Goal: Task Accomplishment & Management: Manage account settings

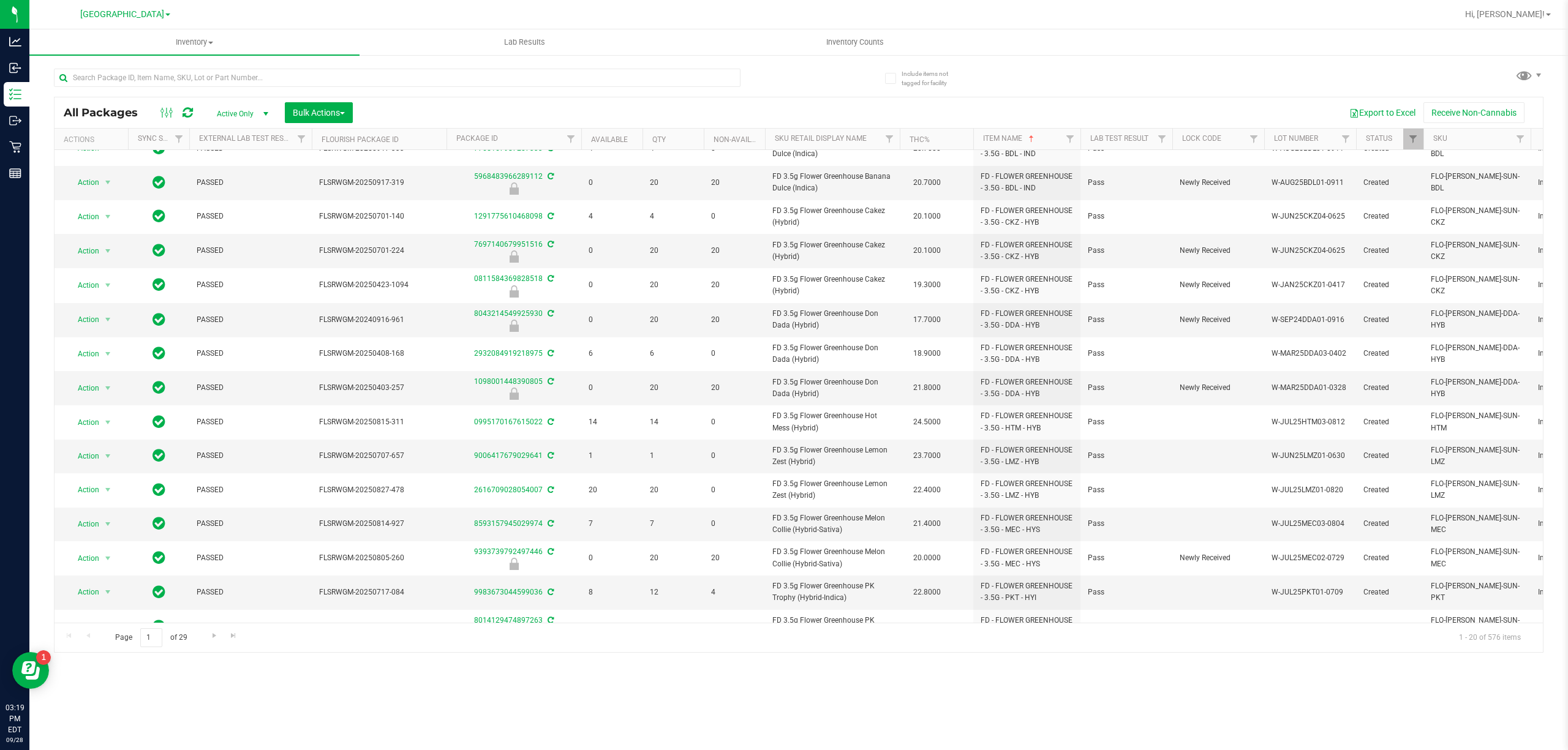
click at [276, 726] on div "Inventory All packages All inventory Waste log Create inventory Lab Results Inv…" at bounding box center [799, 390] width 1539 height 721
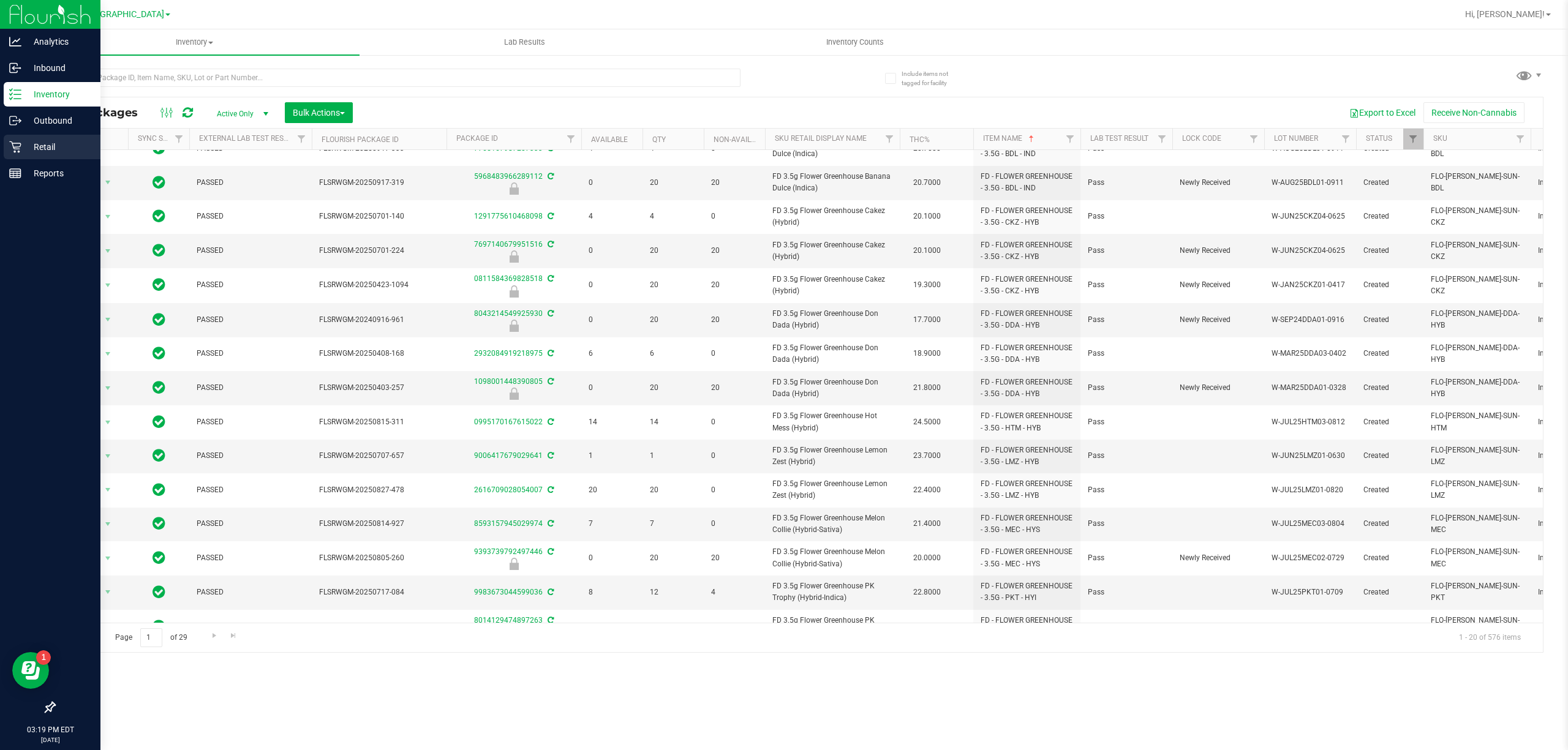
click at [28, 147] on p "Retail" at bounding box center [58, 147] width 74 height 15
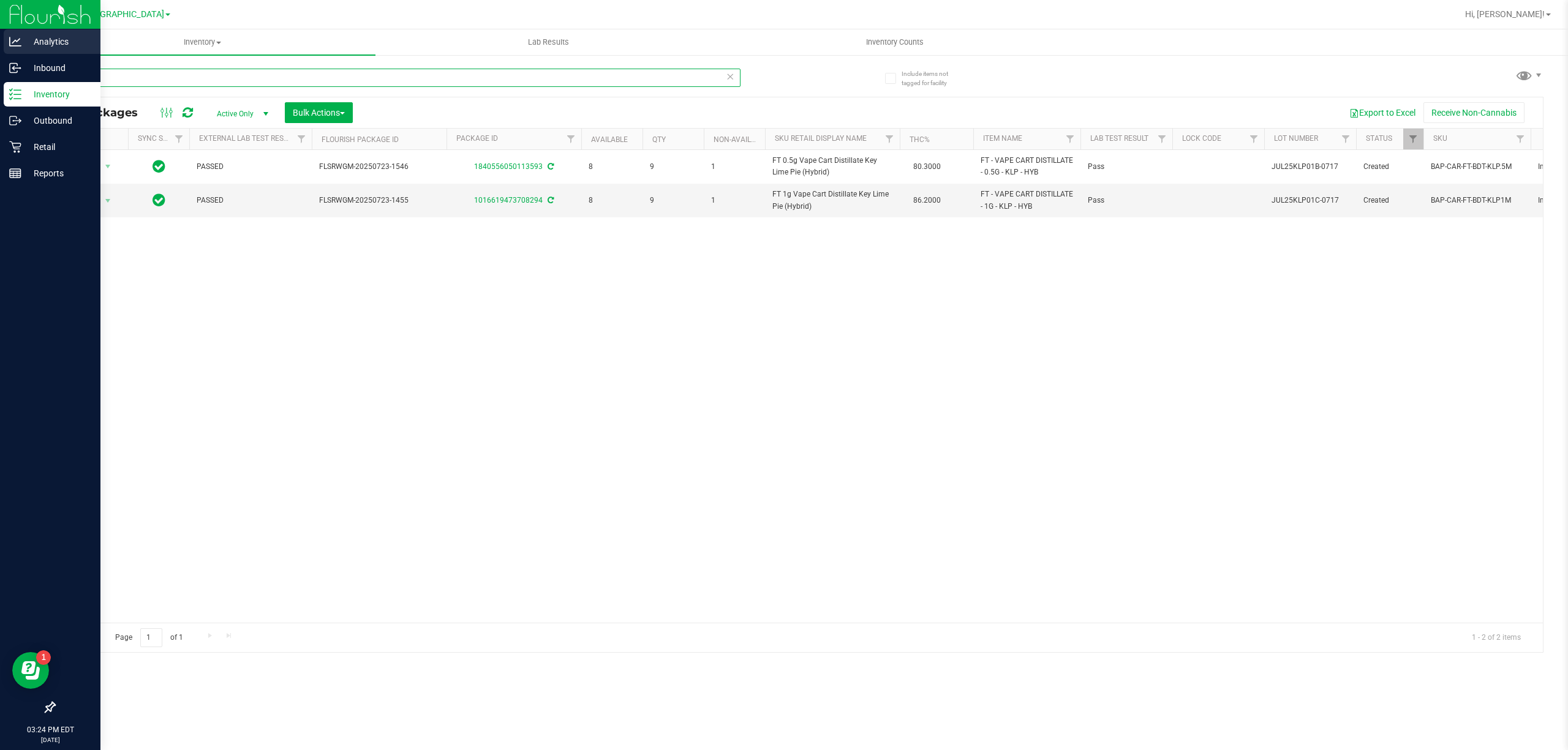
drag, startPoint x: 108, startPoint y: 76, endPoint x: 0, endPoint y: 48, distance: 111.6
click at [0, 71] on div "Analytics Inbound Inventory Outbound Retail Reports 03:24 PM EDT [DATE] 09/28 […" at bounding box center [784, 375] width 1568 height 750
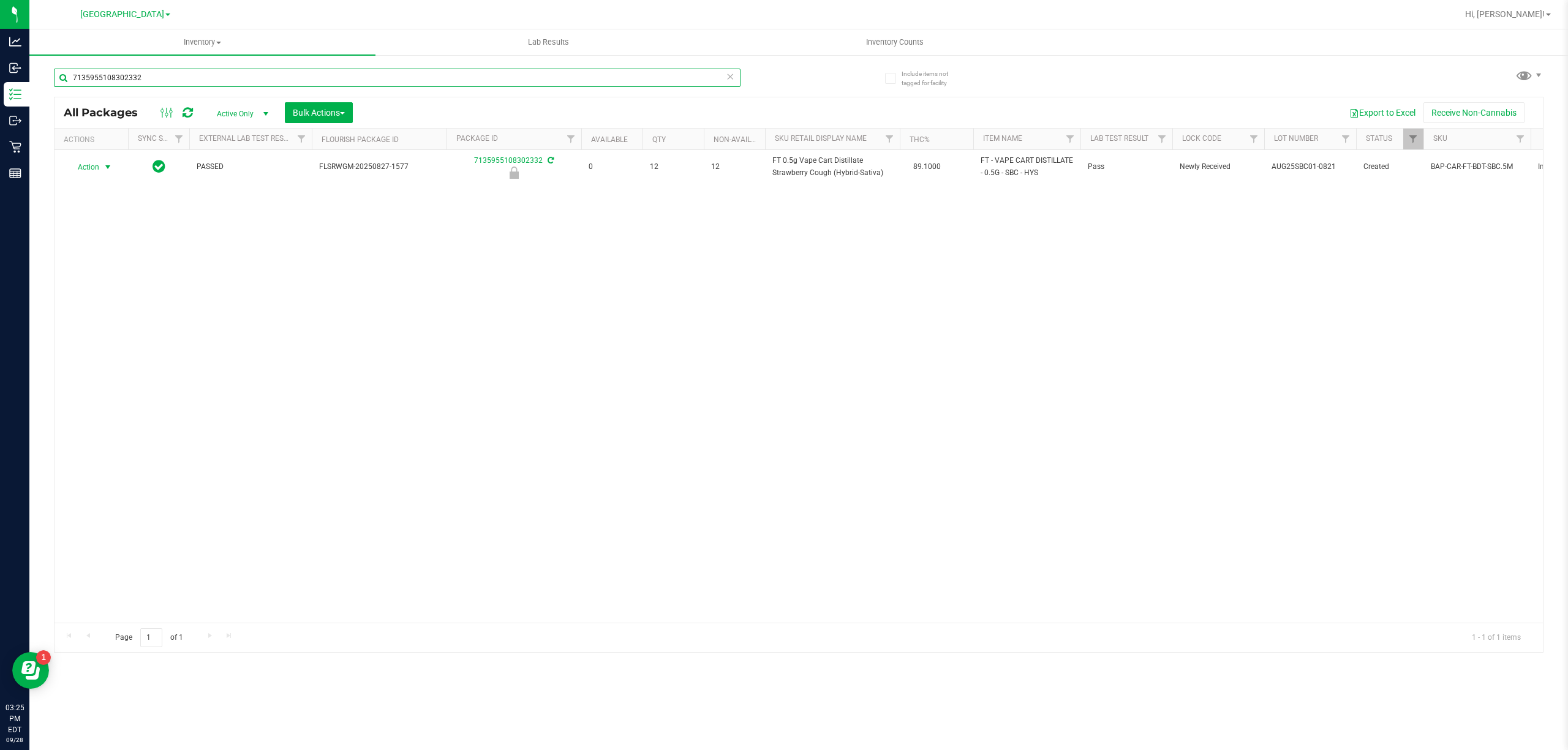
type input "7135955108302332"
click at [90, 169] on span "Action" at bounding box center [83, 167] width 33 height 17
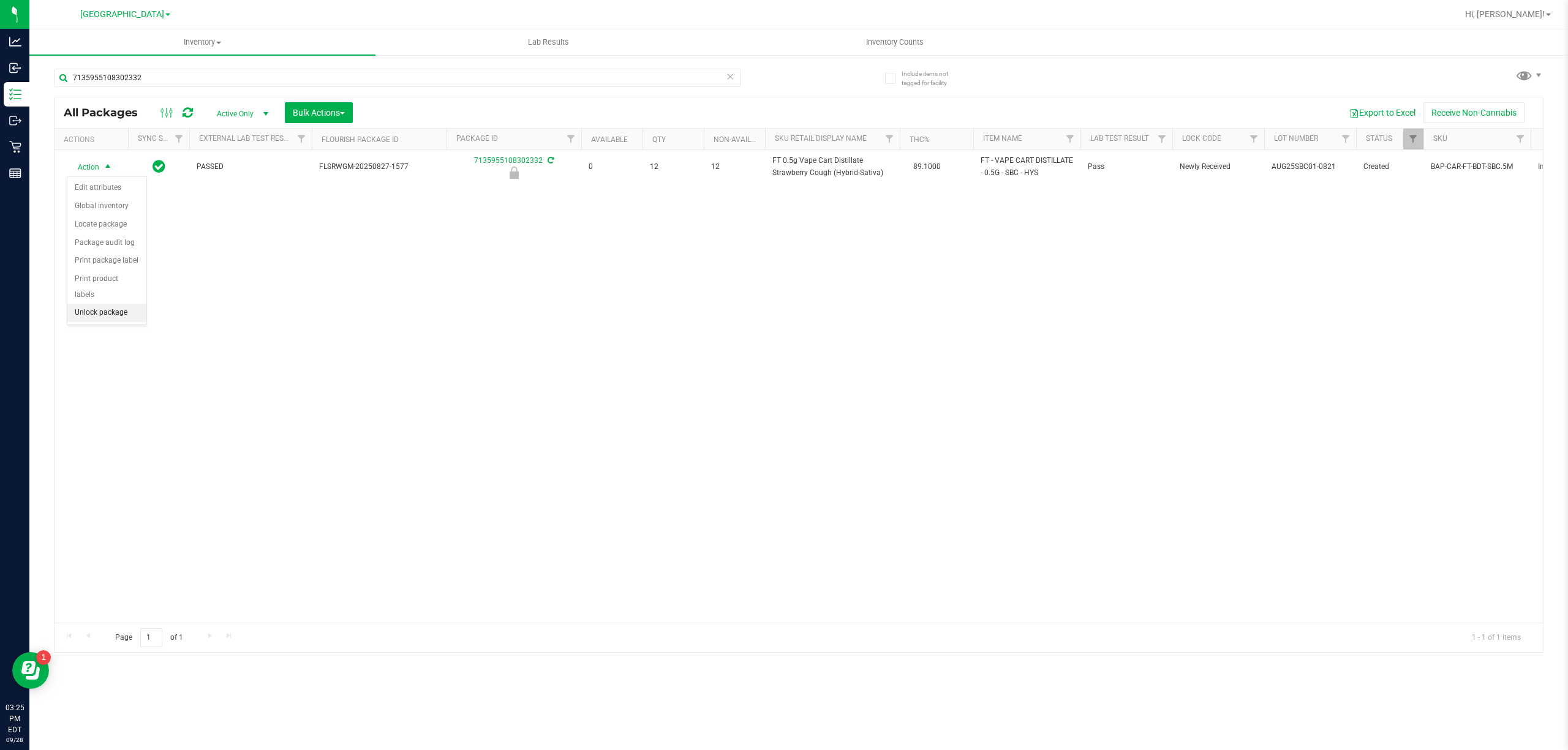
click at [118, 321] on li "Unlock package" at bounding box center [107, 313] width 79 height 19
click at [1432, 364] on div "Action Action Adjust qty Create package Edit attributes Global inventory Locate…" at bounding box center [799, 386] width 1489 height 473
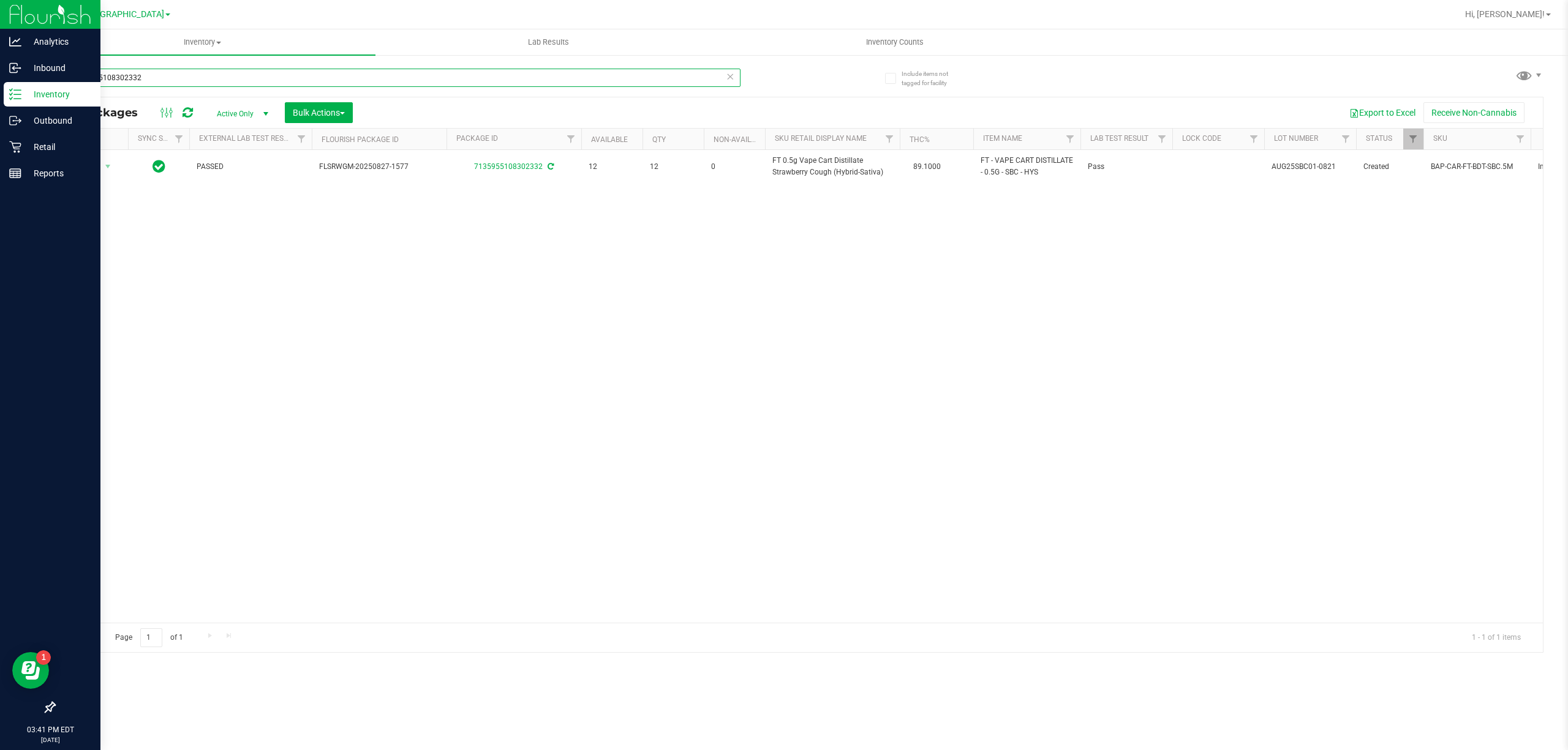
drag, startPoint x: 197, startPoint y: 82, endPoint x: 0, endPoint y: 84, distance: 197.0
click at [0, 83] on div "Analytics Inbound Inventory Outbound Retail Reports 03:41 PM EDT 09/28/2025 09/…" at bounding box center [784, 375] width 1568 height 750
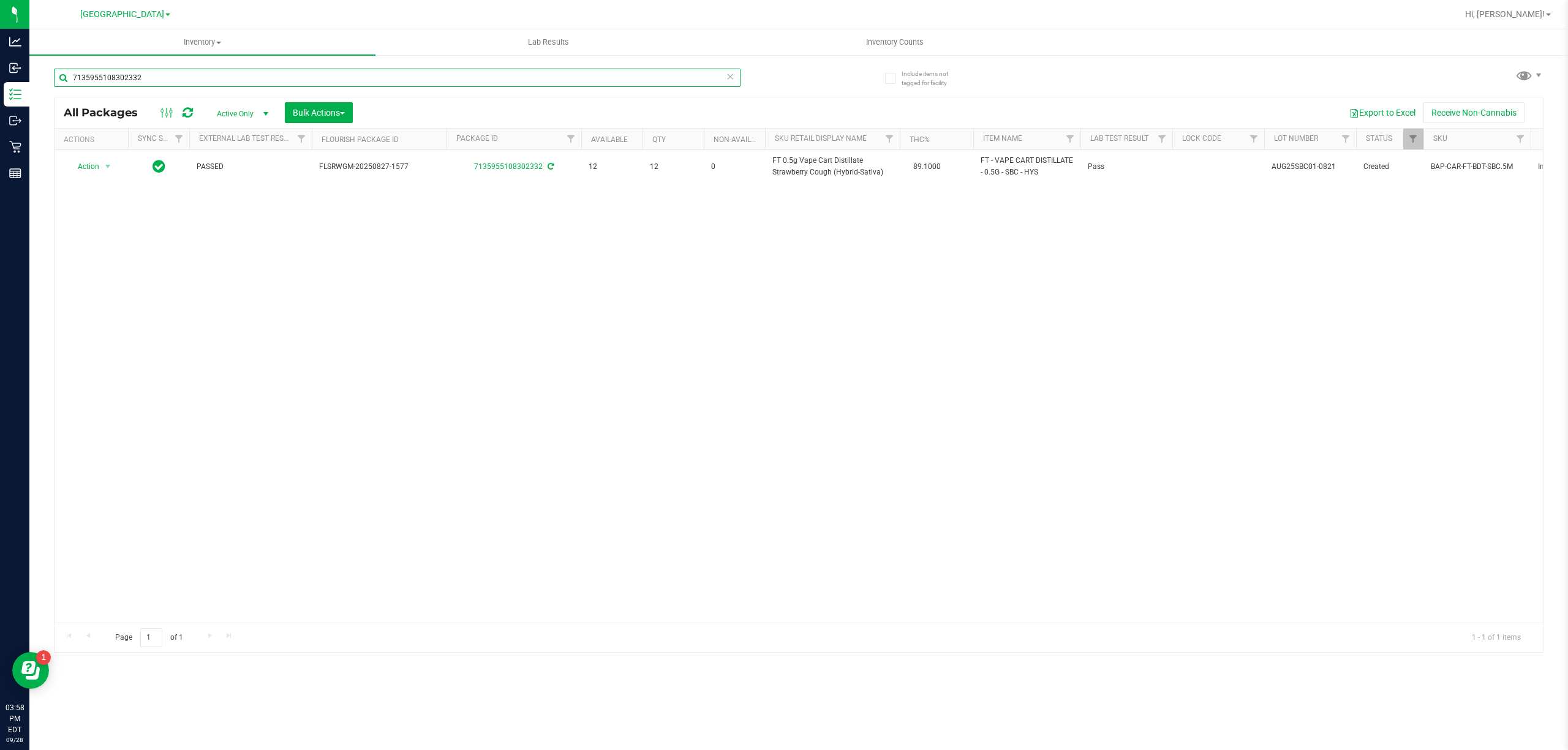
click at [252, 74] on input "7135955108302332" at bounding box center [397, 78] width 686 height 19
click at [252, 74] on input "7135955108302332" at bounding box center [397, 78] width 686 height 19
click at [251, 72] on input "7135955108302332" at bounding box center [397, 78] width 686 height 19
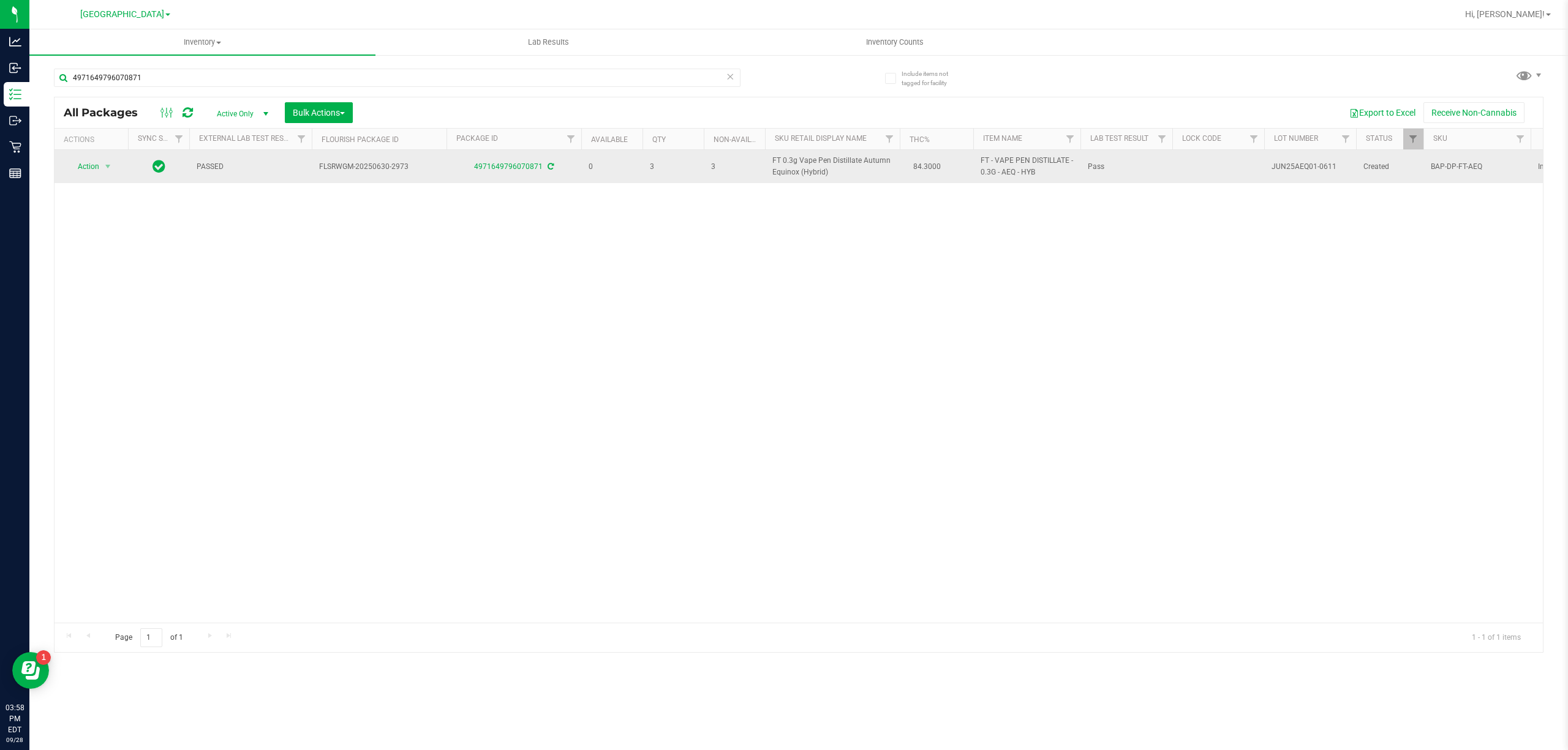
click at [795, 181] on td "FT 0.3g Vape Pen Distillate Autumn Equinox (Hybrid)" at bounding box center [833, 166] width 135 height 33
click at [796, 182] on td "FT 0.3g Vape Pen Distillate Autumn Equinox (Hybrid)" at bounding box center [833, 166] width 135 height 33
click at [797, 180] on td "FT 0.3g Vape Pen Distillate Autumn Equinox (Hybrid)" at bounding box center [833, 166] width 135 height 33
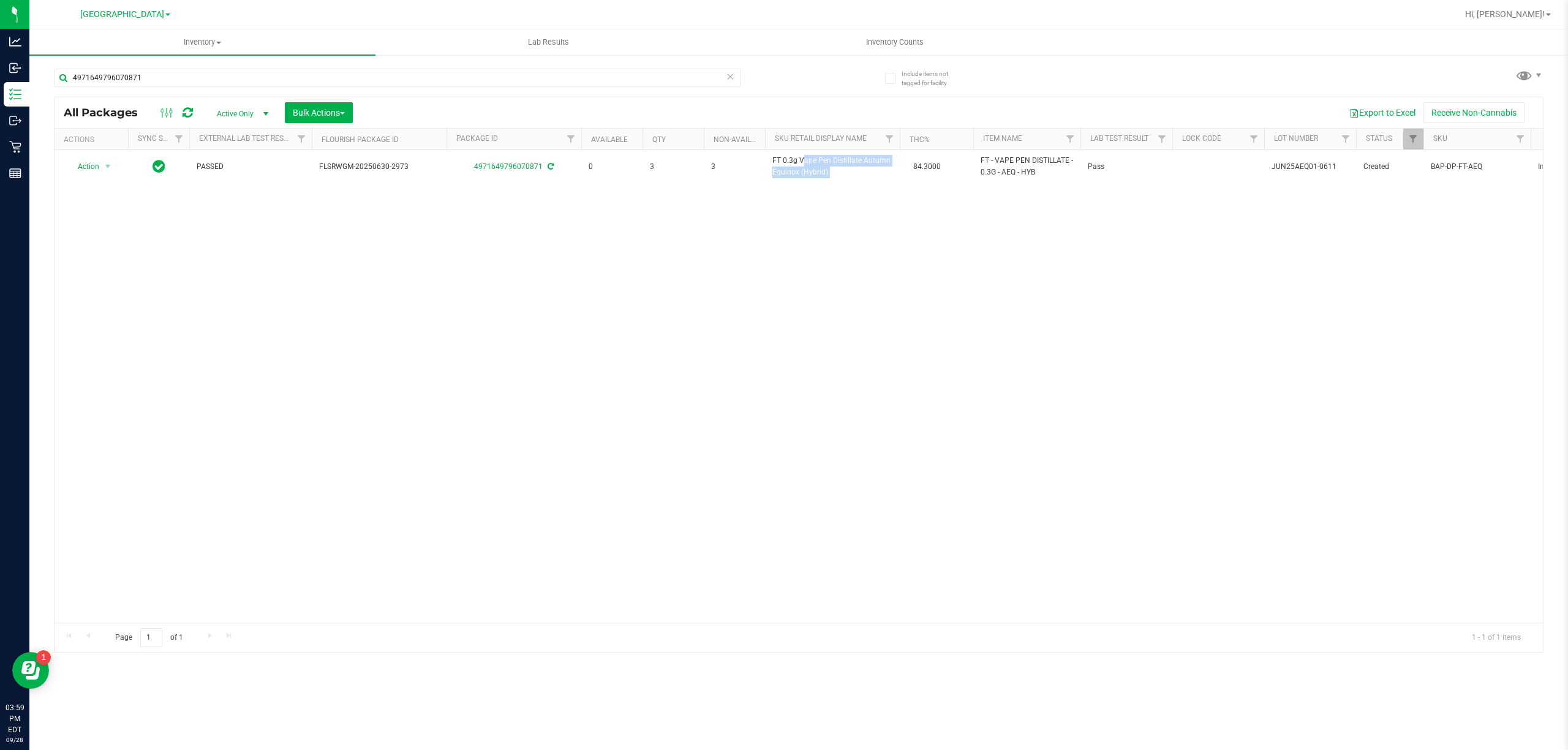
copy td "FT 0.3g Vape Pen Distillate Autumn Equinox (Hybrid)"
click at [662, 77] on input "4971649796070871" at bounding box center [397, 78] width 686 height 19
paste input "FT 0.3g Vape Pen Distillate Autumn Equinox (Hybrid)"
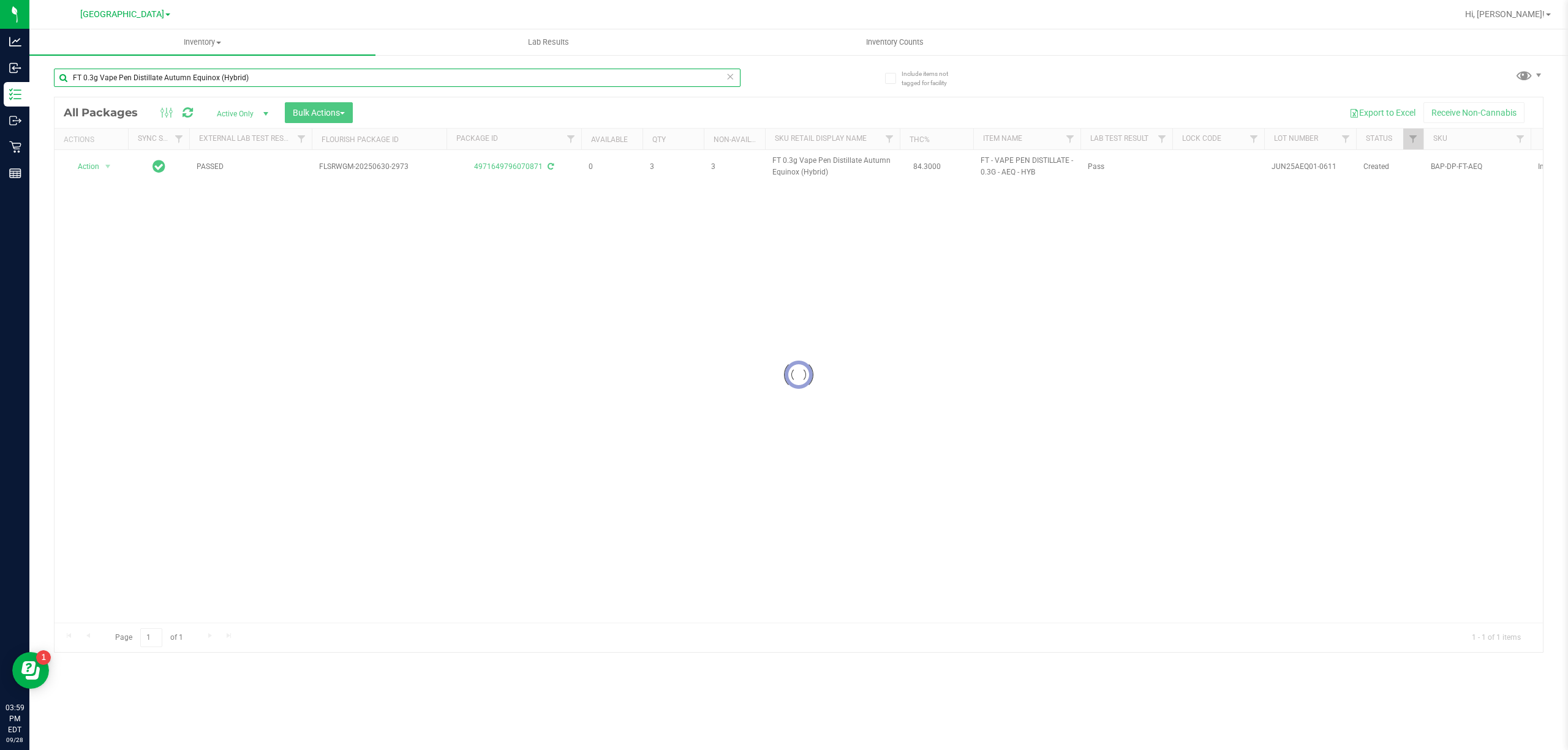
click at [672, 83] on input "FT 0.3g Vape Pen Distillate Autumn Equinox (Hybrid)" at bounding box center [397, 78] width 686 height 19
click at [672, 82] on input "4875700371485785" at bounding box center [397, 78] width 686 height 19
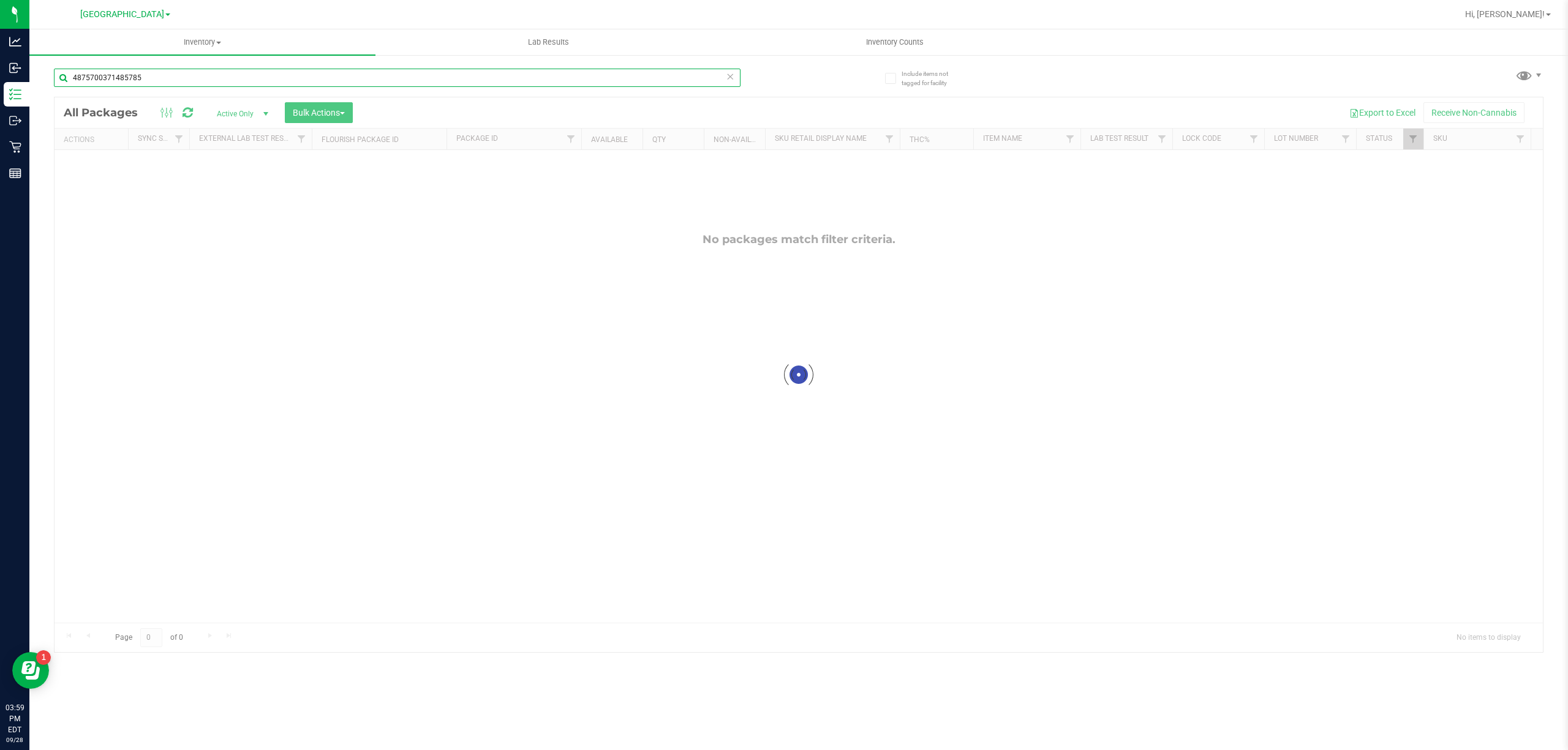
click at [672, 82] on input "4875700371485785" at bounding box center [397, 78] width 686 height 19
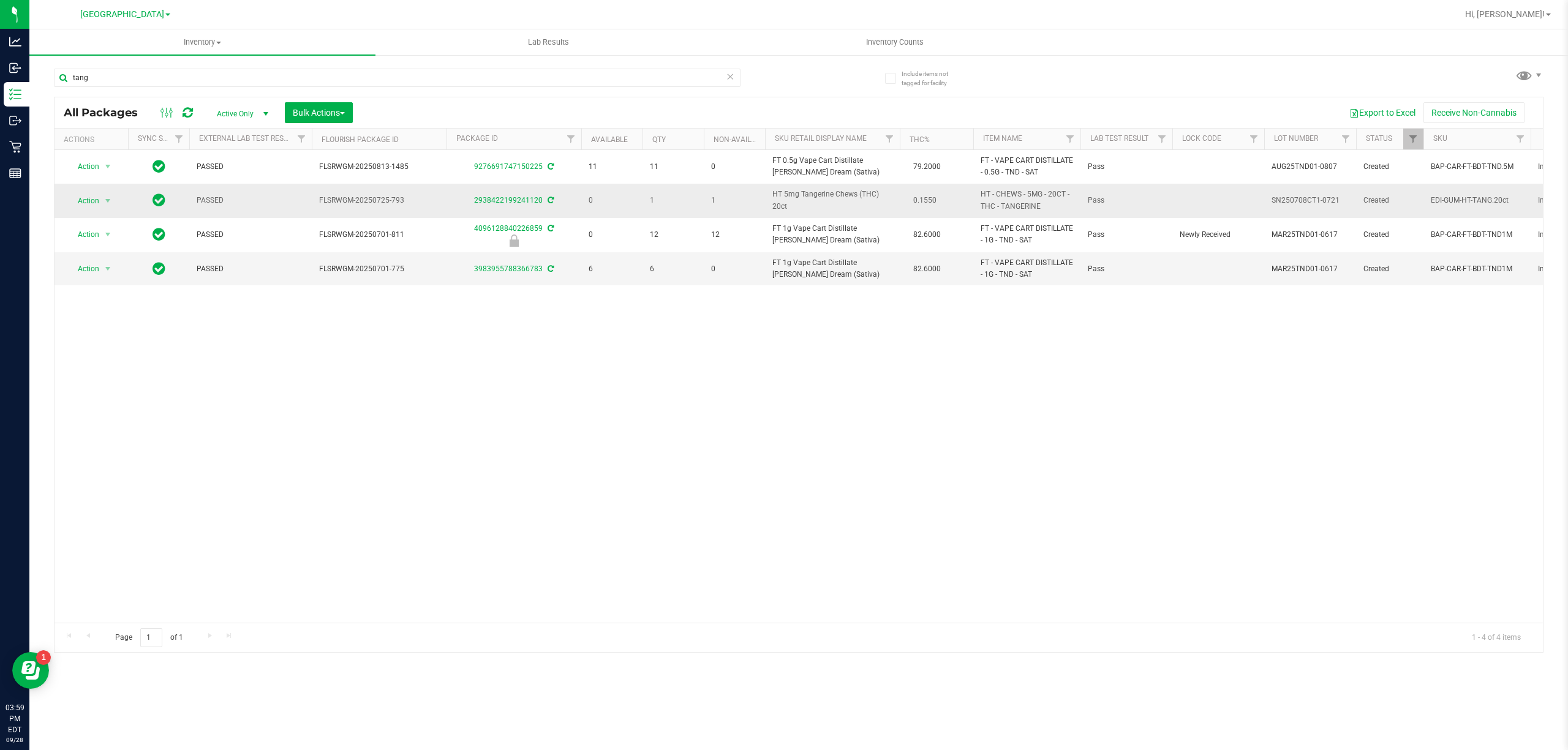
click at [817, 197] on span "HT 5mg Tangerine Chews (THC) 20ct" at bounding box center [833, 201] width 120 height 24
click at [683, 77] on input "tang" at bounding box center [397, 78] width 686 height 19
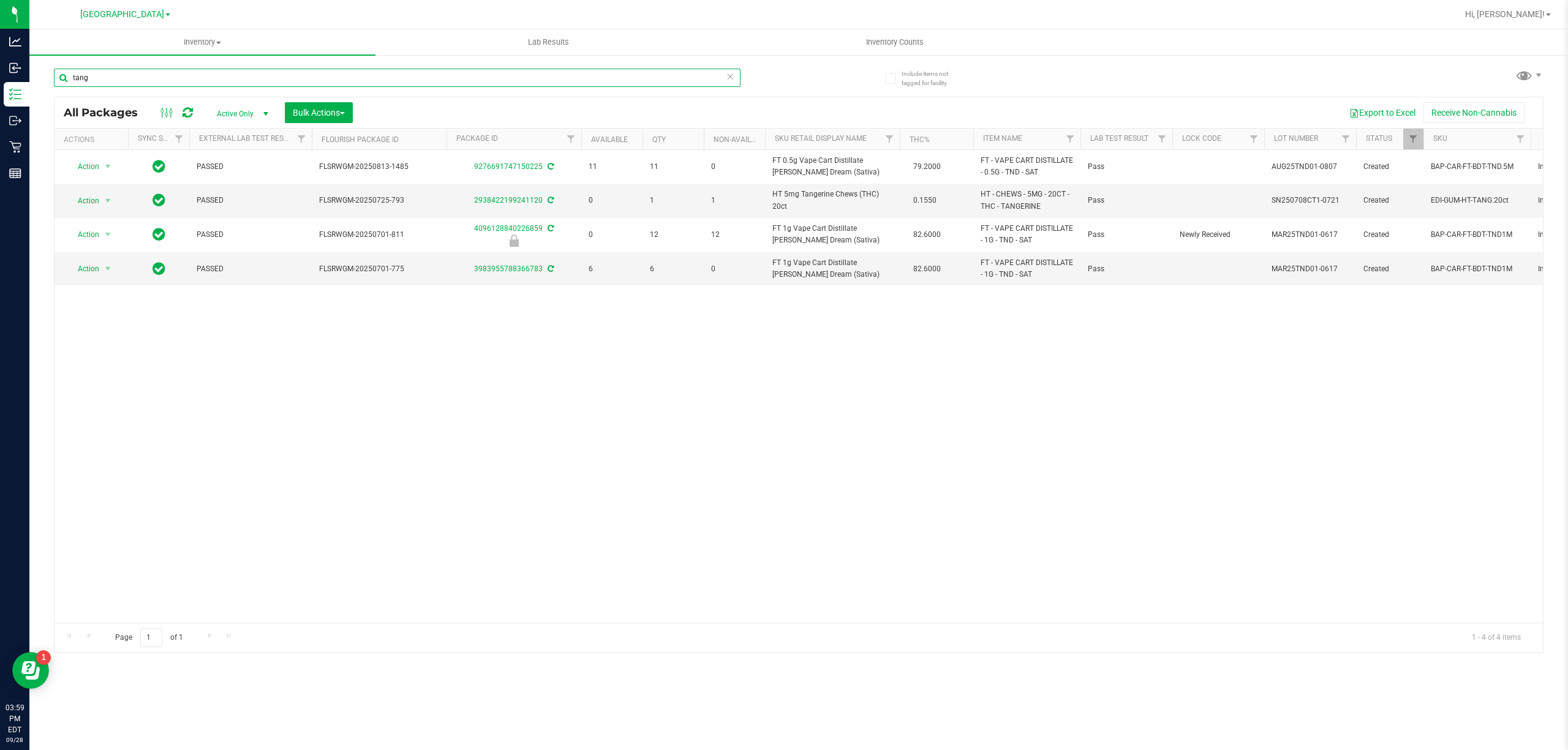
click at [683, 77] on input "tang" at bounding box center [397, 78] width 686 height 19
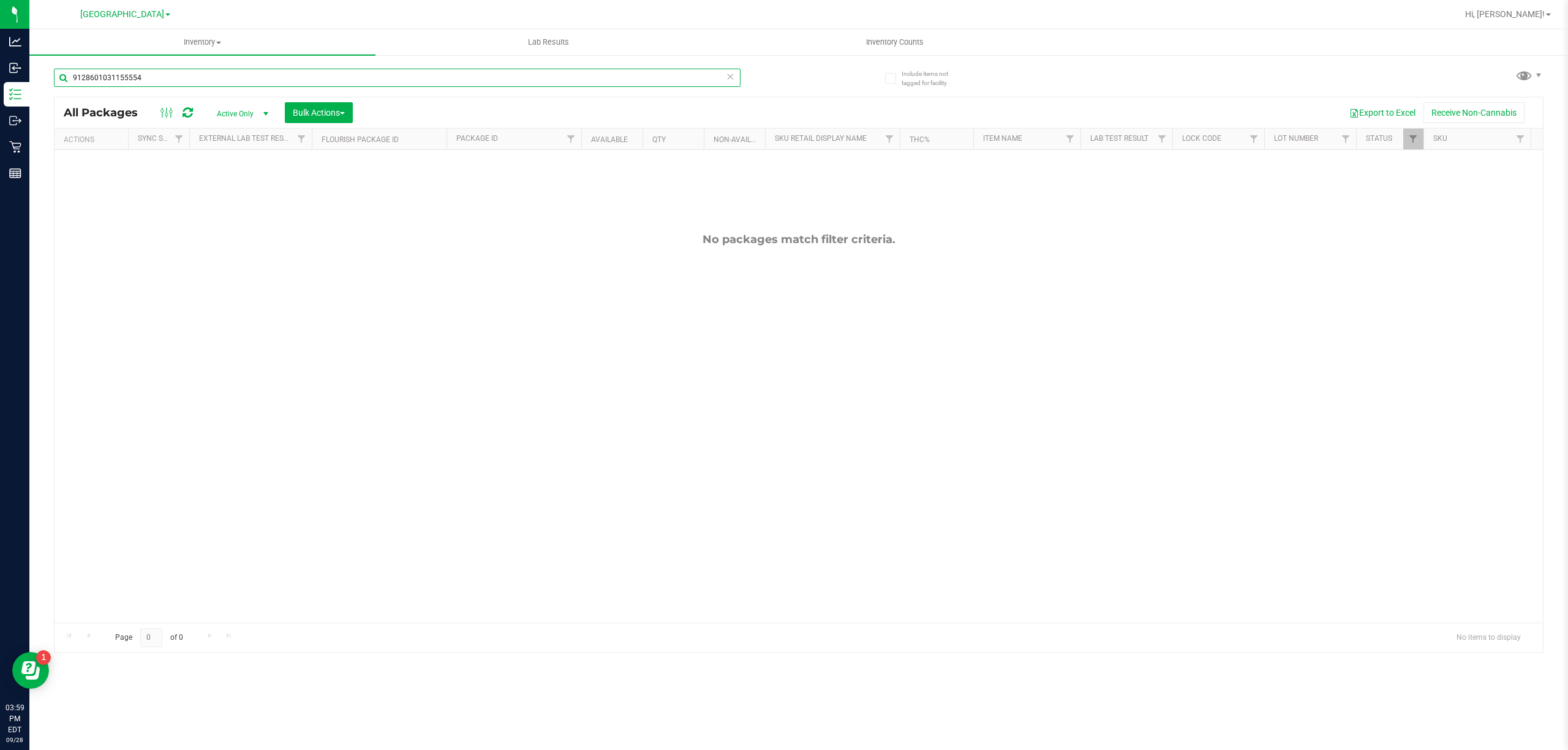
click at [593, 79] on input "9128601031155554" at bounding box center [397, 78] width 686 height 19
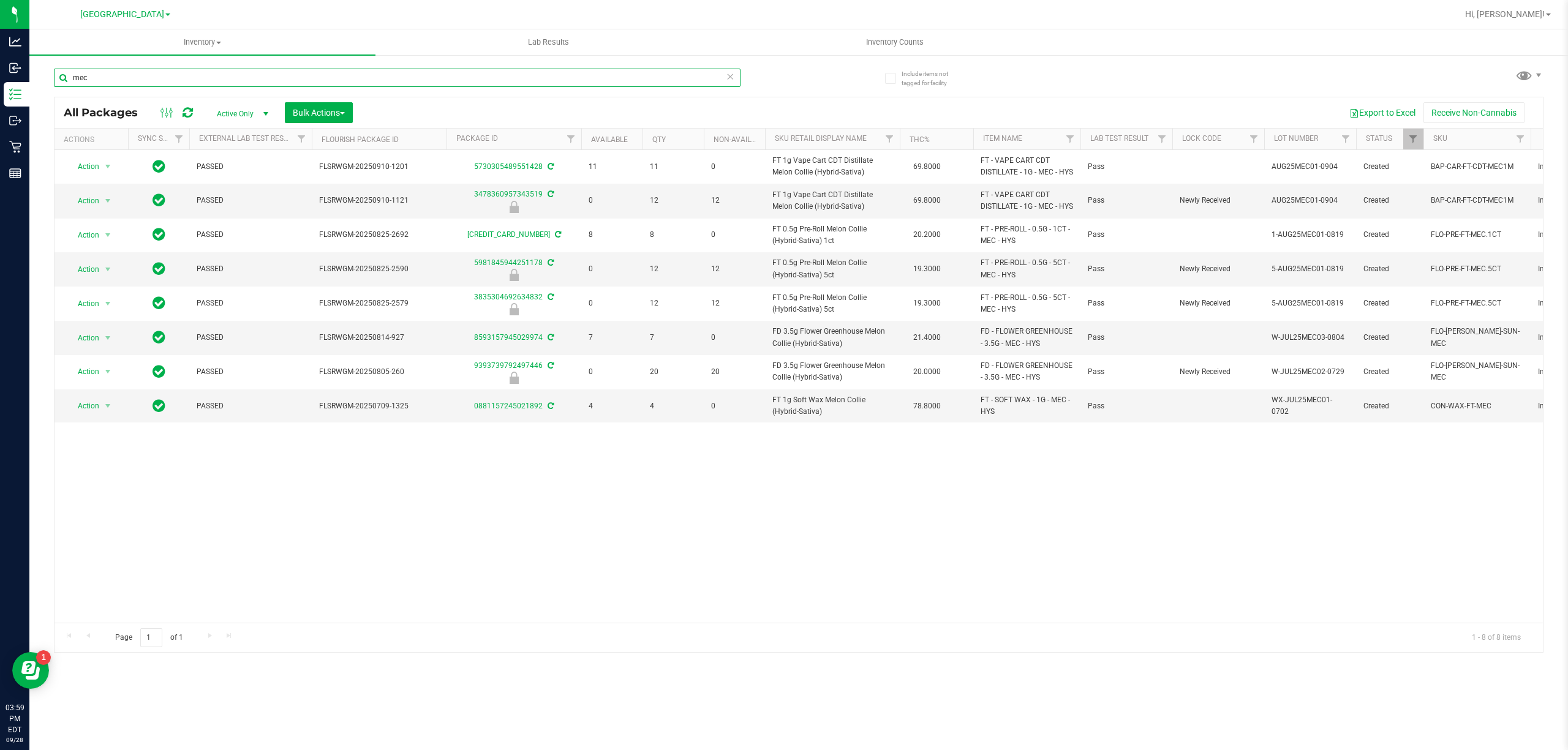
click at [652, 82] on input "mec" at bounding box center [397, 78] width 686 height 19
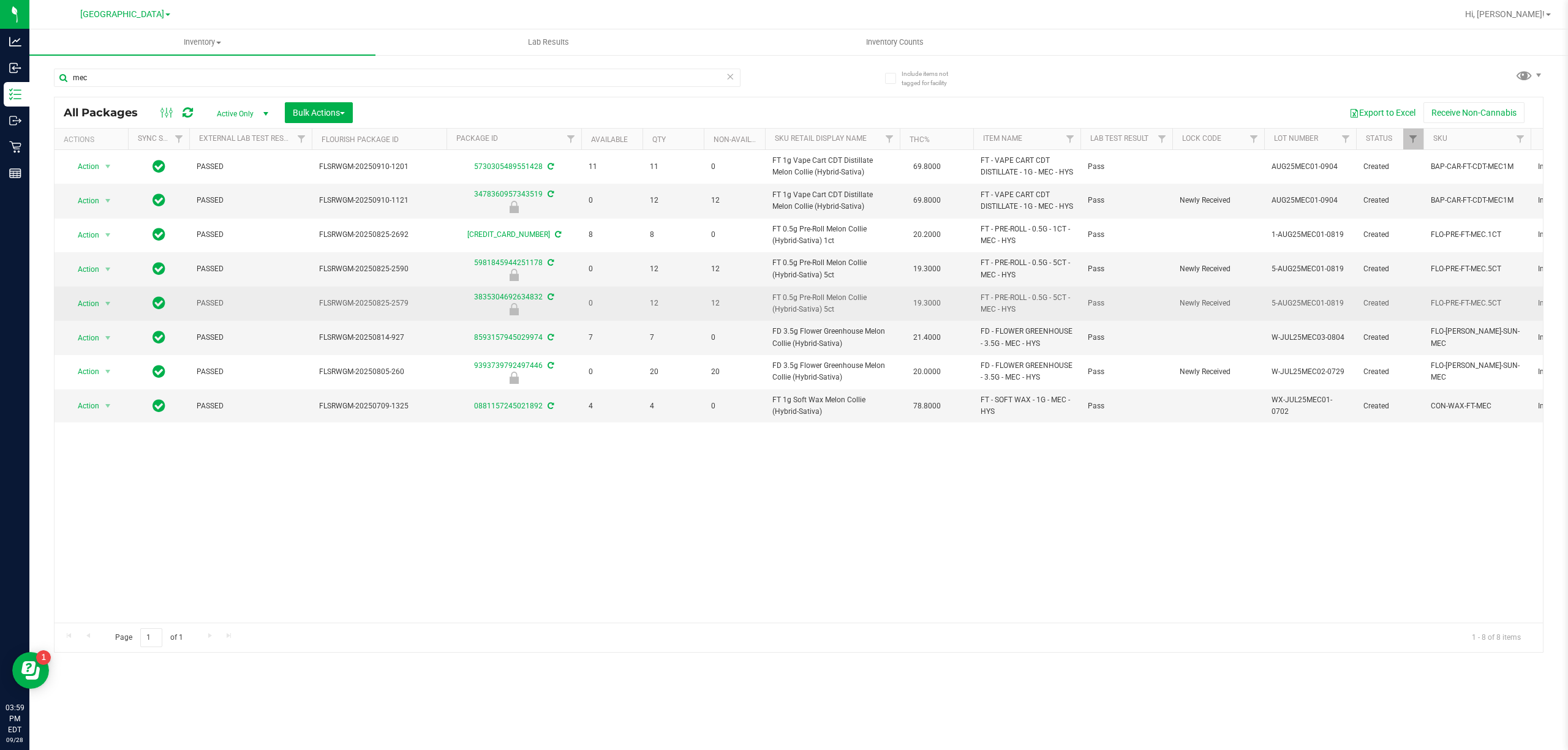
click at [786, 315] on span "FT 0.5g Pre-Roll Melon Collie (Hybrid-Sativa) 5ct" at bounding box center [833, 304] width 120 height 24
copy td "FT 0.5g Pre-Roll Melon Collie (Hybrid-Sativa) 5ct"
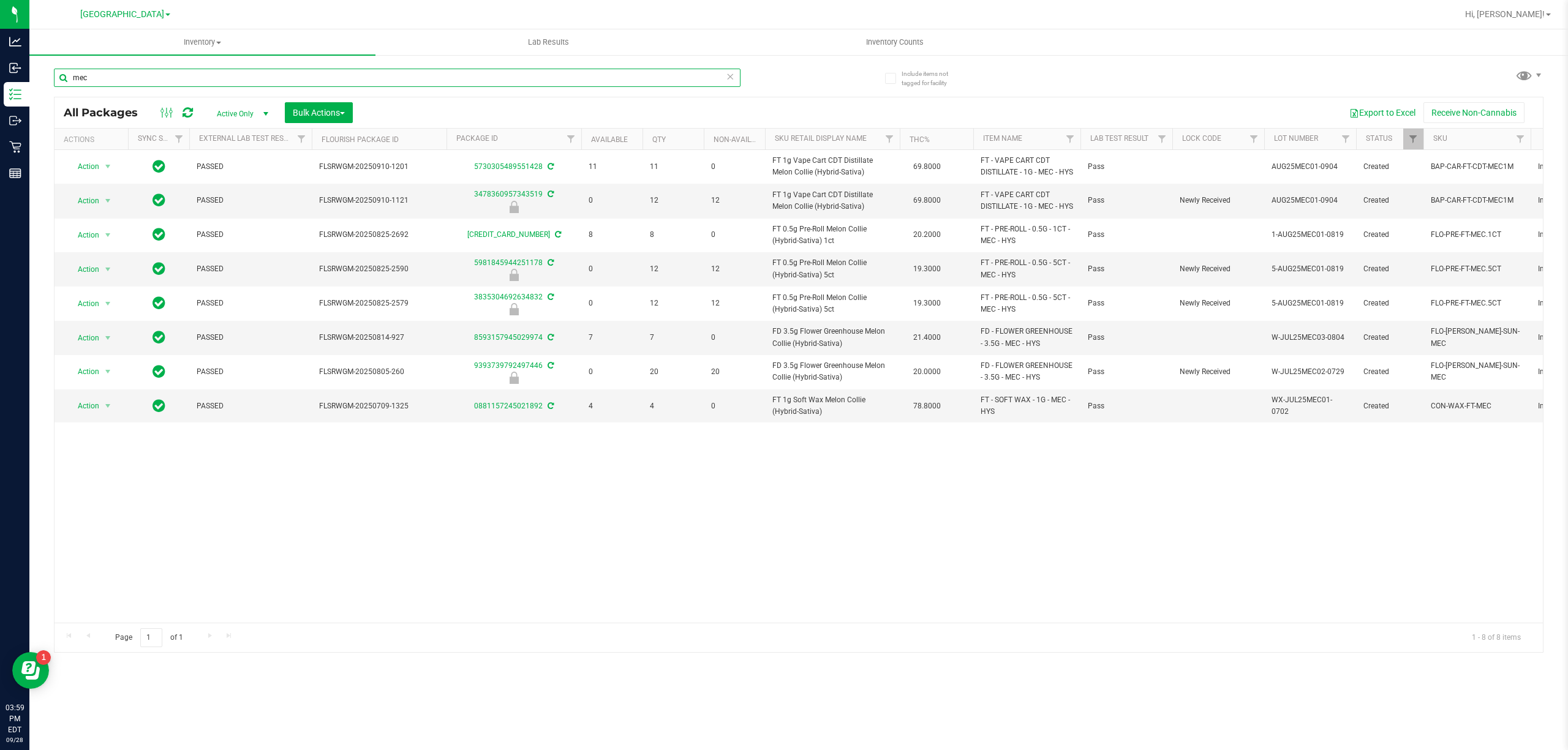
click at [628, 80] on input "mec" at bounding box center [397, 78] width 686 height 19
paste input "FT 0.5g Pre-Roll Melon Collie (Hybrid-Sativa) 5ct"
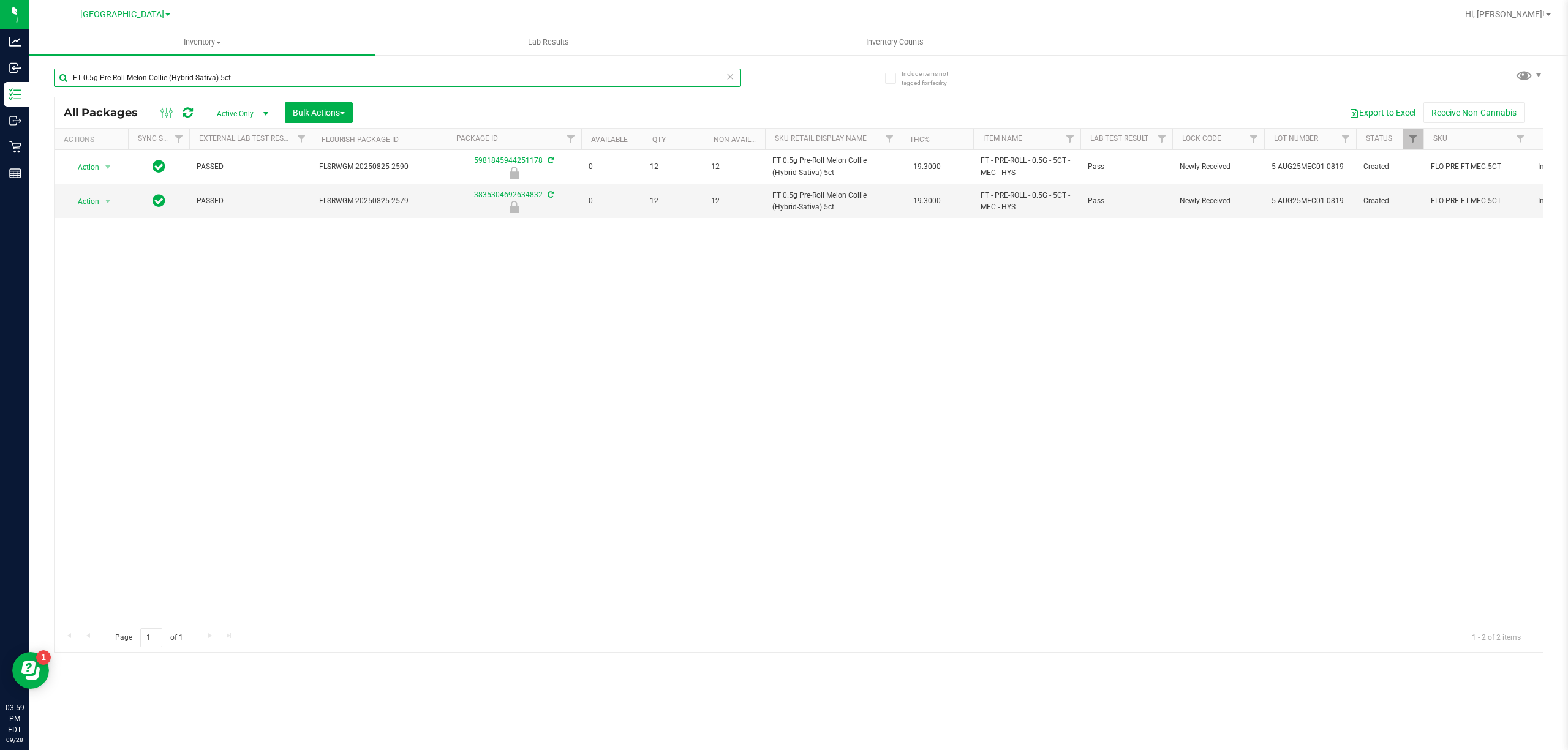
click at [596, 81] on input "FT 0.5g Pre-Roll Melon Collie (Hybrid-Sativa) 5ct" at bounding box center [397, 78] width 686 height 19
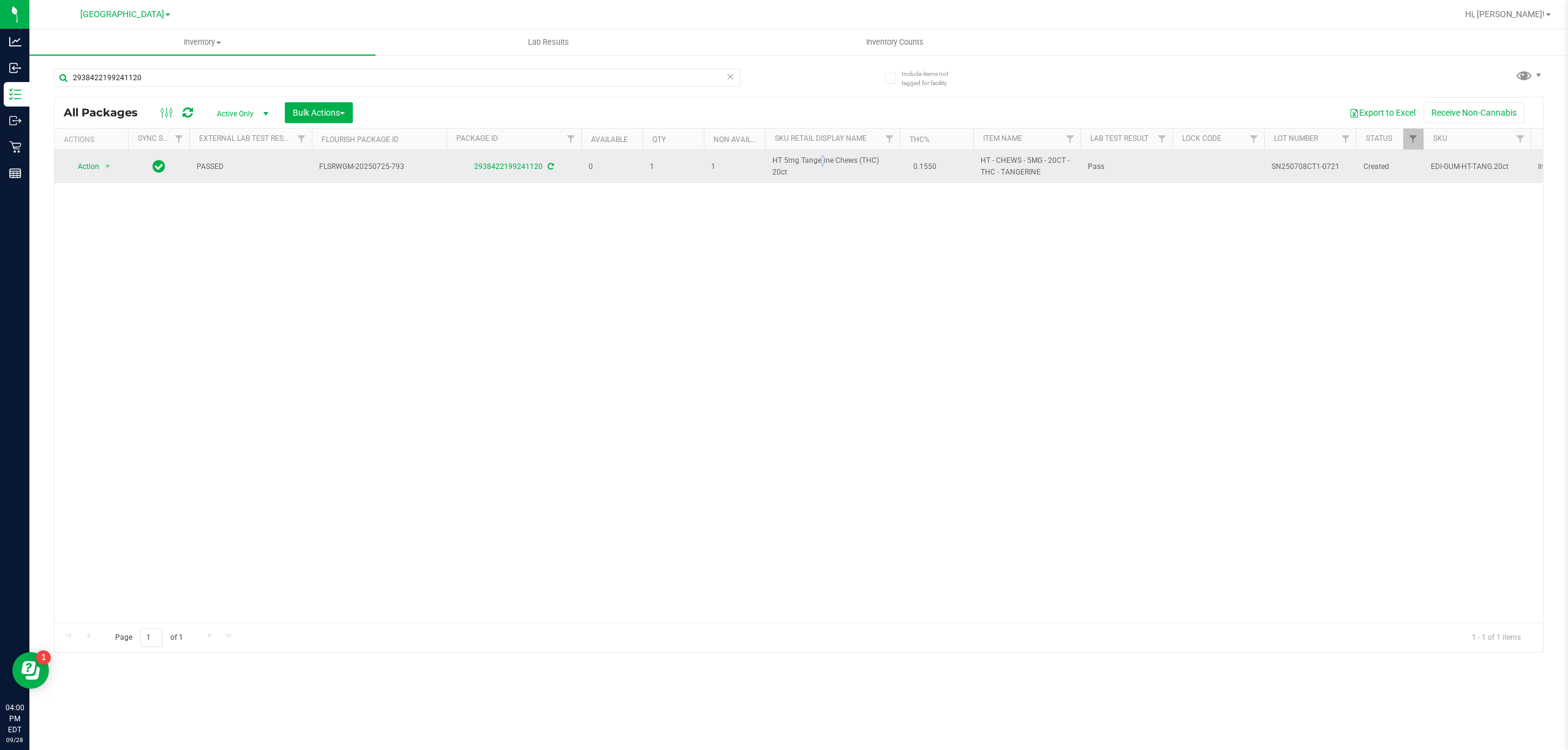
click at [787, 162] on span "HT 5mg Tangerine Chews (THC) 20ct" at bounding box center [833, 167] width 120 height 24
click at [787, 160] on span "HT 5mg Tangerine Chews (THC) 20ct" at bounding box center [833, 167] width 120 height 24
click at [787, 160] on span "HT 5mg Tangerine Chews (THC) 20ct" at bounding box center [833, 167] width 120 height 24
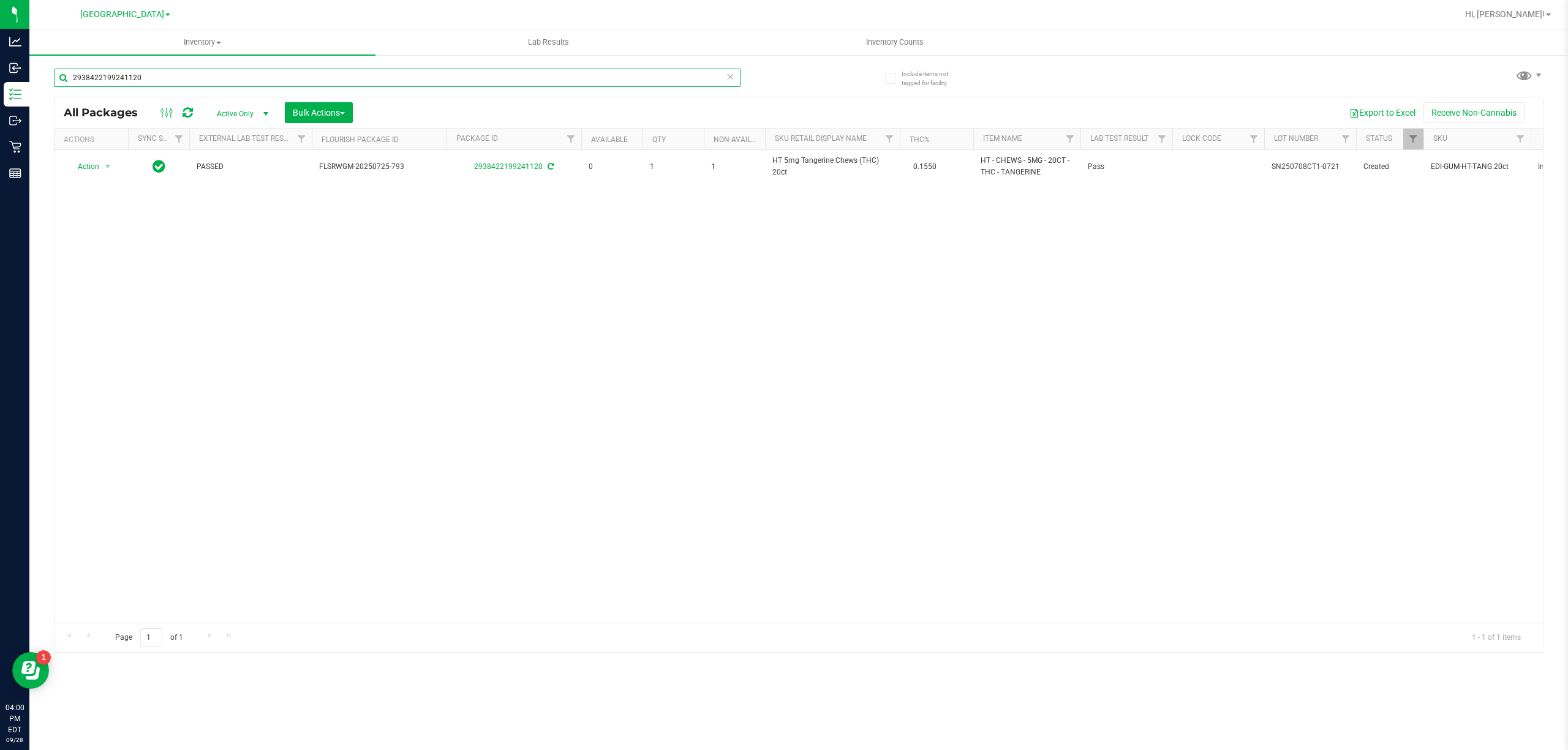
click at [679, 77] on input "2938422199241120" at bounding box center [397, 78] width 686 height 19
paste input "HT 5mg Tangerine Chews (THC) 20ct"
click at [660, 80] on input "HT 5mg Tangerine Chews (THC) 20ct" at bounding box center [397, 78] width 686 height 19
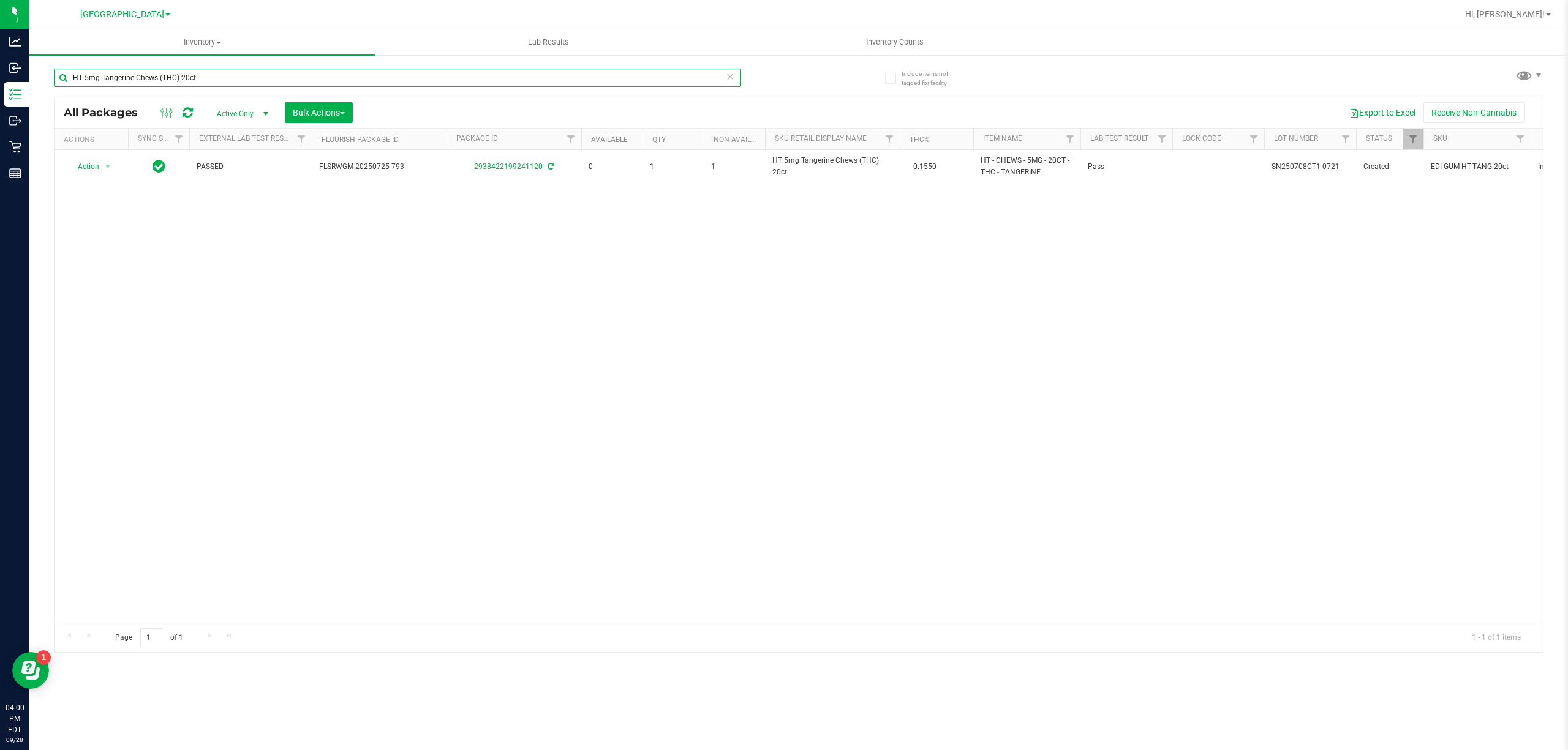
click at [660, 80] on input "HT 5mg Tangerine Chews (THC) 20ct" at bounding box center [397, 78] width 686 height 19
click at [662, 80] on input "4195982401533232" at bounding box center [397, 78] width 686 height 19
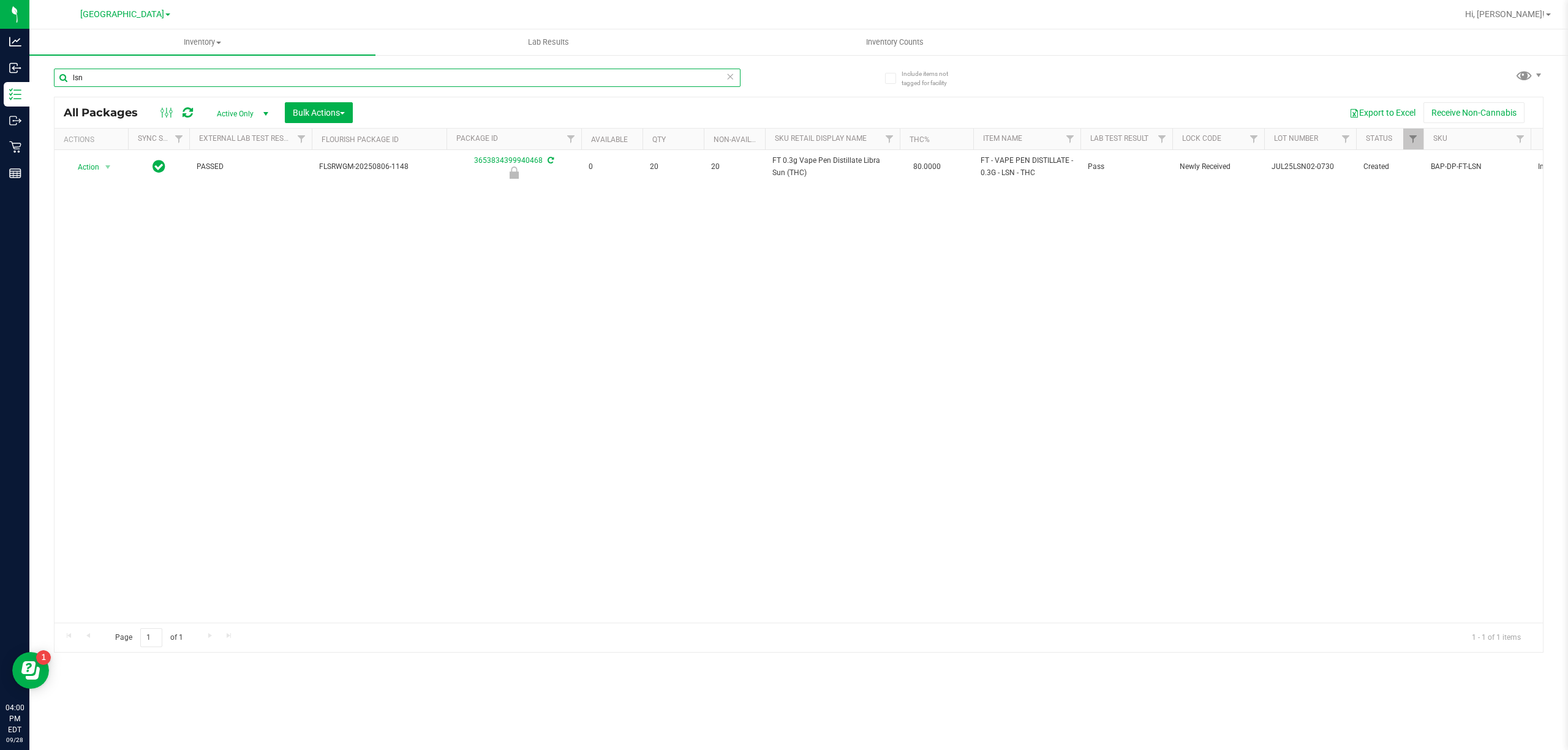
click at [662, 80] on input "lsn" at bounding box center [397, 78] width 686 height 19
click at [662, 80] on input "2494843711038445" at bounding box center [397, 78] width 686 height 19
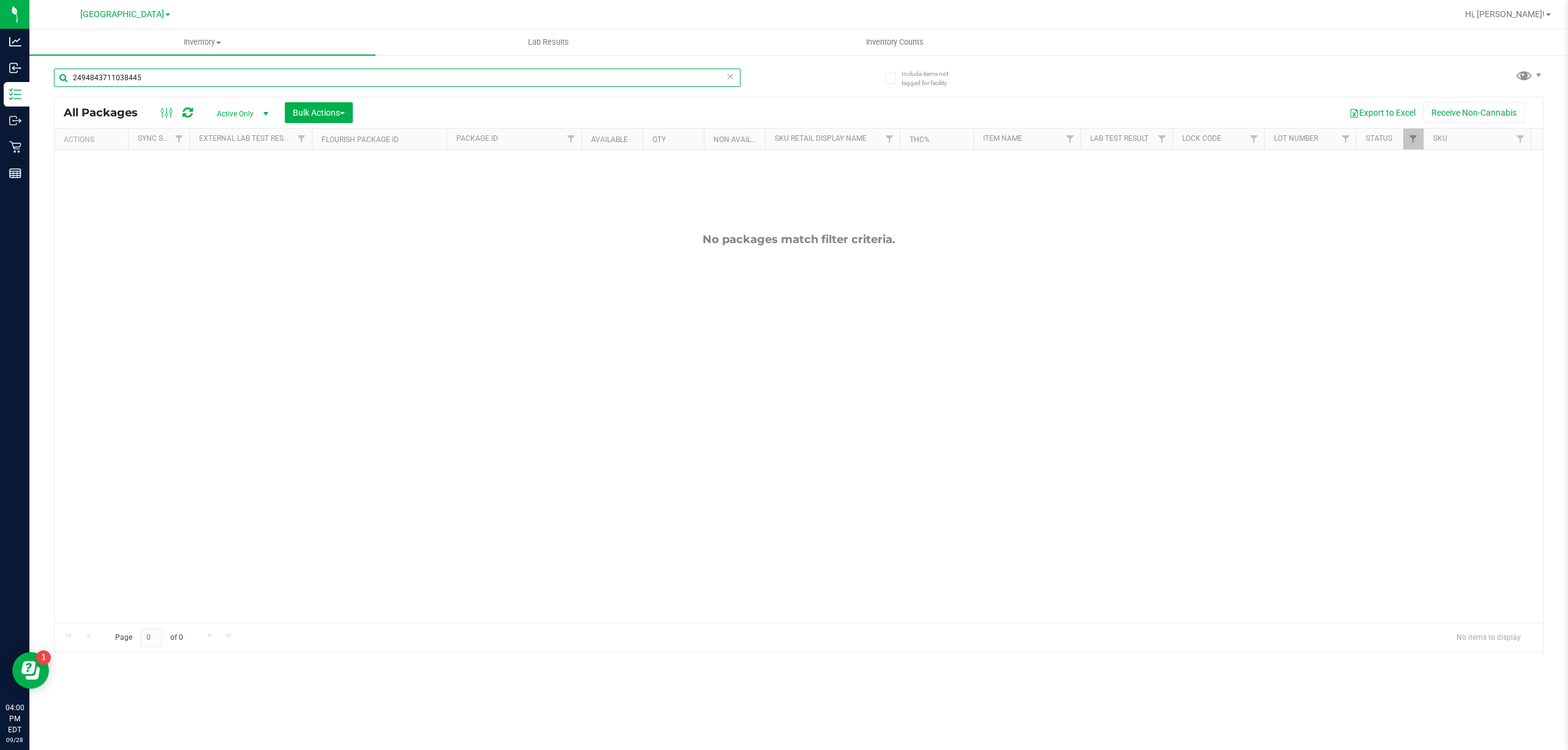
click at [662, 80] on input "2494843711038445" at bounding box center [397, 78] width 686 height 19
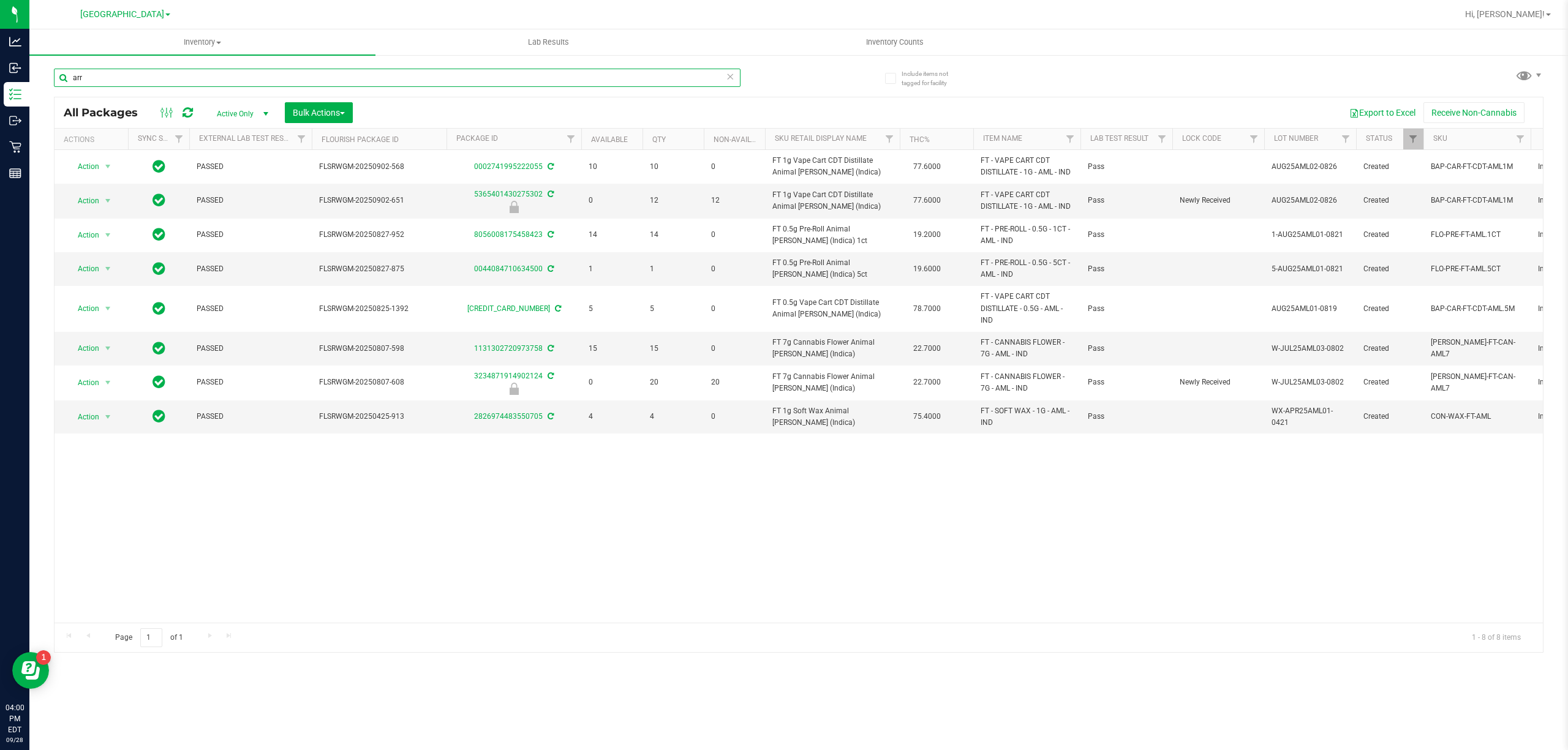
click at [673, 74] on input "arr" at bounding box center [397, 78] width 686 height 19
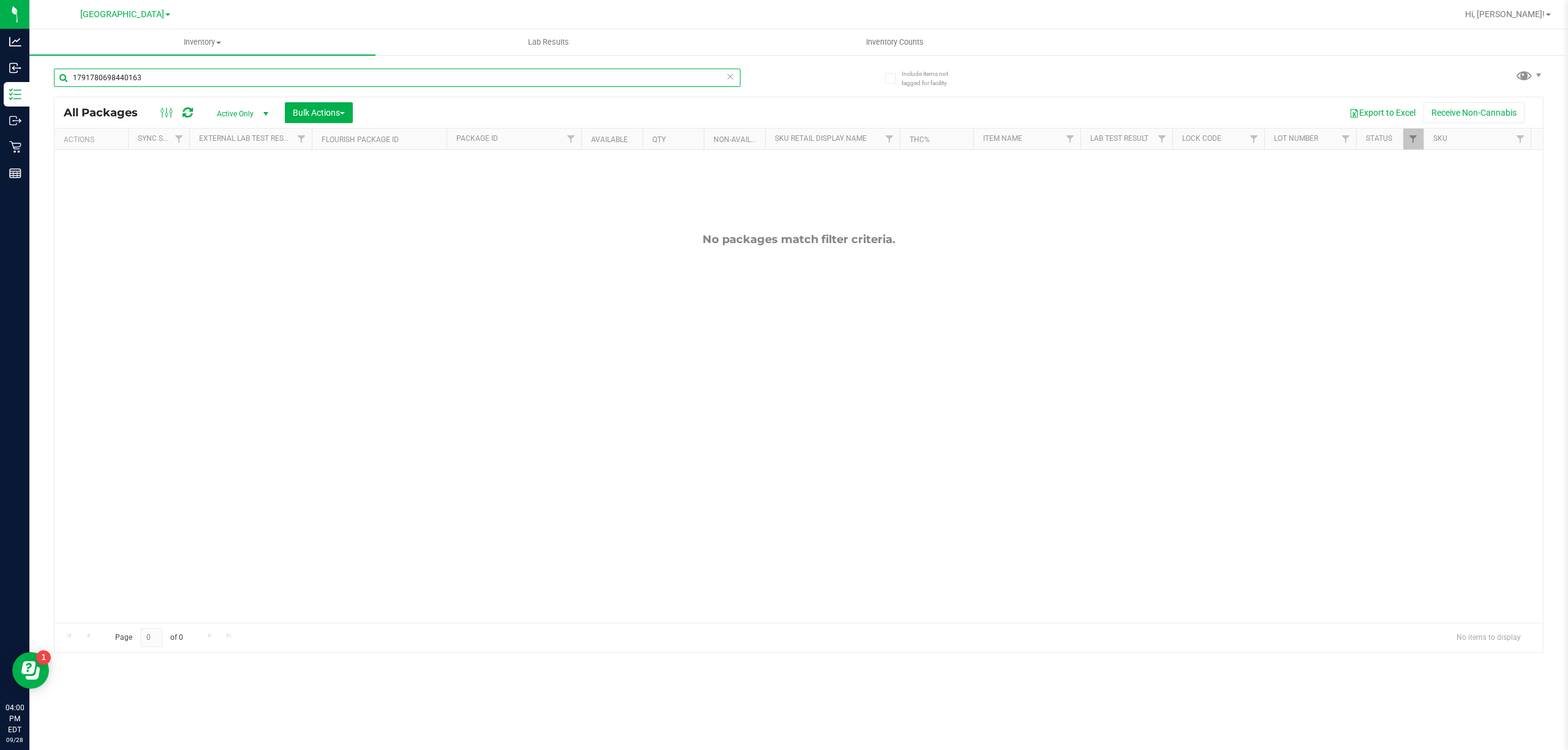
click at [673, 75] on input "1791780698440163" at bounding box center [397, 78] width 686 height 19
click at [672, 76] on input "1791780698440163" at bounding box center [397, 78] width 686 height 19
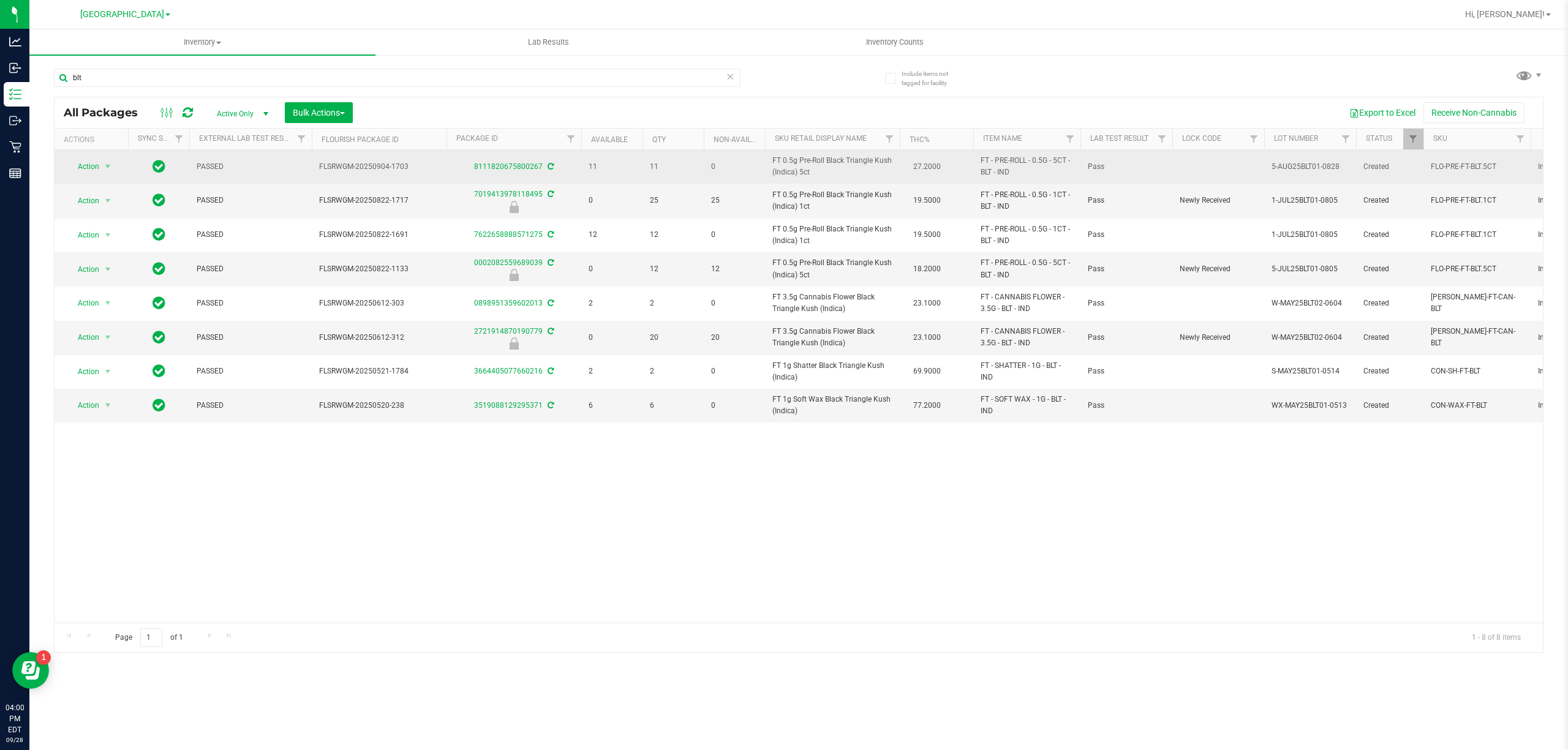
click at [799, 162] on span "FT 0.5g Pre-Roll Black Triangle Kush (Indica) 5ct" at bounding box center [833, 167] width 120 height 24
copy td "FT 0.5g Pre-Roll Black Triangle Kush (Indica) 5ct"
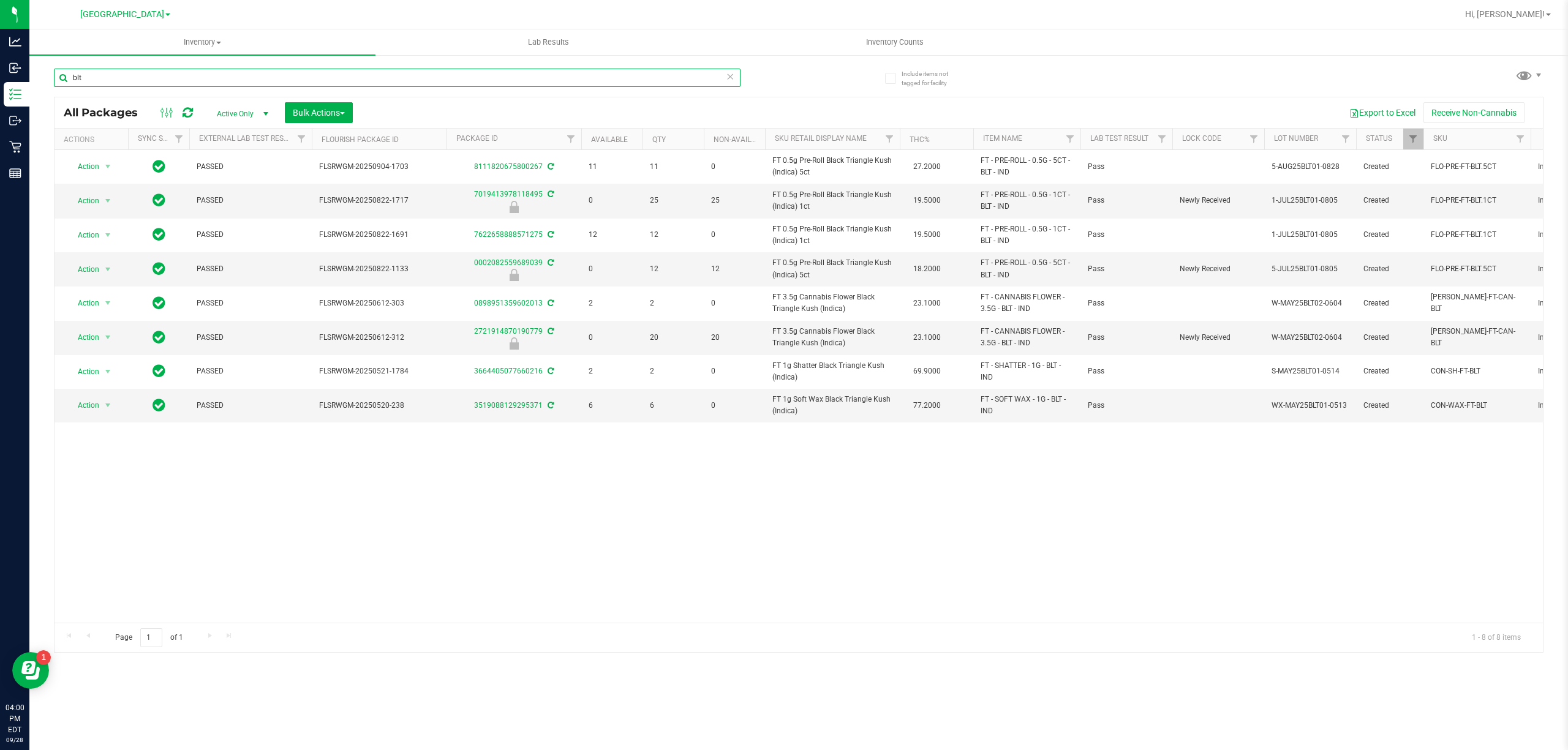
click at [574, 72] on input "blt" at bounding box center [397, 78] width 686 height 19
paste input "FT 0.5g Pre-Roll Black Triangle Kush (Indica) 5c"
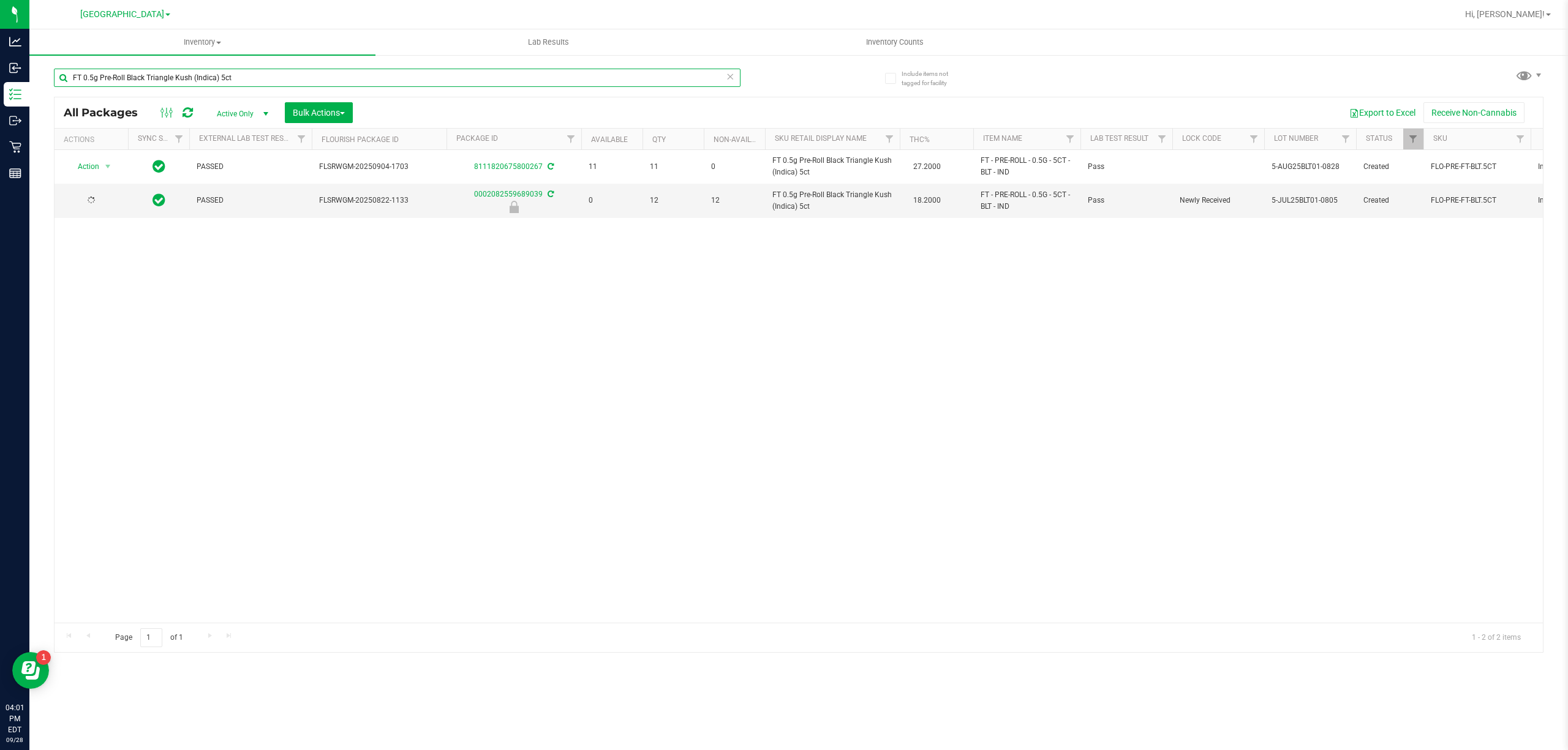
click at [527, 79] on input "FT 0.5g Pre-Roll Black Triangle Kush (Indica) 5ct" at bounding box center [397, 78] width 686 height 19
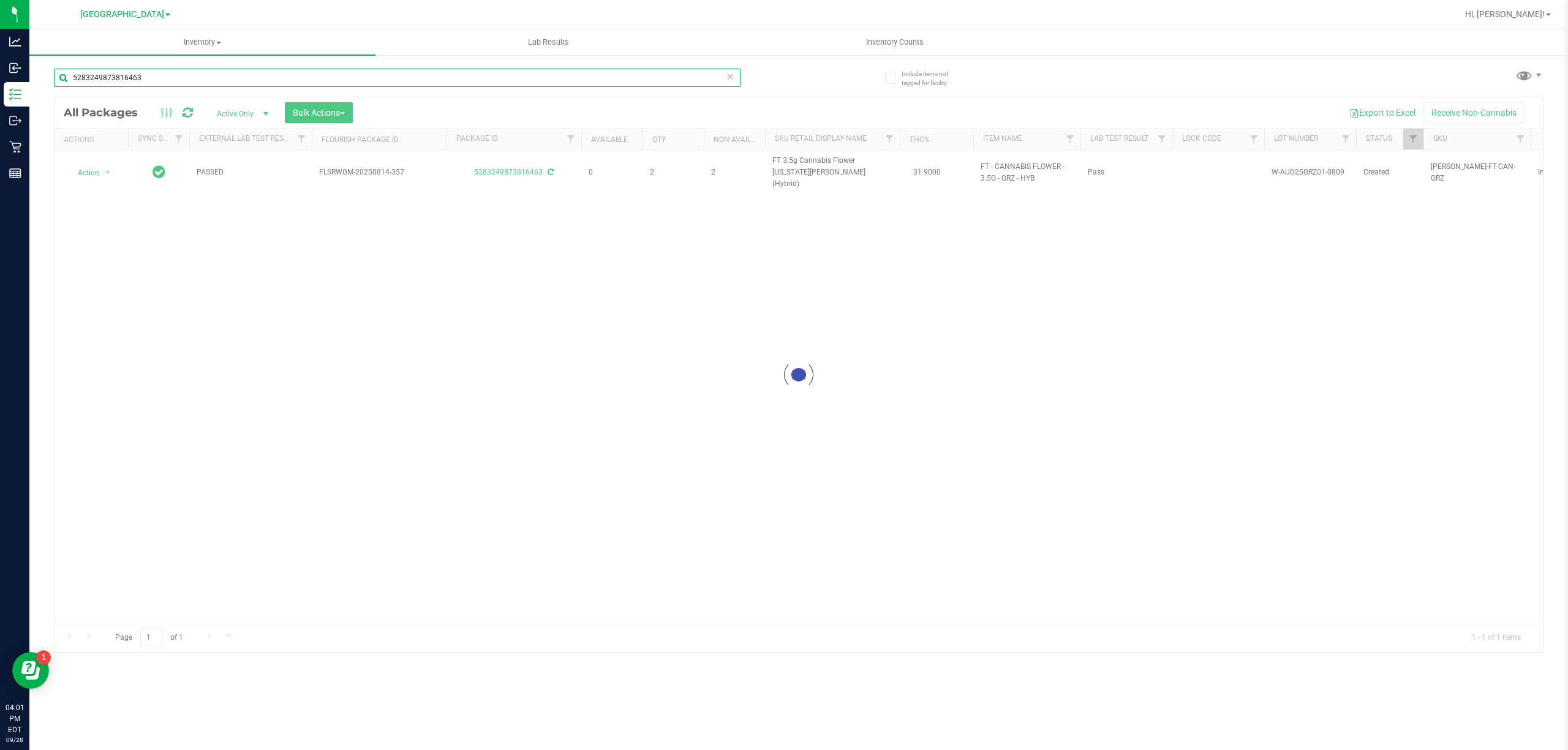
click at [527, 79] on input "5283249873816463" at bounding box center [397, 78] width 686 height 19
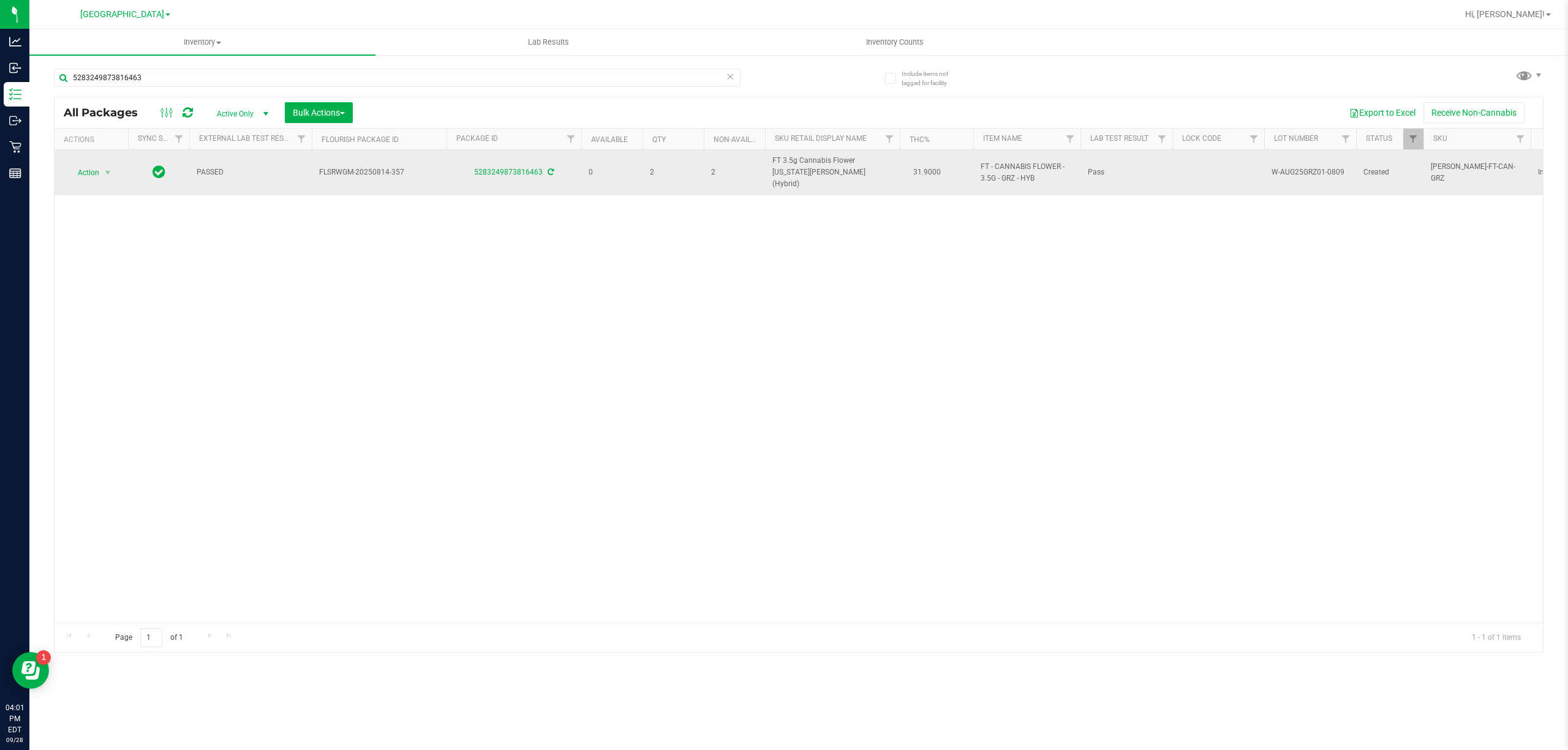
click at [819, 160] on span "FT 3.5g Cannabis Flower [US_STATE][PERSON_NAME] (Hybrid)" at bounding box center [833, 172] width 120 height 35
copy td "FT 3.5g Cannabis Flower [US_STATE][PERSON_NAME] (Hybrid)"
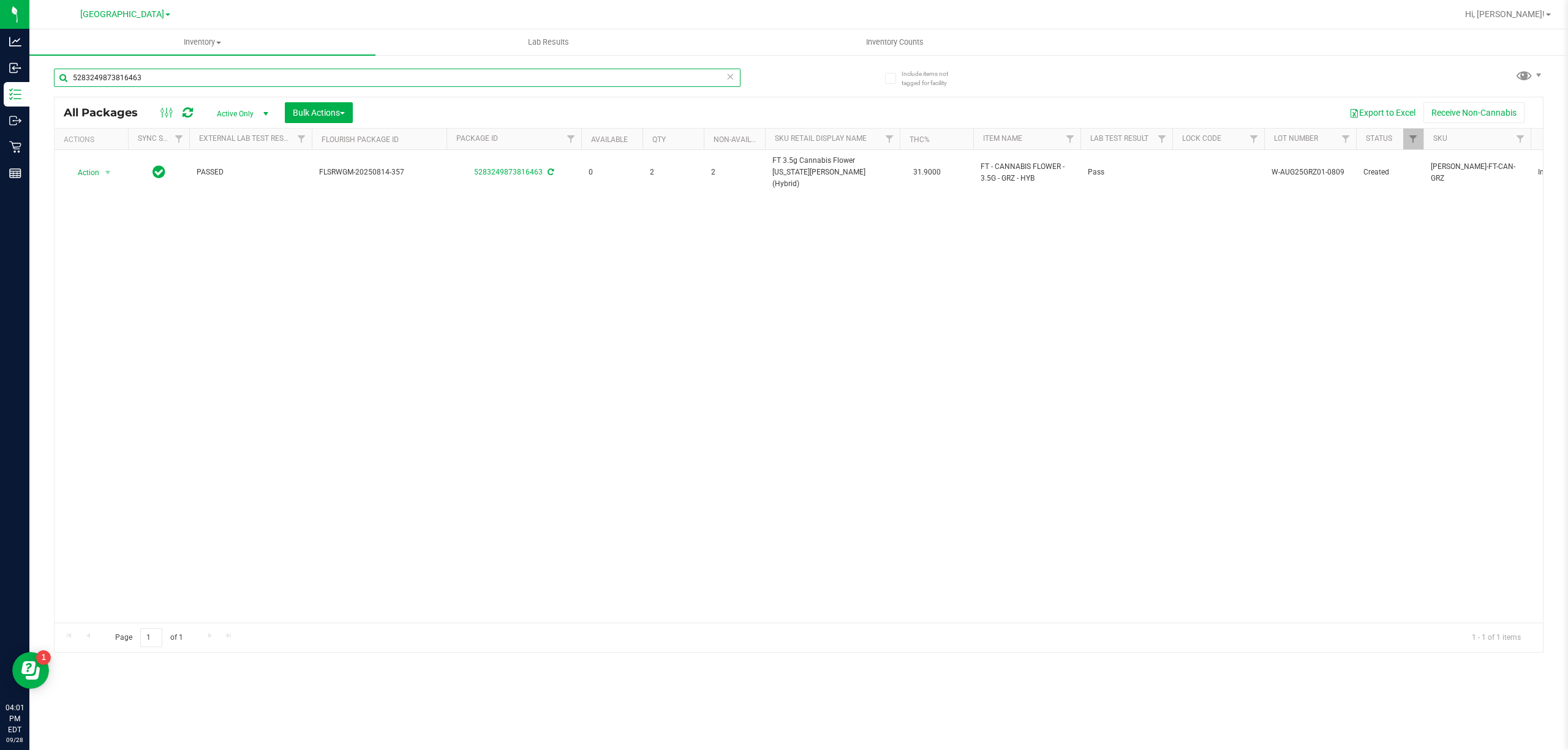
click at [629, 79] on input "5283249873816463" at bounding box center [397, 78] width 686 height 19
paste input "FT 3.5g Cannabis Flower [US_STATE][PERSON_NAME] (Hybrid)"
click at [644, 71] on input "FT 3.5g Cannabis Flower [US_STATE][PERSON_NAME] (Hybrid)" at bounding box center [397, 78] width 686 height 19
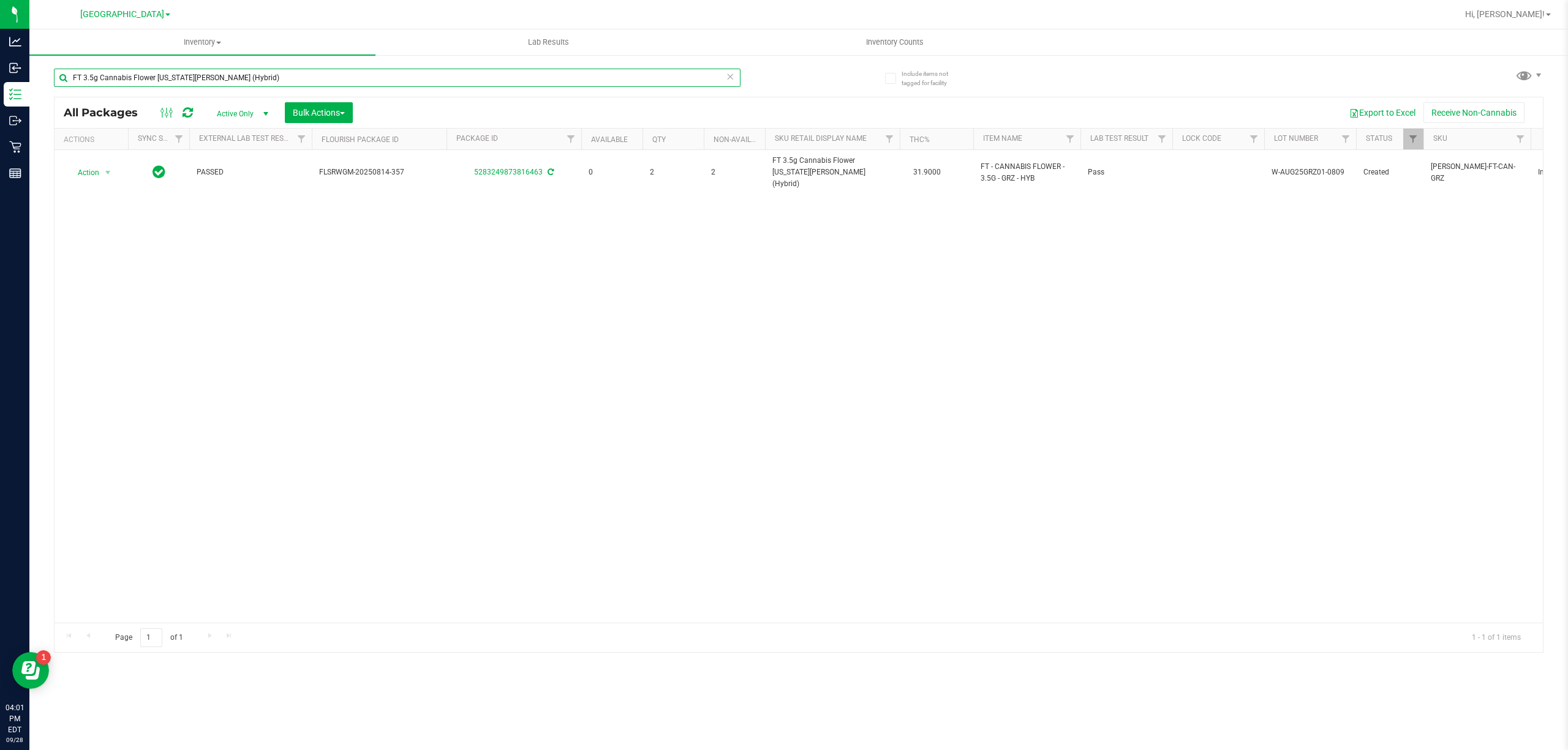
click at [644, 71] on input "FT 3.5g Cannabis Flower [US_STATE][PERSON_NAME] (Hybrid)" at bounding box center [397, 78] width 686 height 19
click at [646, 71] on input "FT 3.5g Cannabis Flower [US_STATE][PERSON_NAME] (Hybrid)" at bounding box center [397, 78] width 686 height 19
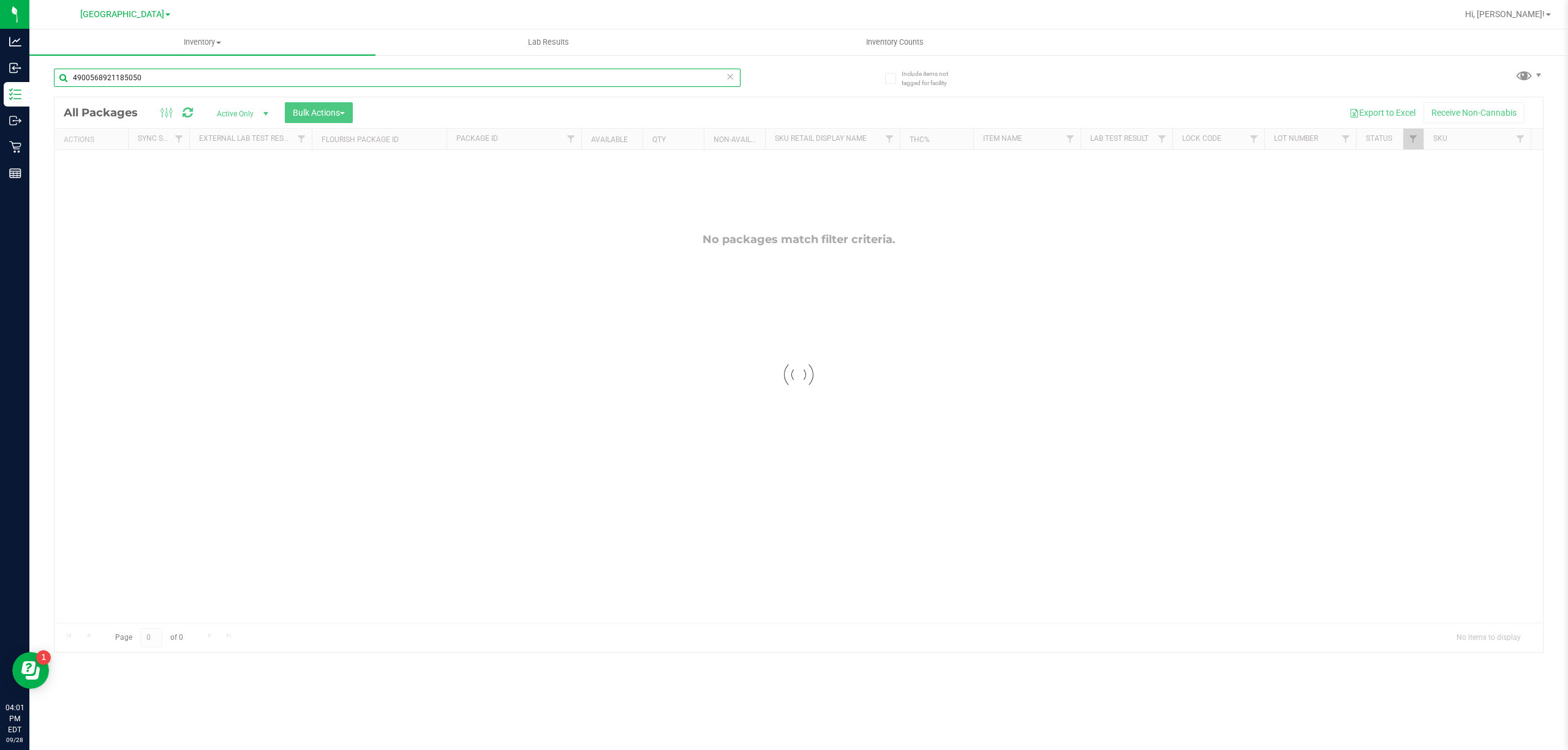
click at [585, 76] on input "4900568921185050" at bounding box center [397, 78] width 686 height 19
click at [647, 76] on input "pia" at bounding box center [397, 78] width 686 height 19
click at [647, 75] on input "pia" at bounding box center [397, 78] width 686 height 19
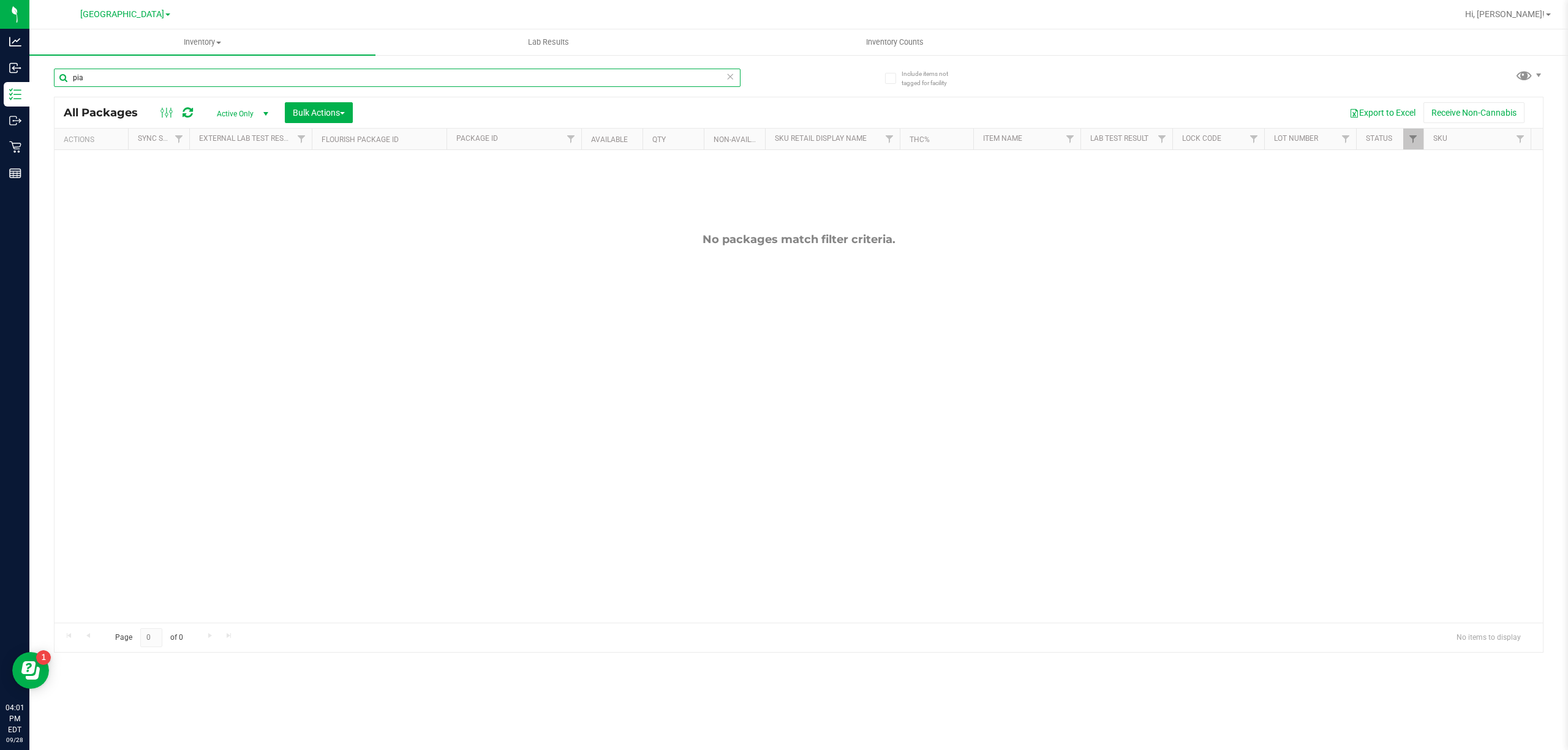
click at [647, 77] on input "pia" at bounding box center [397, 78] width 686 height 19
click at [647, 77] on input "5080266619669123" at bounding box center [397, 78] width 686 height 19
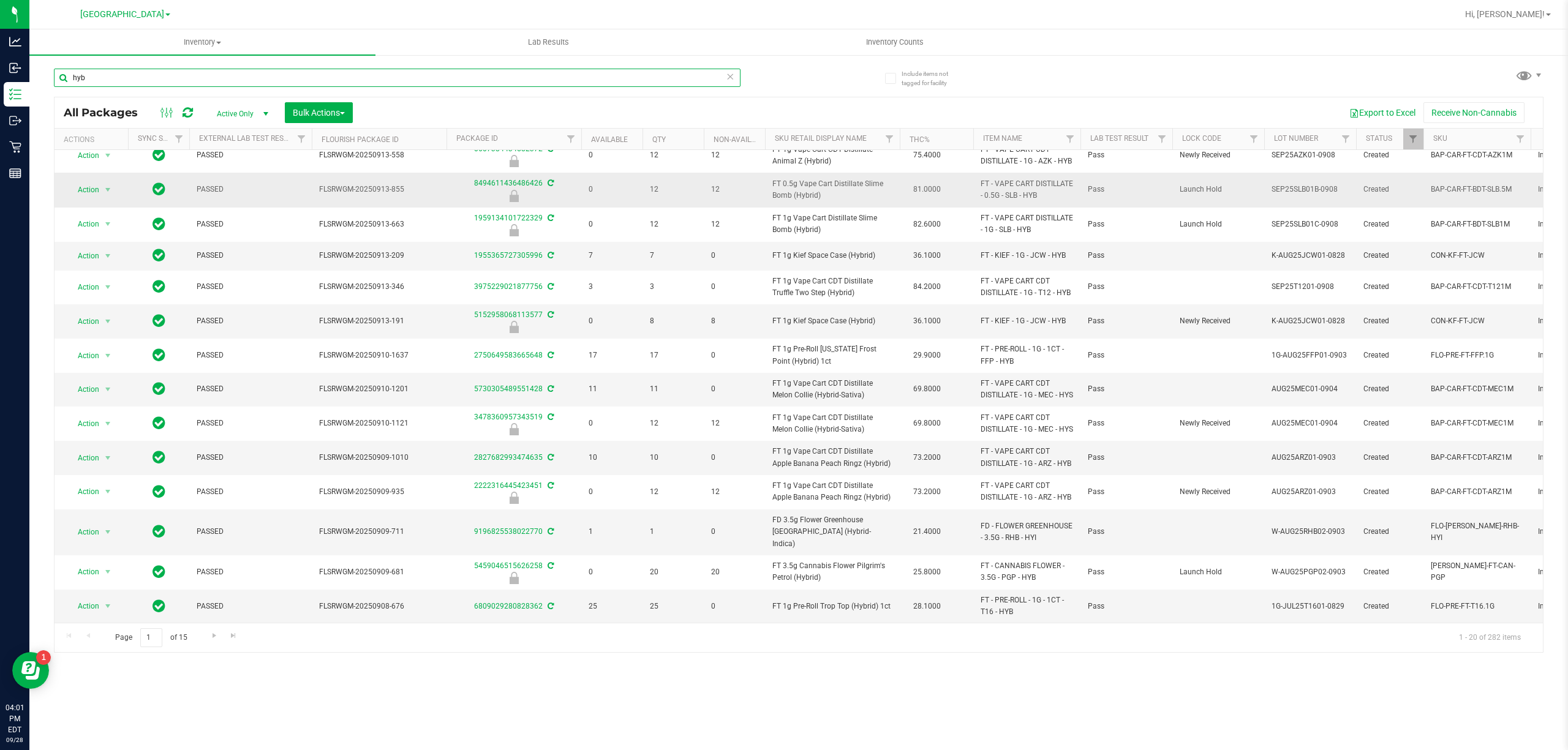
scroll to position [277, 0]
click at [495, 66] on div "hyb" at bounding box center [426, 77] width 745 height 39
click at [495, 69] on input "hyb" at bounding box center [397, 78] width 686 height 19
click at [494, 69] on input "hyb" at bounding box center [397, 78] width 686 height 19
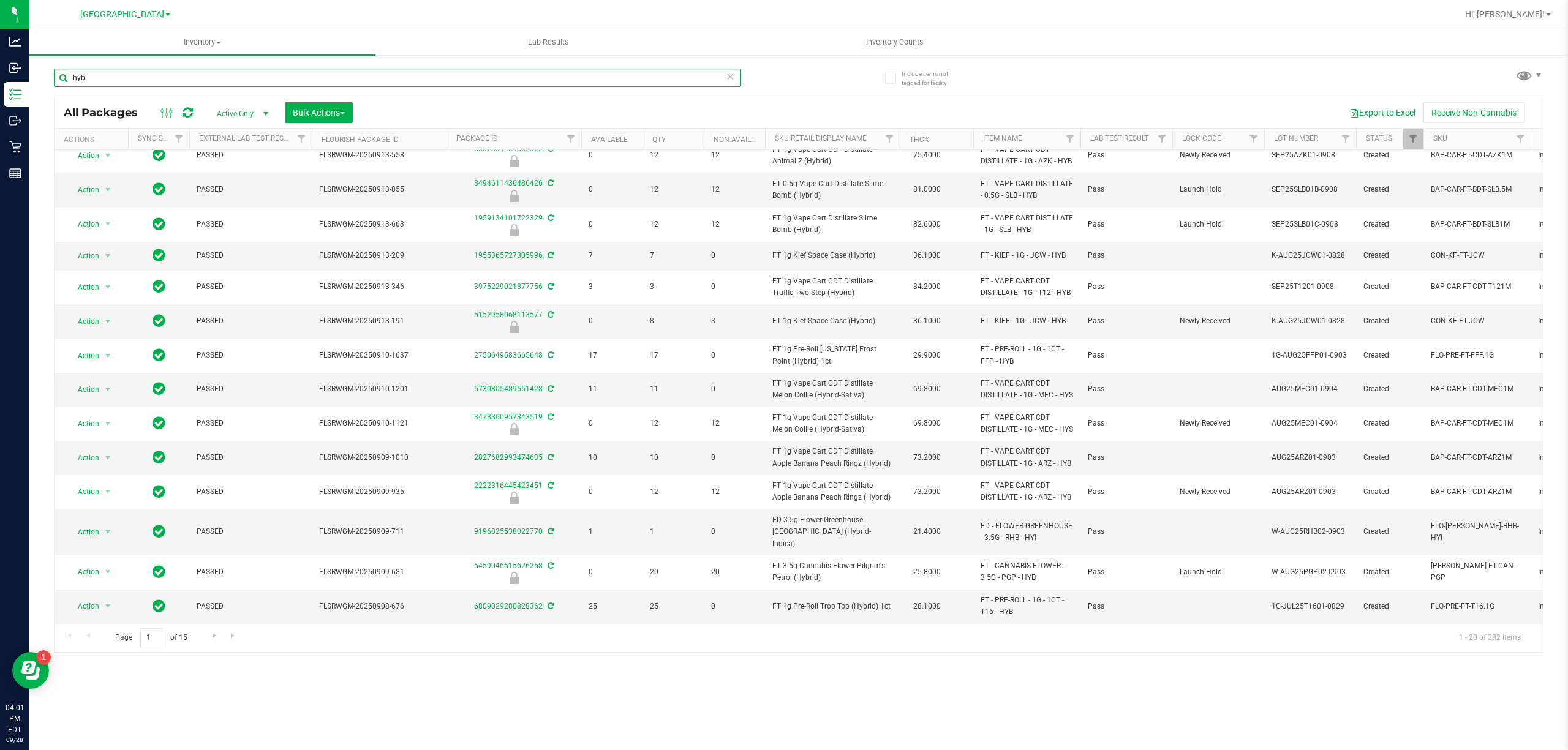
click at [494, 69] on input "hyb" at bounding box center [397, 78] width 686 height 19
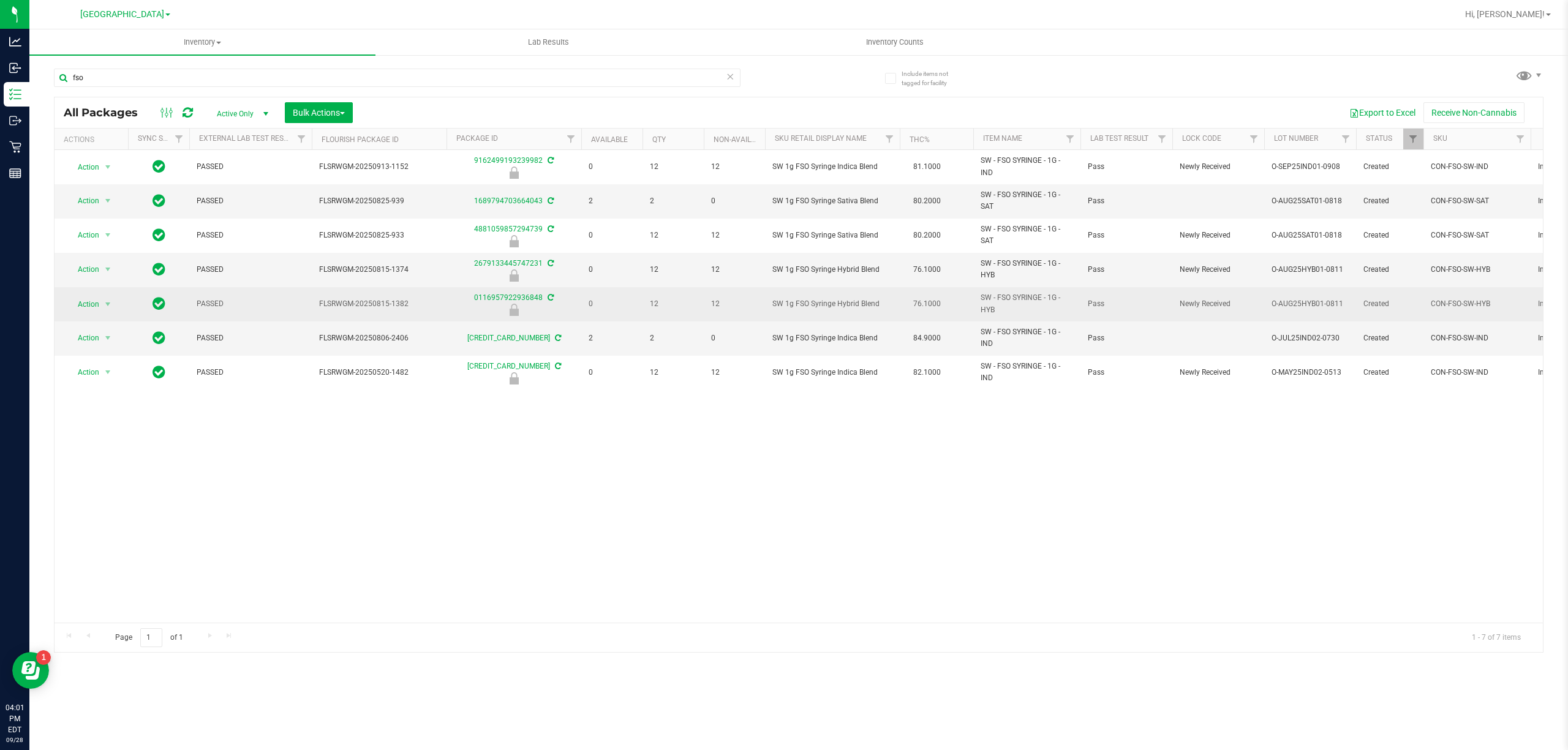
click at [852, 305] on span "SW 1g FSO Syringe Hybrid Blend" at bounding box center [833, 304] width 120 height 12
copy td "SW 1g FSO Syringe Hybrid Blend"
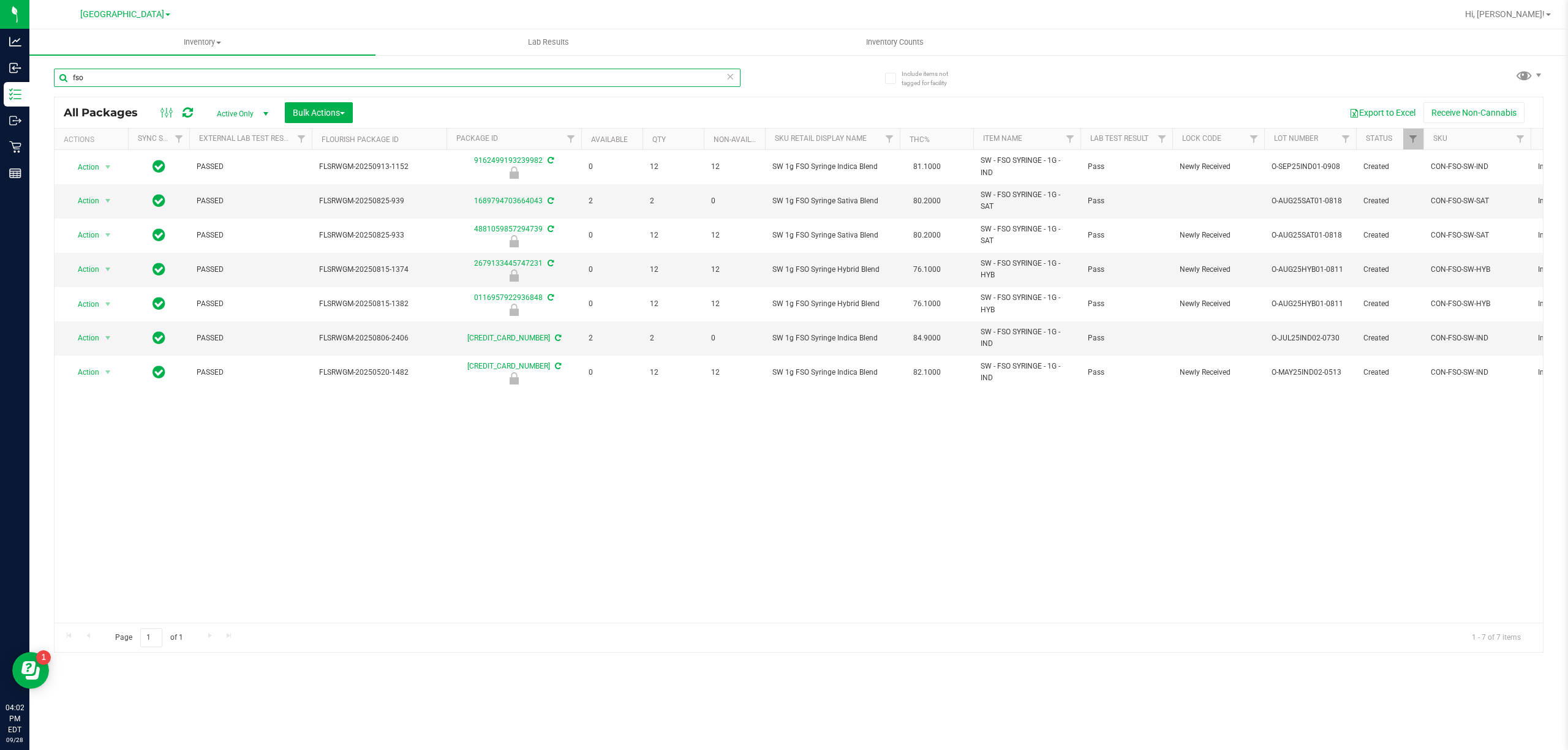
click at [465, 75] on input "fso" at bounding box center [397, 78] width 686 height 19
paste input "SW 1g FSO Syringe Hybrid Blend"
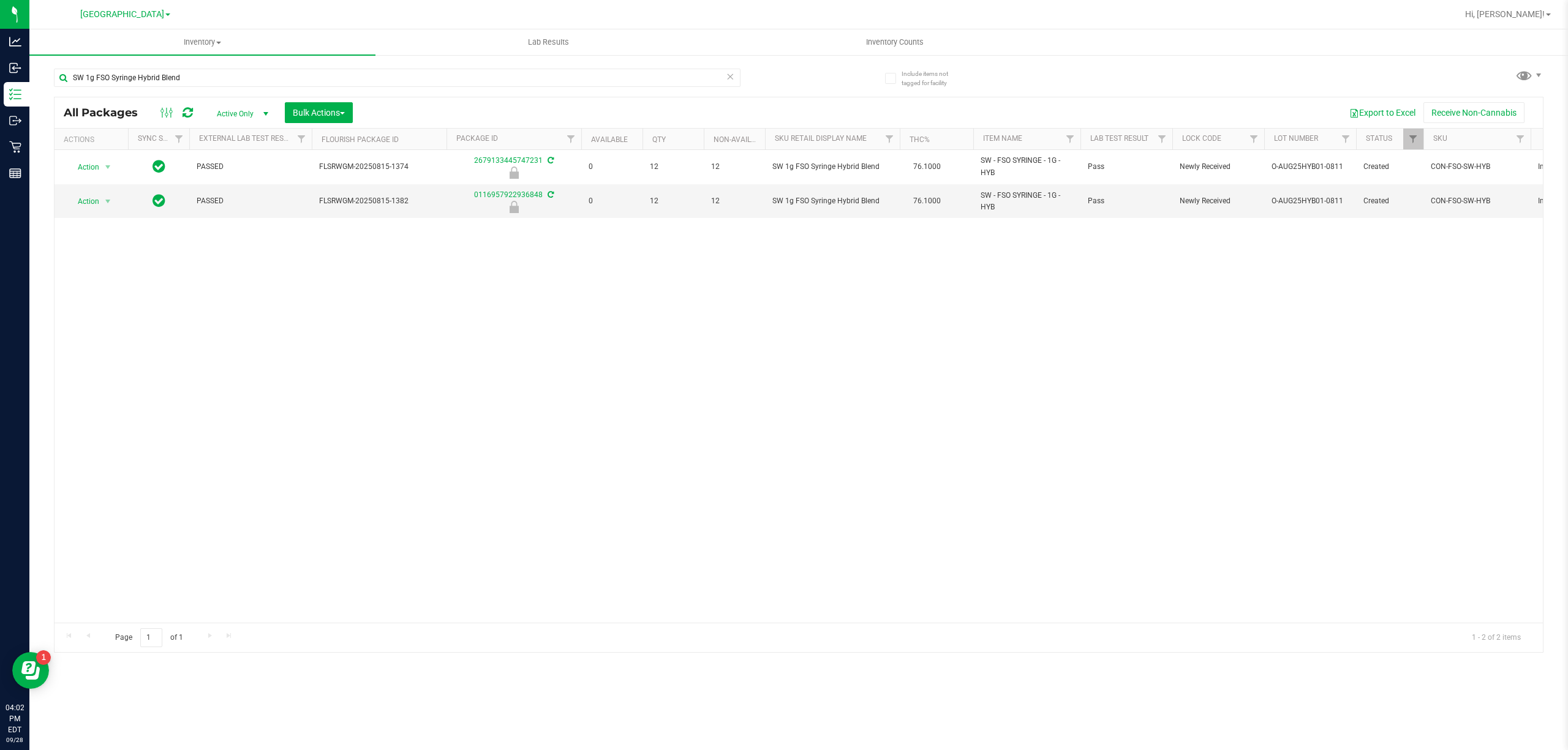
click at [684, 66] on div "SW 1g FSO Syringe Hybrid Blend" at bounding box center [426, 77] width 745 height 39
click at [684, 65] on div "SW 1g FSO Syringe Hybrid Blend" at bounding box center [426, 77] width 745 height 39
click at [684, 77] on input "SW 1g FSO Syringe Hybrid Blend" at bounding box center [397, 78] width 686 height 19
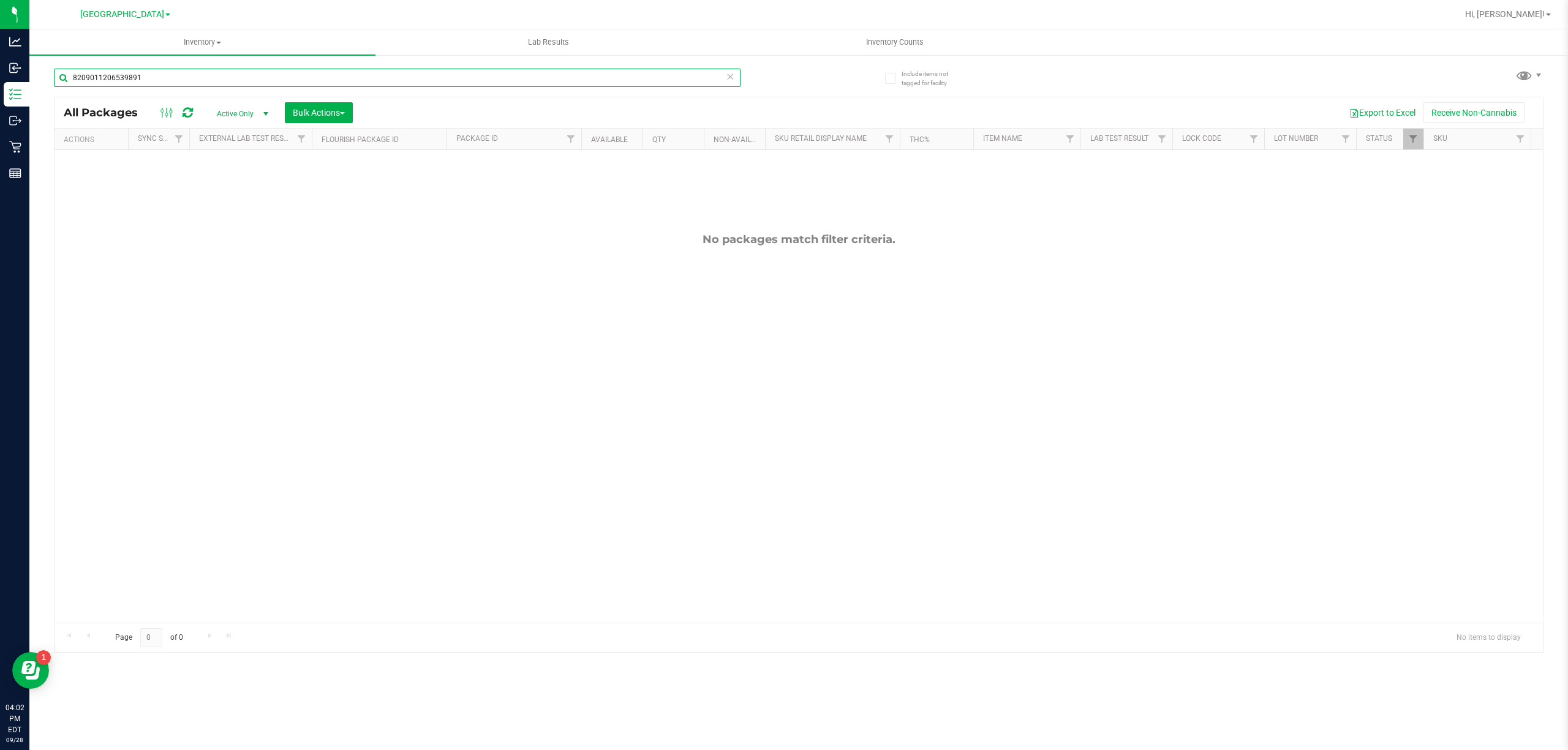
click at [693, 81] on input "8209011206539891" at bounding box center [397, 78] width 686 height 19
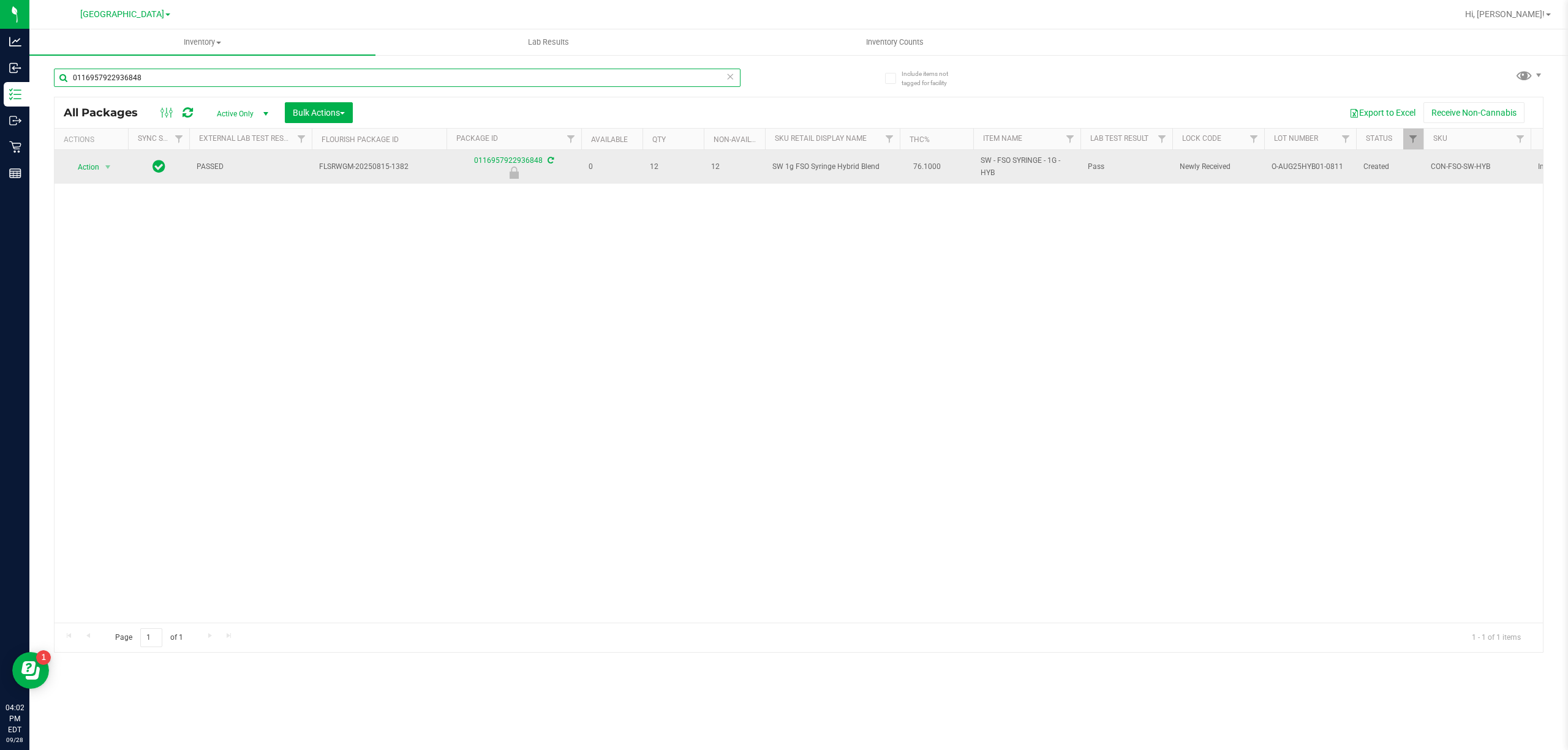
type input "0116957922936848"
click at [104, 177] on td "Action Action Edit attributes Global inventory Locate package Package audit log…" at bounding box center [91, 167] width 74 height 33
click at [89, 160] on span "Action" at bounding box center [83, 167] width 33 height 17
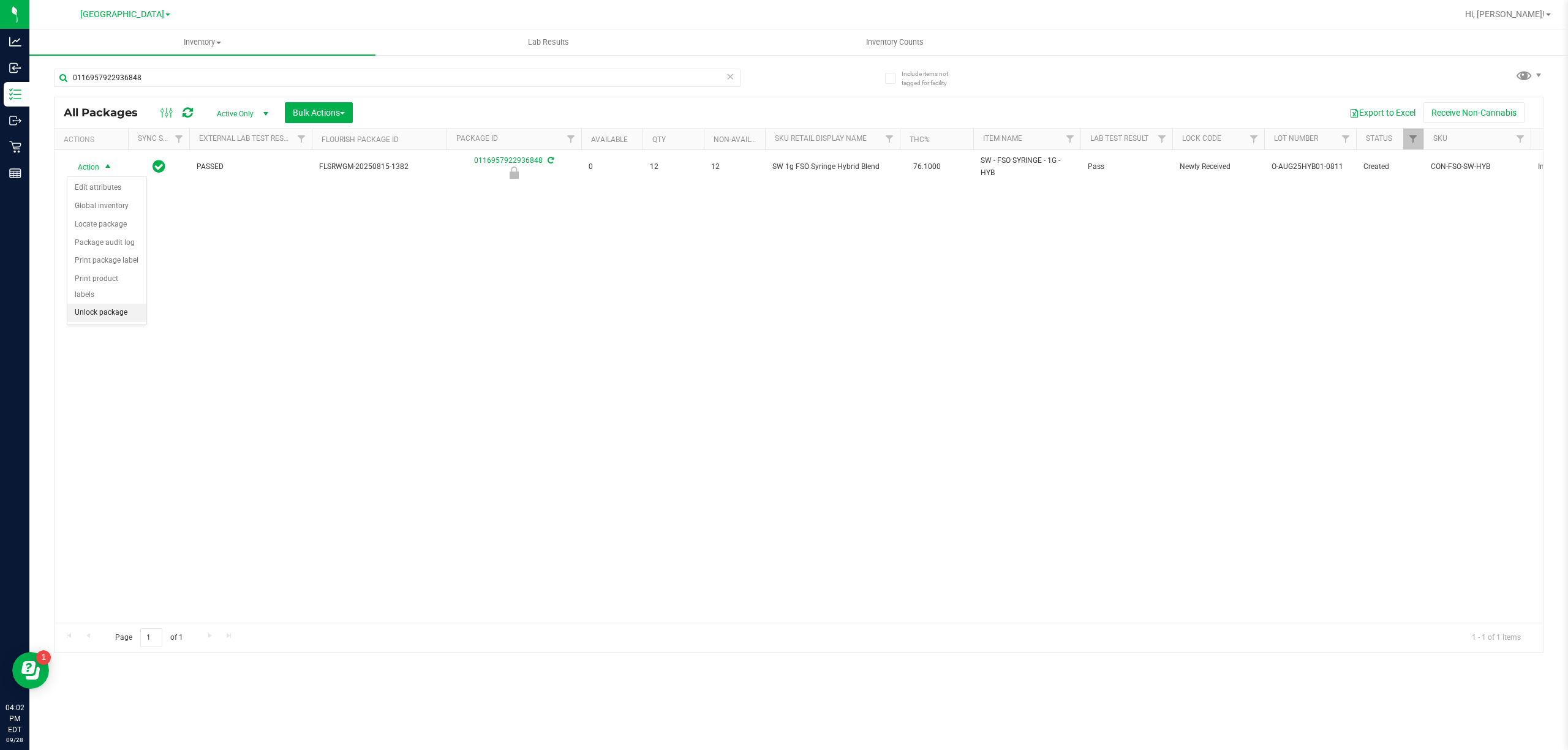
click at [97, 315] on li "Unlock package" at bounding box center [107, 313] width 79 height 19
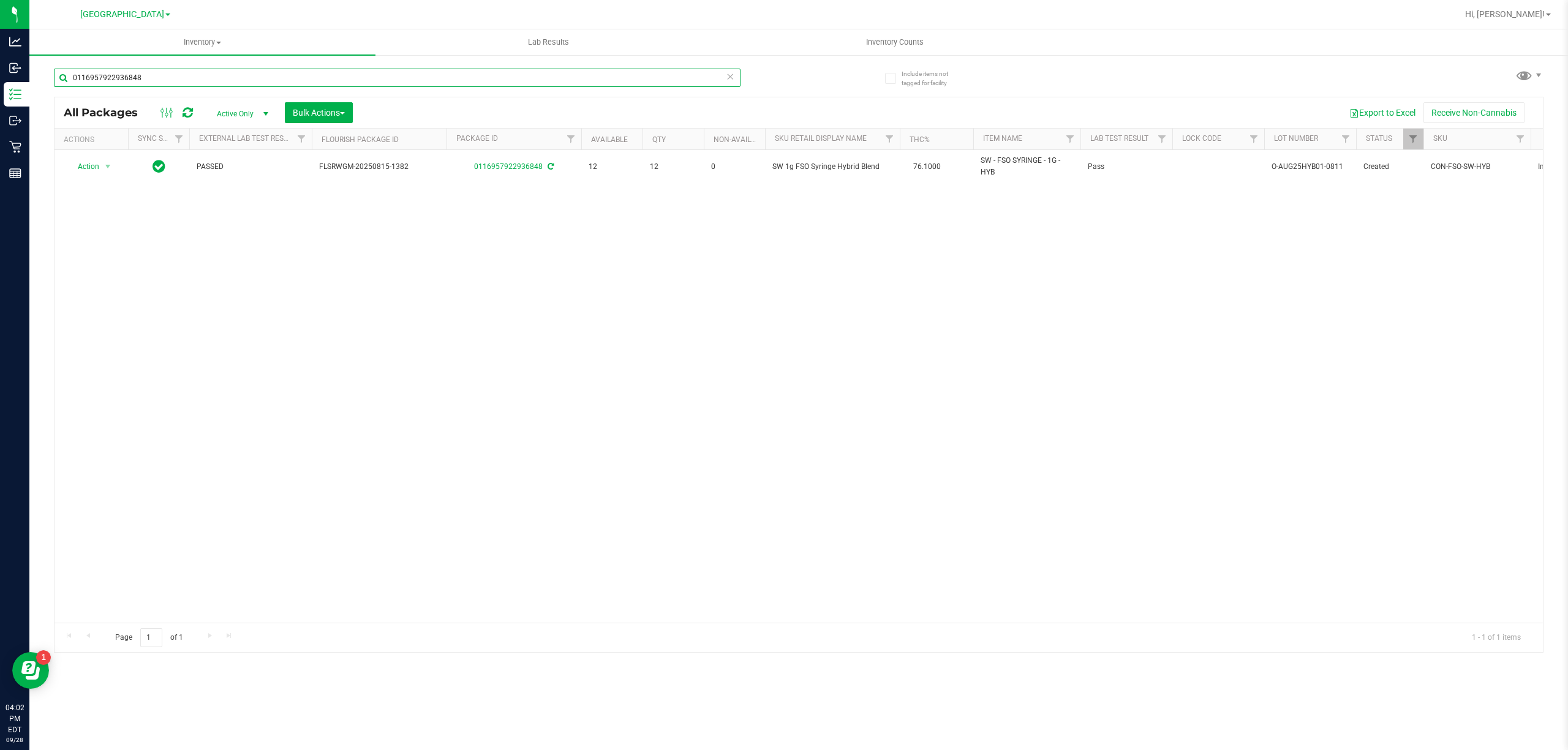
click at [170, 79] on input "0116957922936848" at bounding box center [397, 78] width 686 height 19
click at [170, 80] on input "0116957922936848" at bounding box center [397, 78] width 686 height 19
click at [165, 72] on input "8209011206539891" at bounding box center [397, 78] width 686 height 19
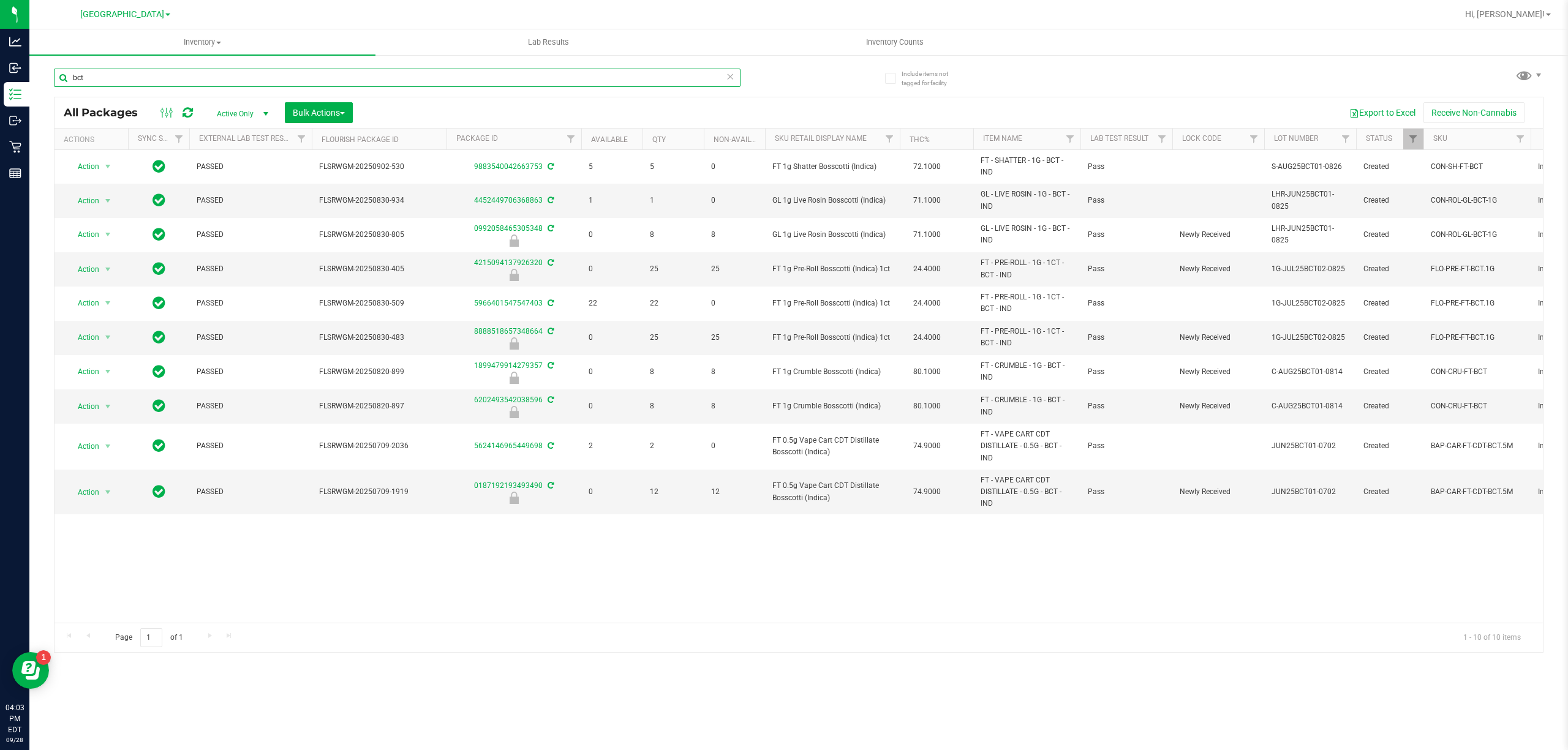
click at [522, 82] on input "bct" at bounding box center [397, 78] width 686 height 19
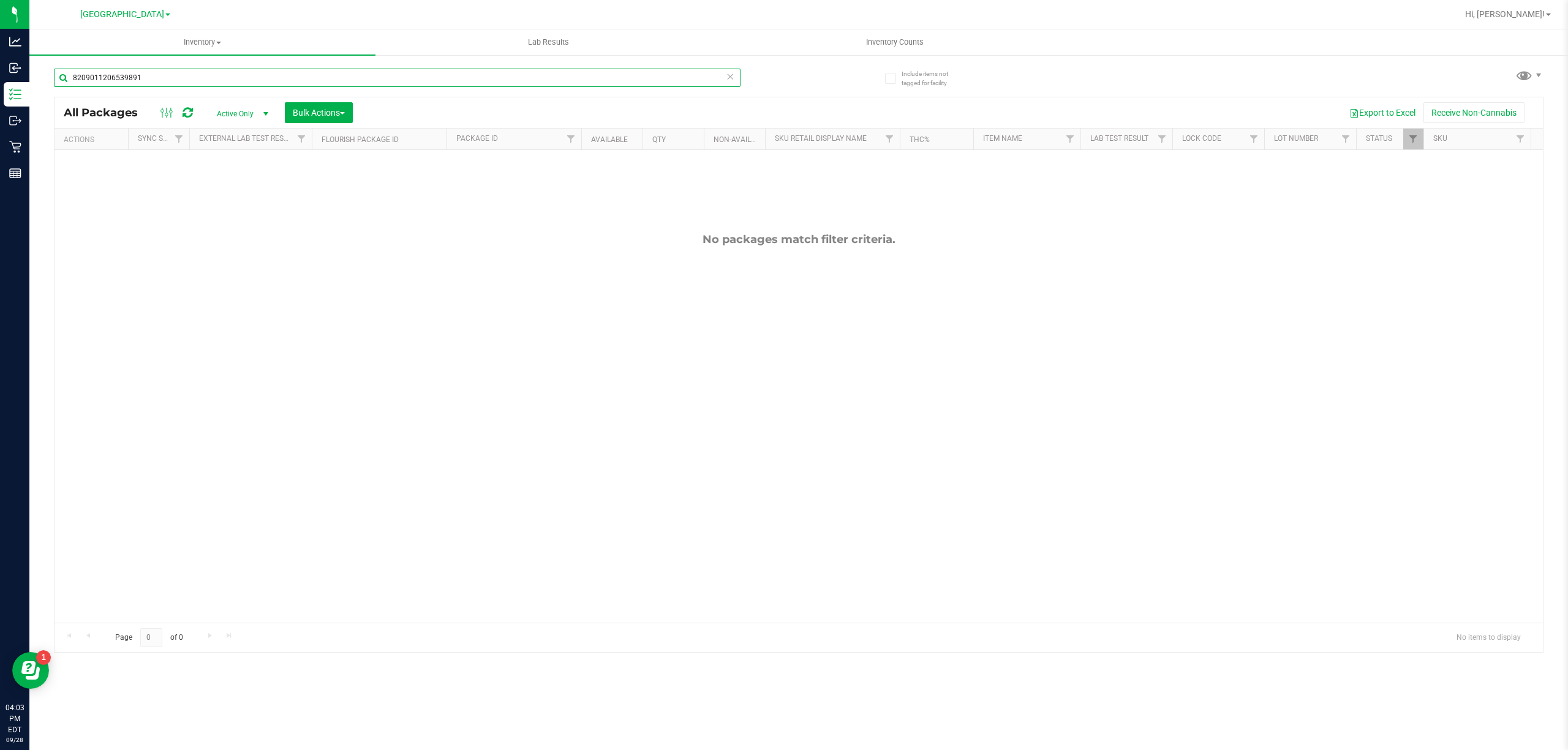
click at [522, 82] on input "8209011206539891" at bounding box center [397, 78] width 686 height 19
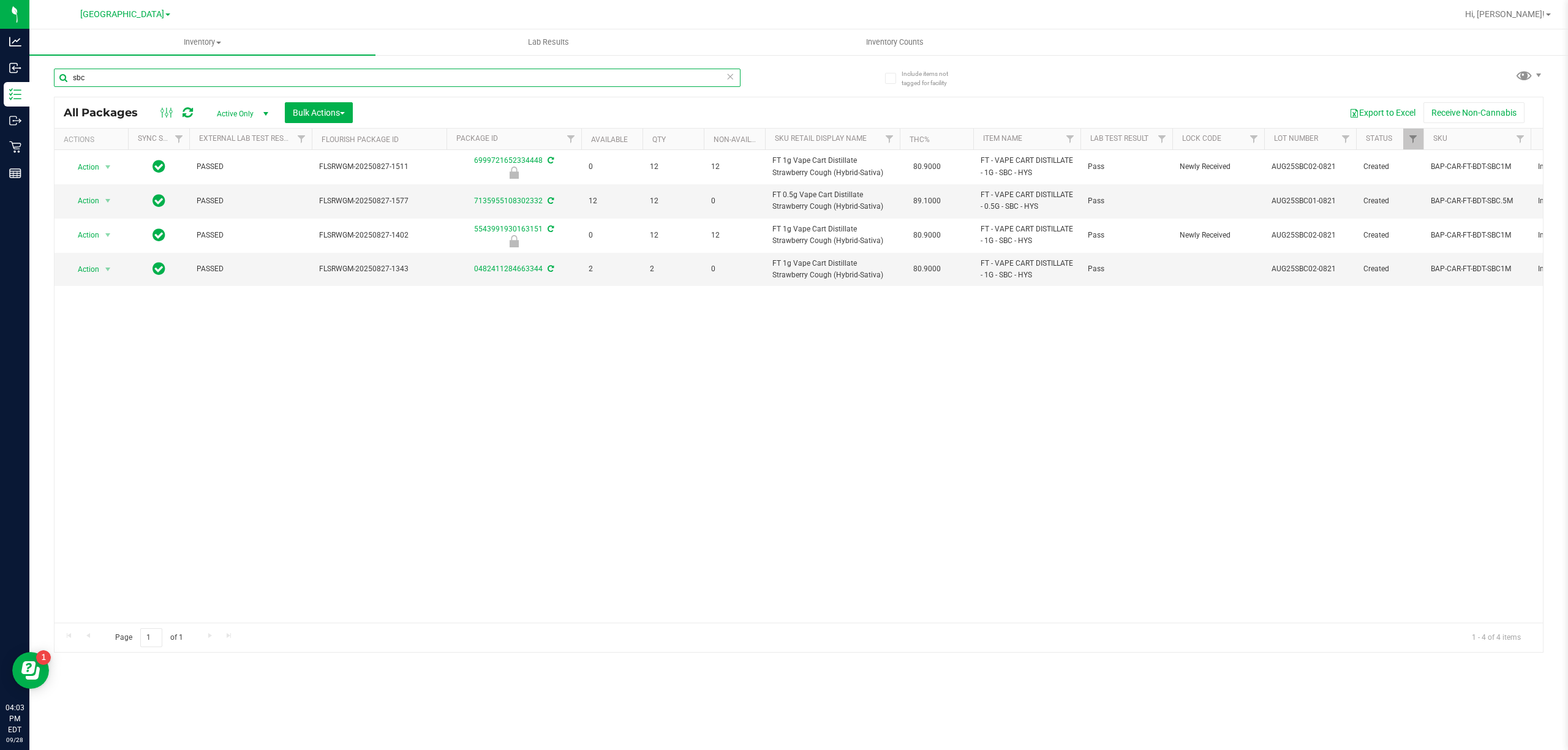
type input "sbc"
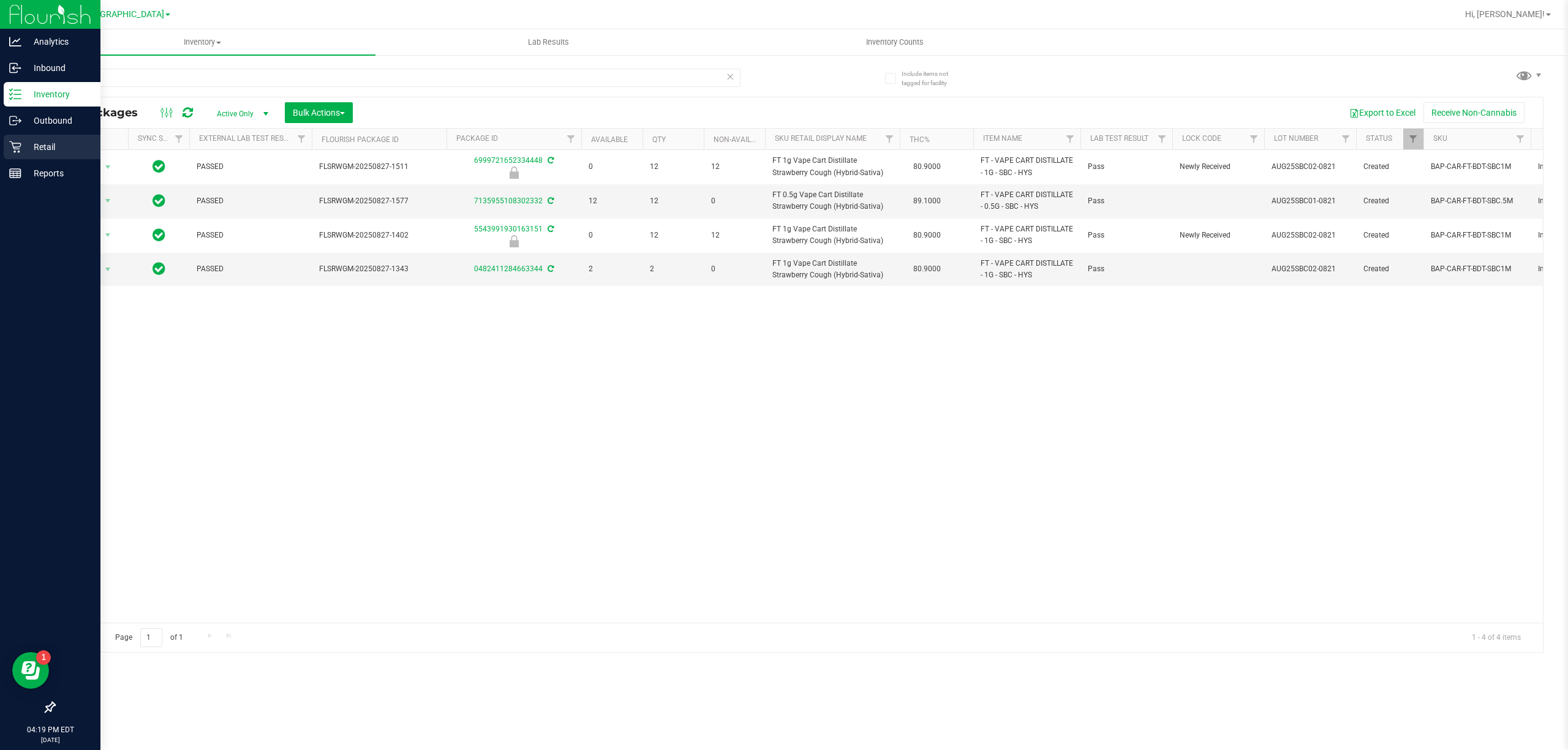
click at [39, 150] on p "Retail" at bounding box center [58, 147] width 74 height 15
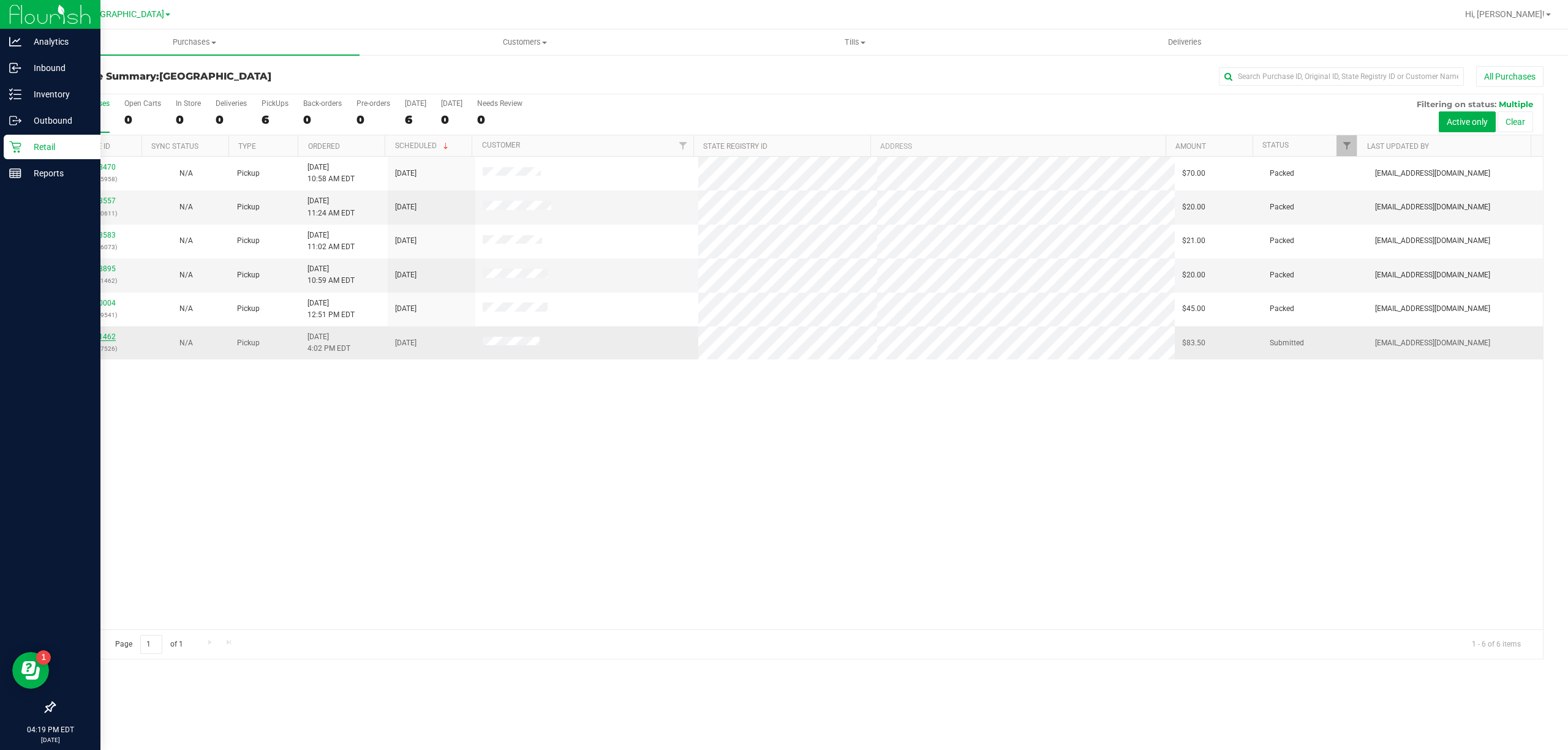
click at [110, 341] on link "12021462" at bounding box center [99, 337] width 34 height 9
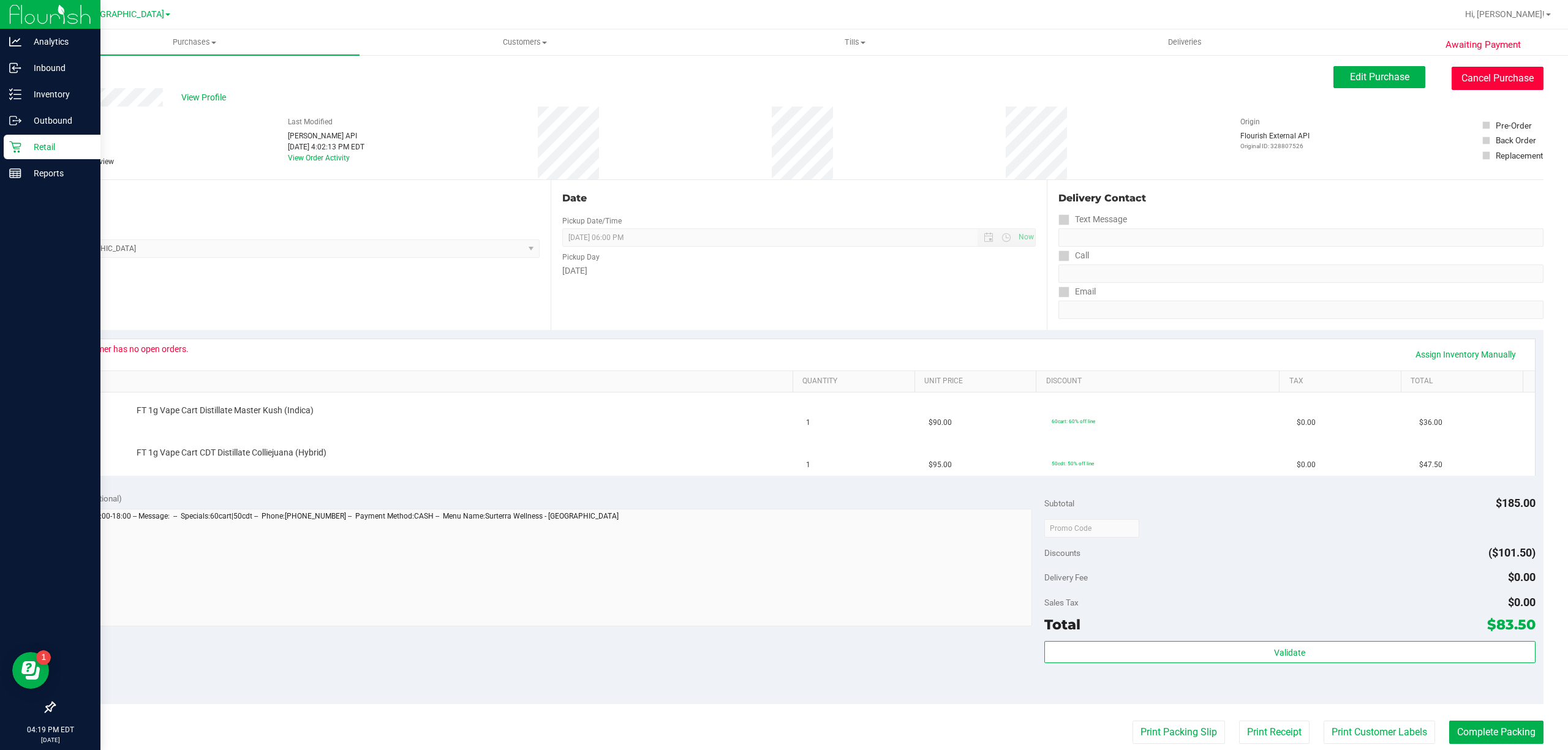
click at [1499, 75] on button "Cancel Purchase" at bounding box center [1497, 79] width 92 height 24
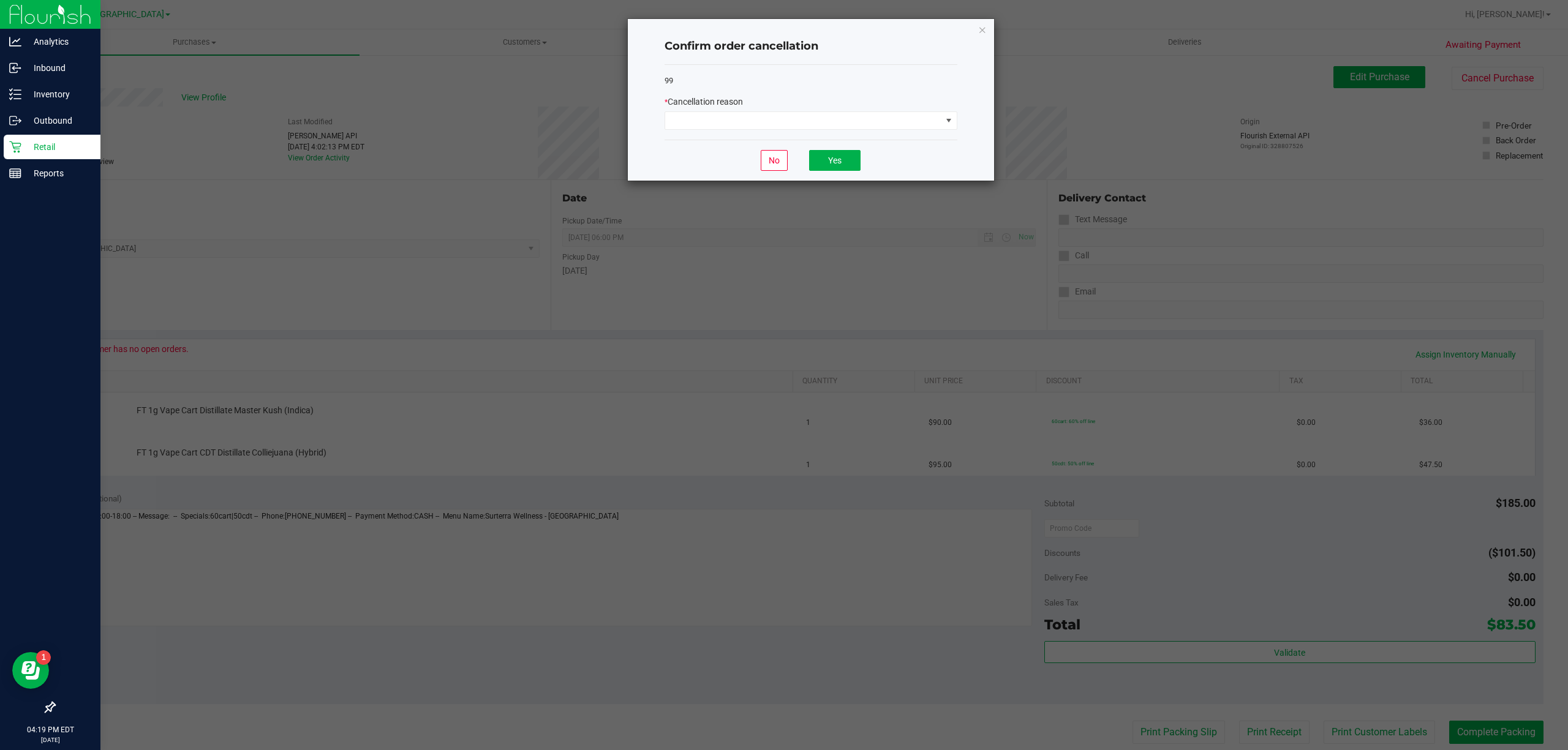
click at [834, 103] on div "* Cancellation reason" at bounding box center [811, 102] width 293 height 13
click at [826, 121] on span at bounding box center [804, 121] width 276 height 17
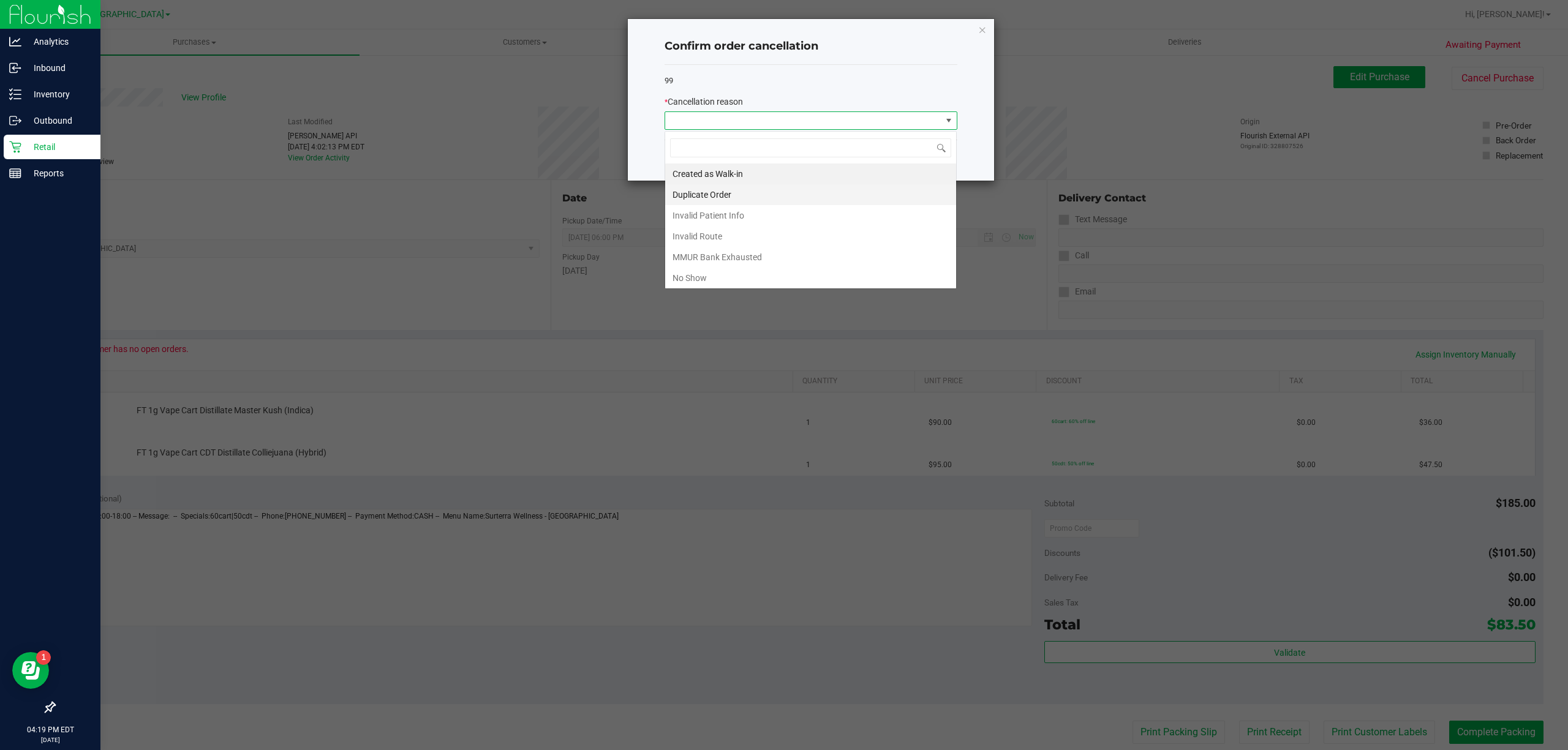
scroll to position [19, 292]
drag, startPoint x: 737, startPoint y: 261, endPoint x: 856, endPoint y: 233, distance: 122.2
click at [740, 259] on li "MMUR Bank Exhausted" at bounding box center [811, 257] width 291 height 21
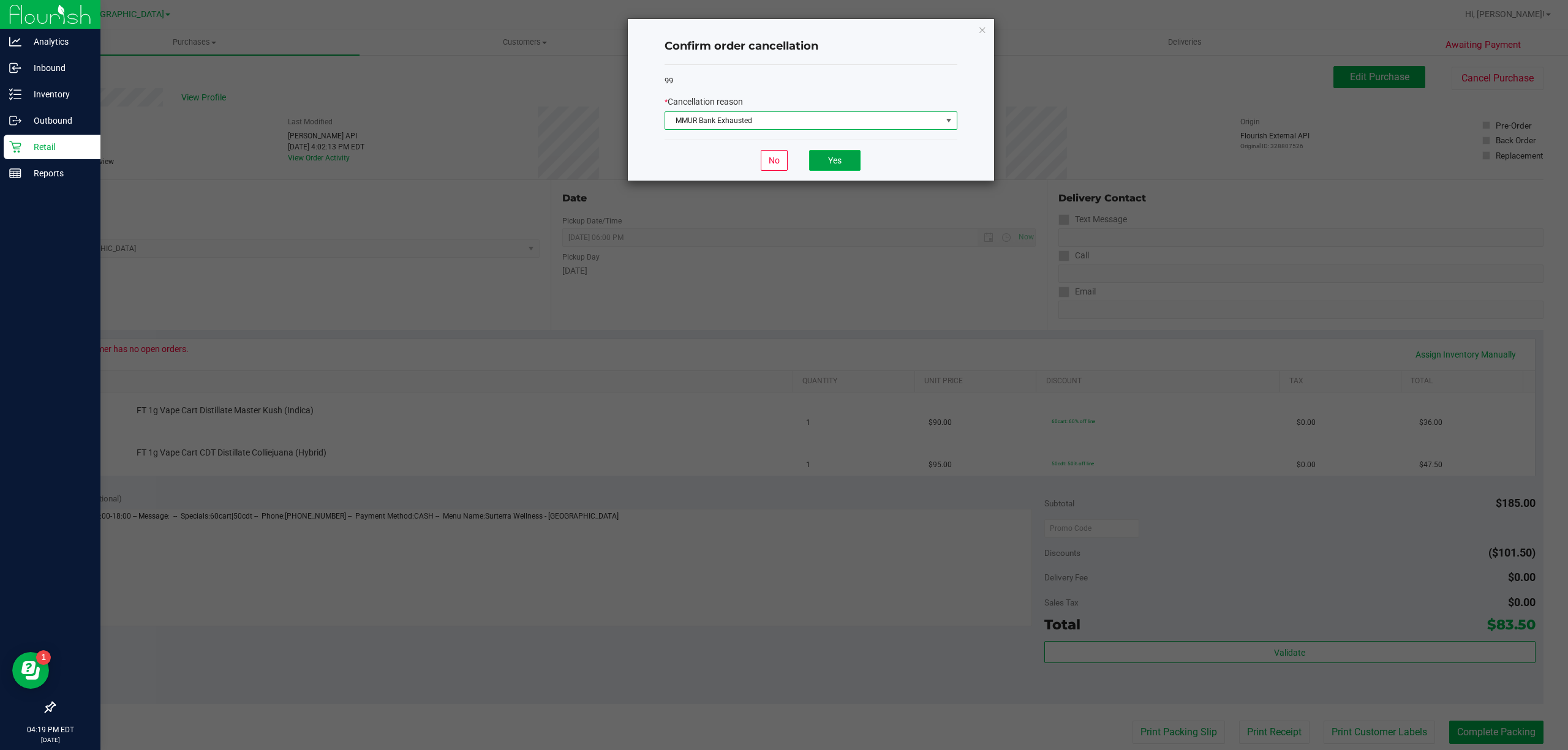
click at [846, 159] on button "Yes" at bounding box center [834, 160] width 51 height 21
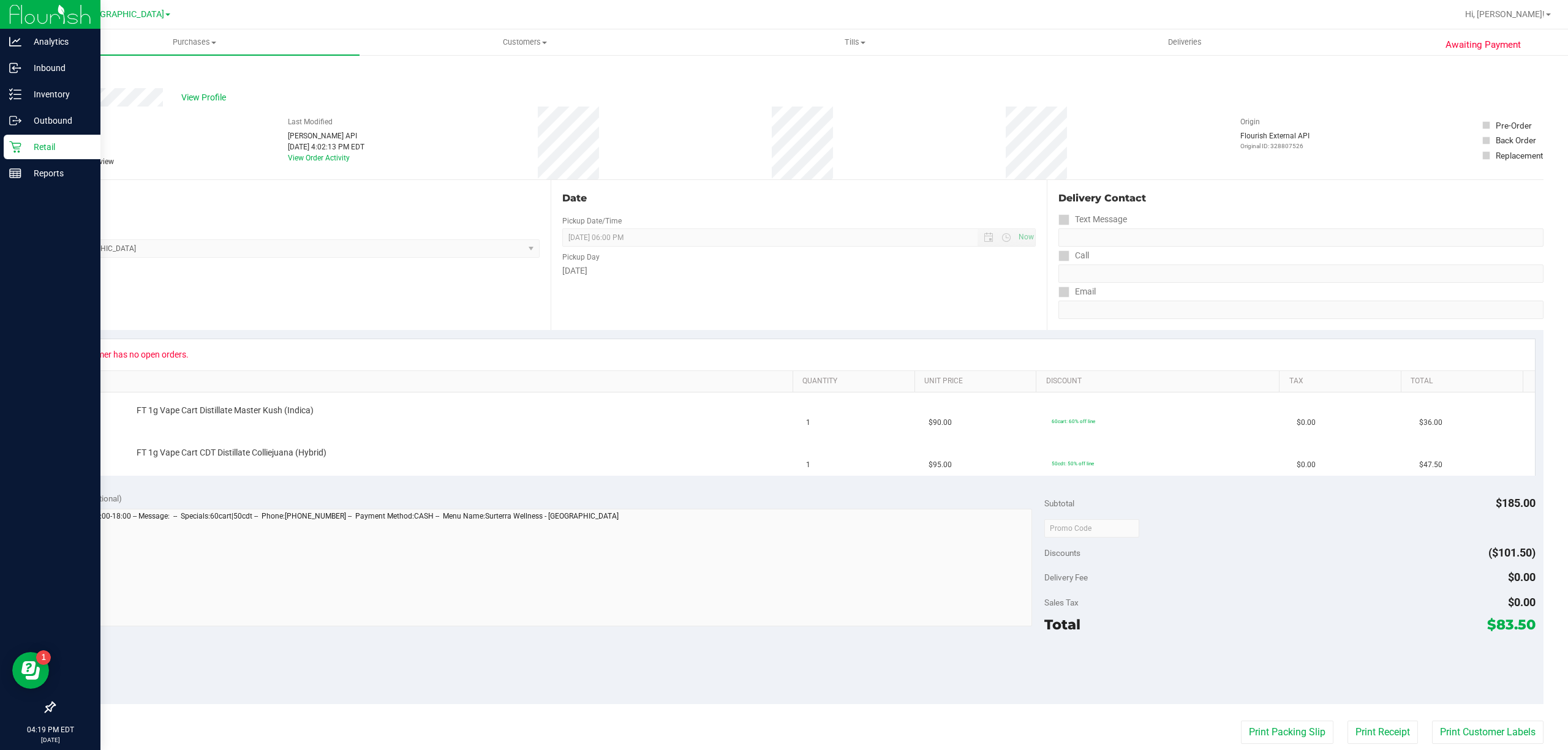
click at [96, 133] on span "-" at bounding box center [97, 135] width 2 height 11
click at [95, 125] on span "# 12021462" at bounding box center [77, 123] width 46 height 13
click at [217, 94] on span "View Profile" at bounding box center [206, 97] width 49 height 13
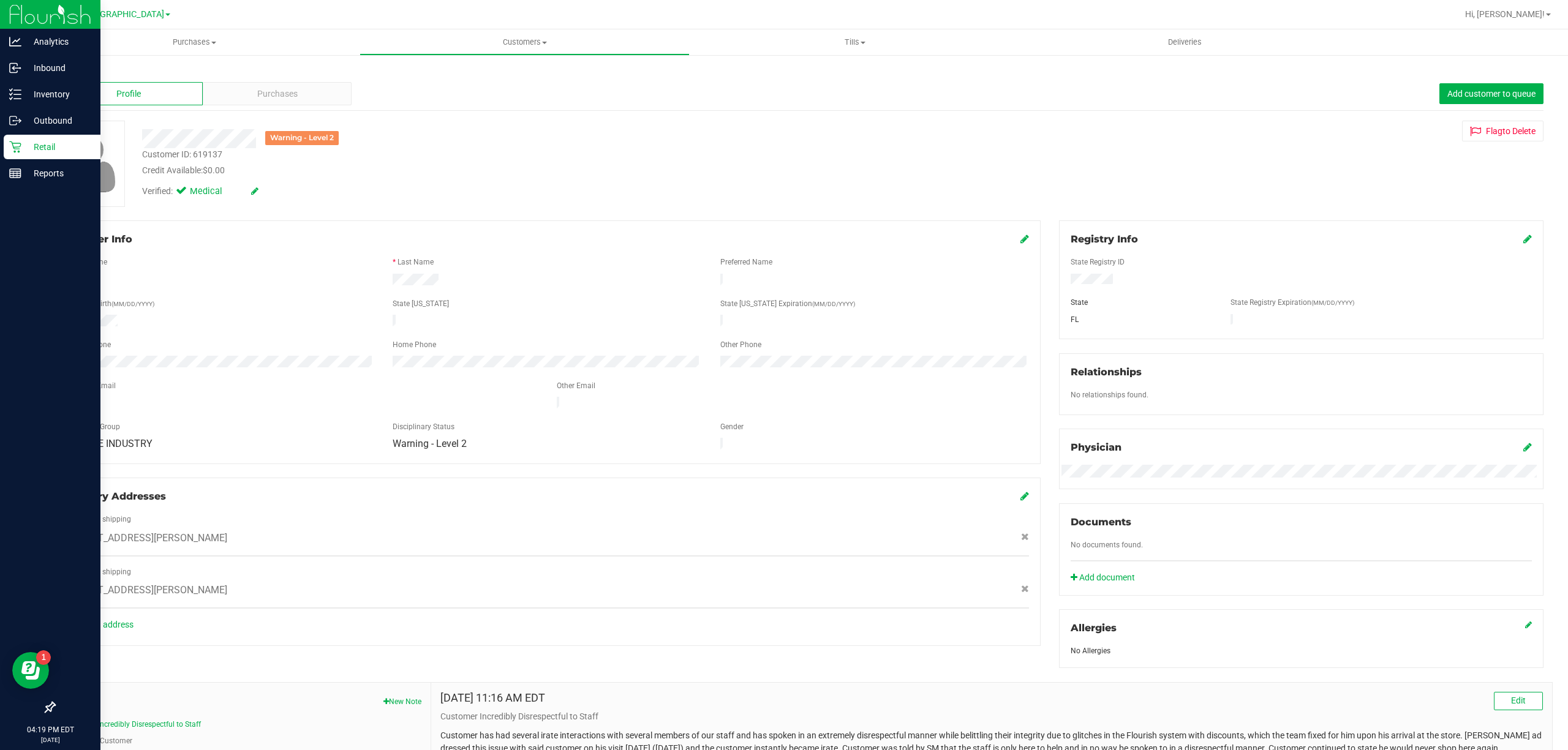
click at [221, 152] on div "Customer ID: 619137" at bounding box center [182, 154] width 81 height 13
click at [208, 153] on div "Customer ID: 619137" at bounding box center [182, 154] width 81 height 13
copy div "619137"
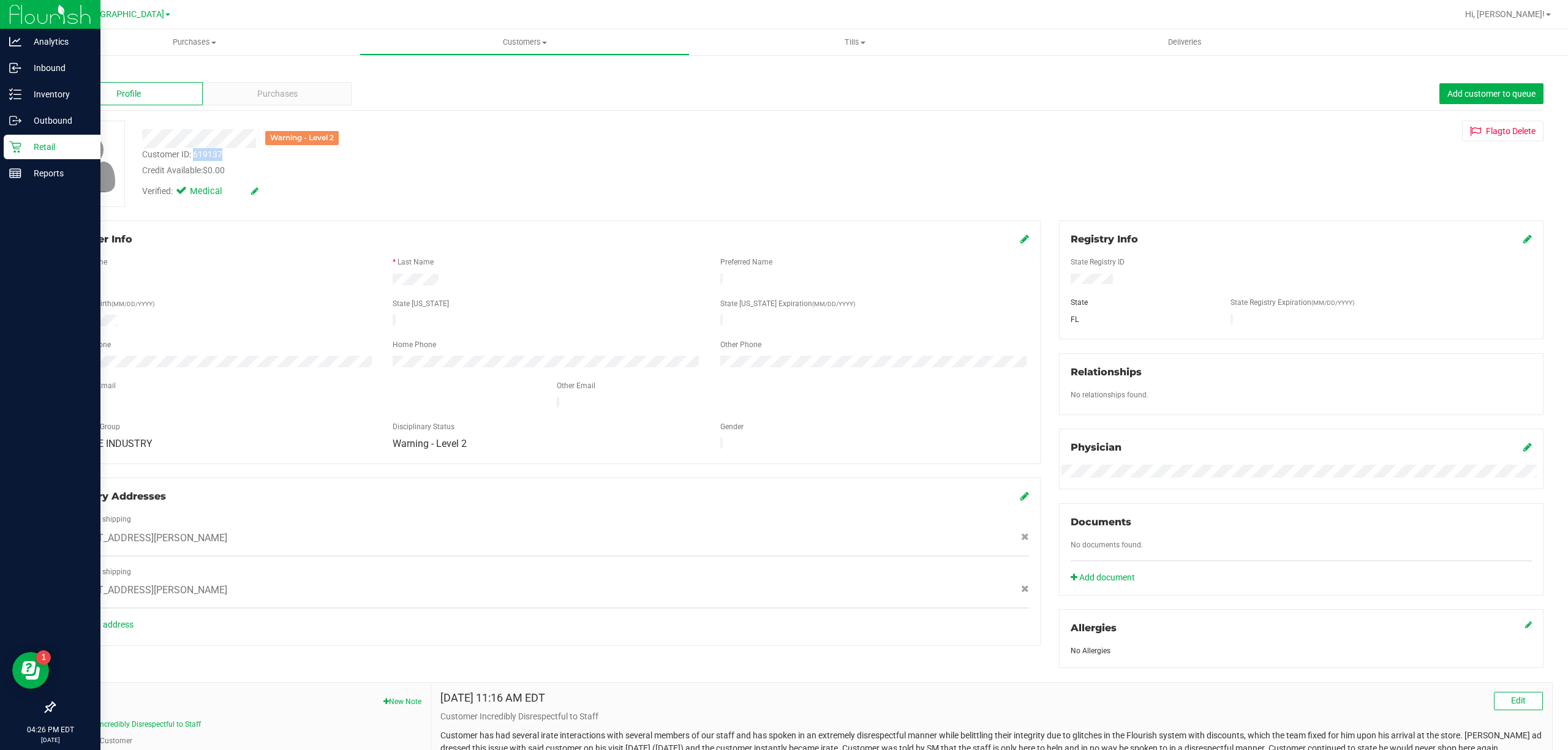
click at [48, 145] on p "Retail" at bounding box center [58, 147] width 74 height 15
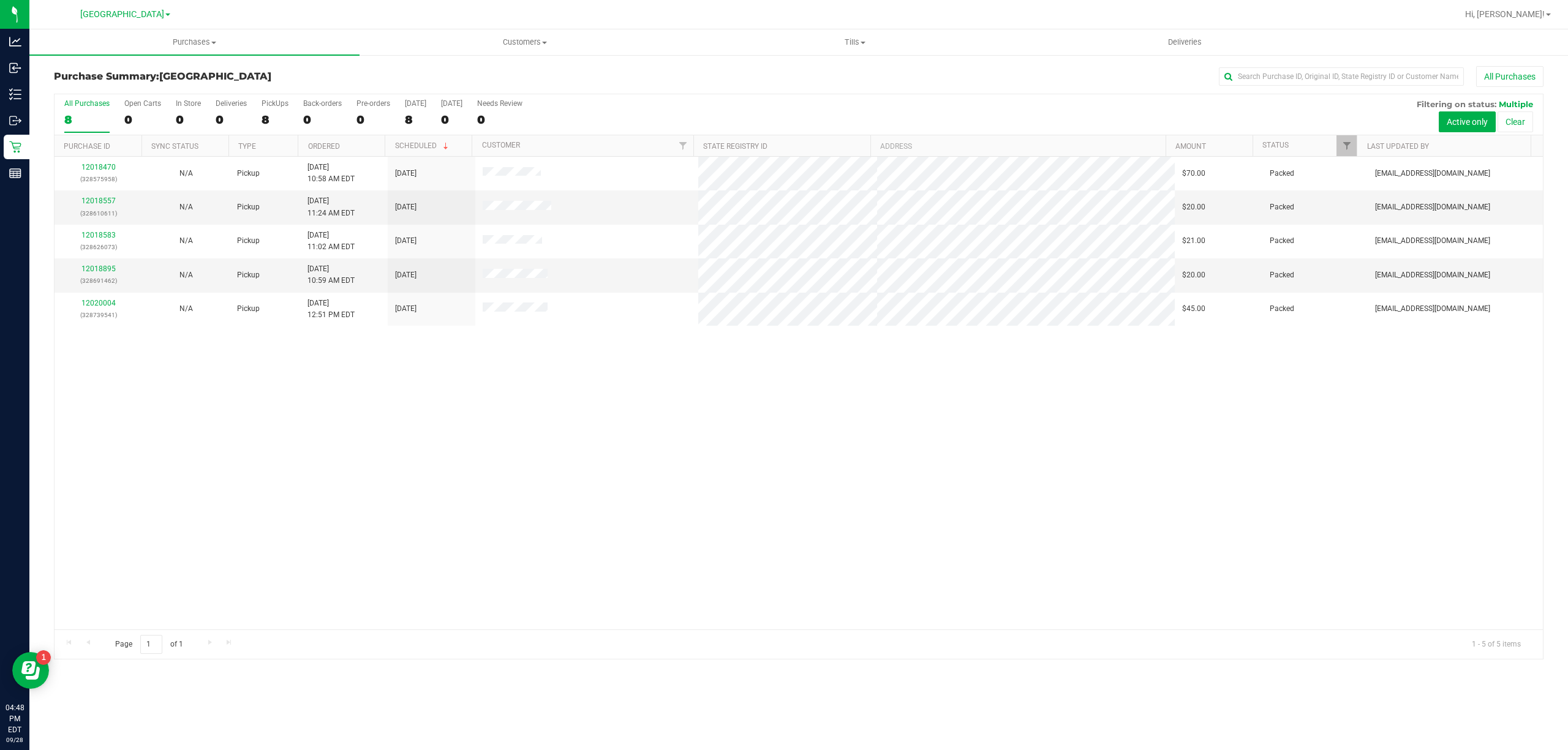
click at [278, 390] on div "12018470 (328575958) N/A Pickup [DATE] 10:58 AM EDT 9/28/2025 $70.00 Packed [EM…" at bounding box center [799, 393] width 1489 height 473
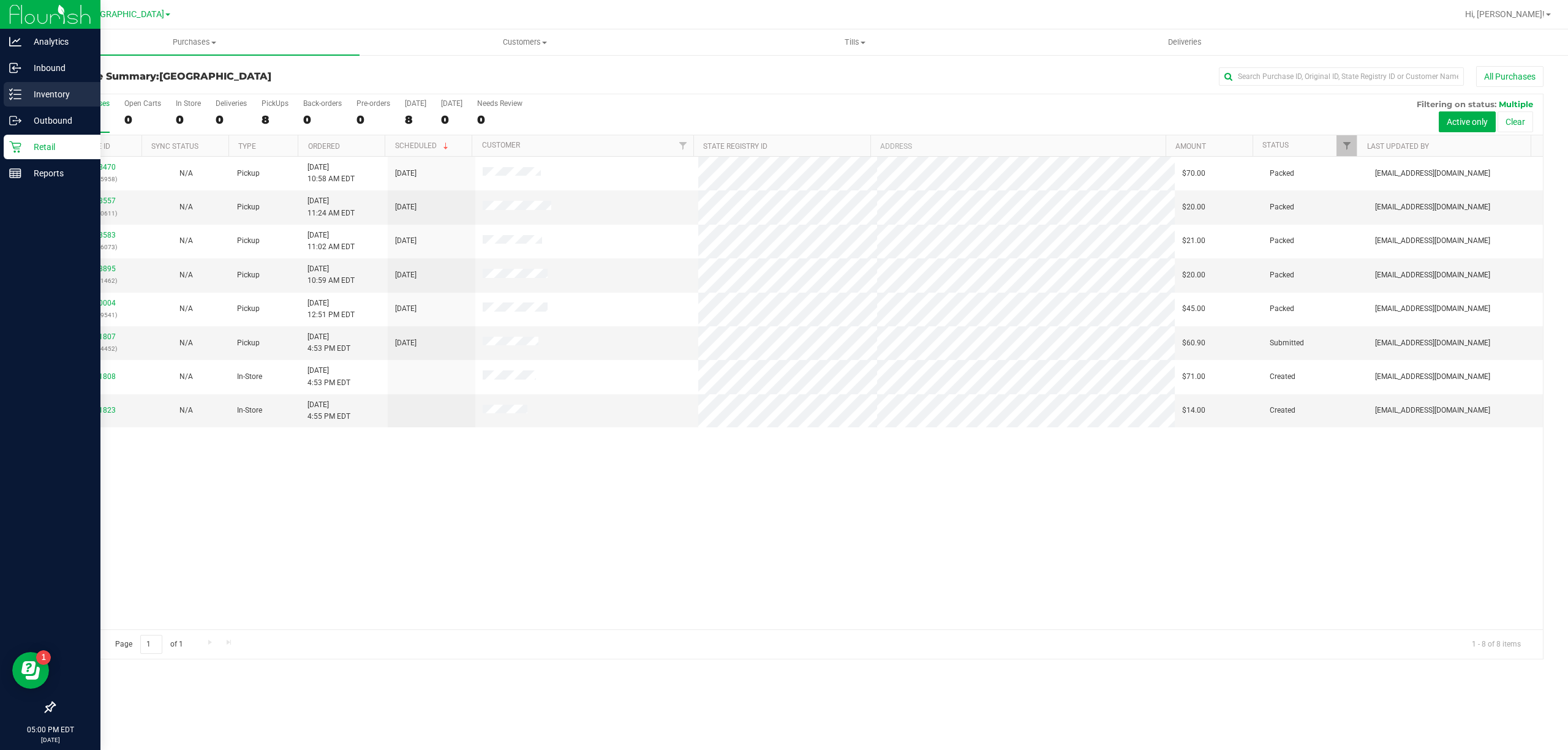
click at [25, 96] on p "Inventory" at bounding box center [58, 94] width 74 height 15
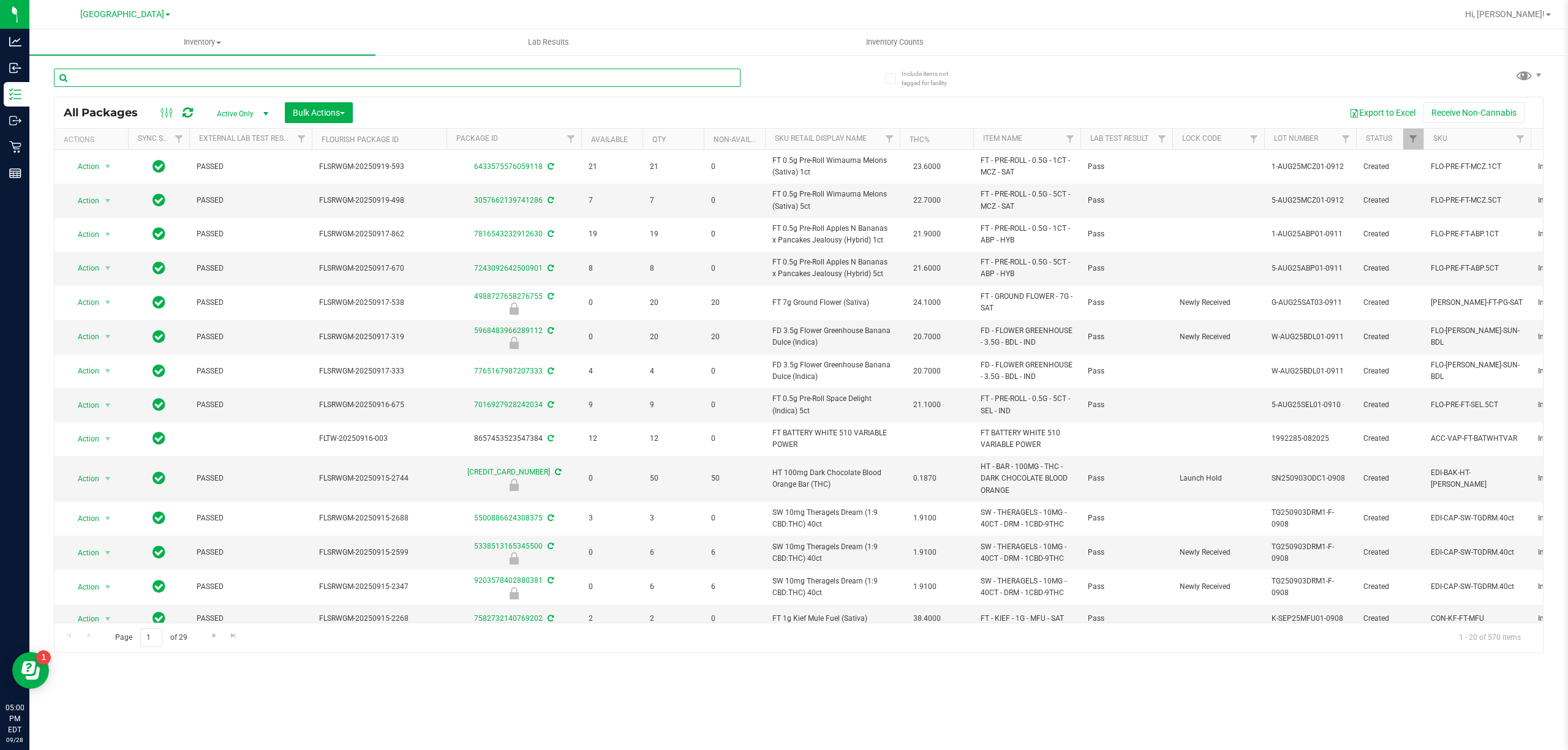
click at [177, 69] on input "text" at bounding box center [397, 78] width 686 height 19
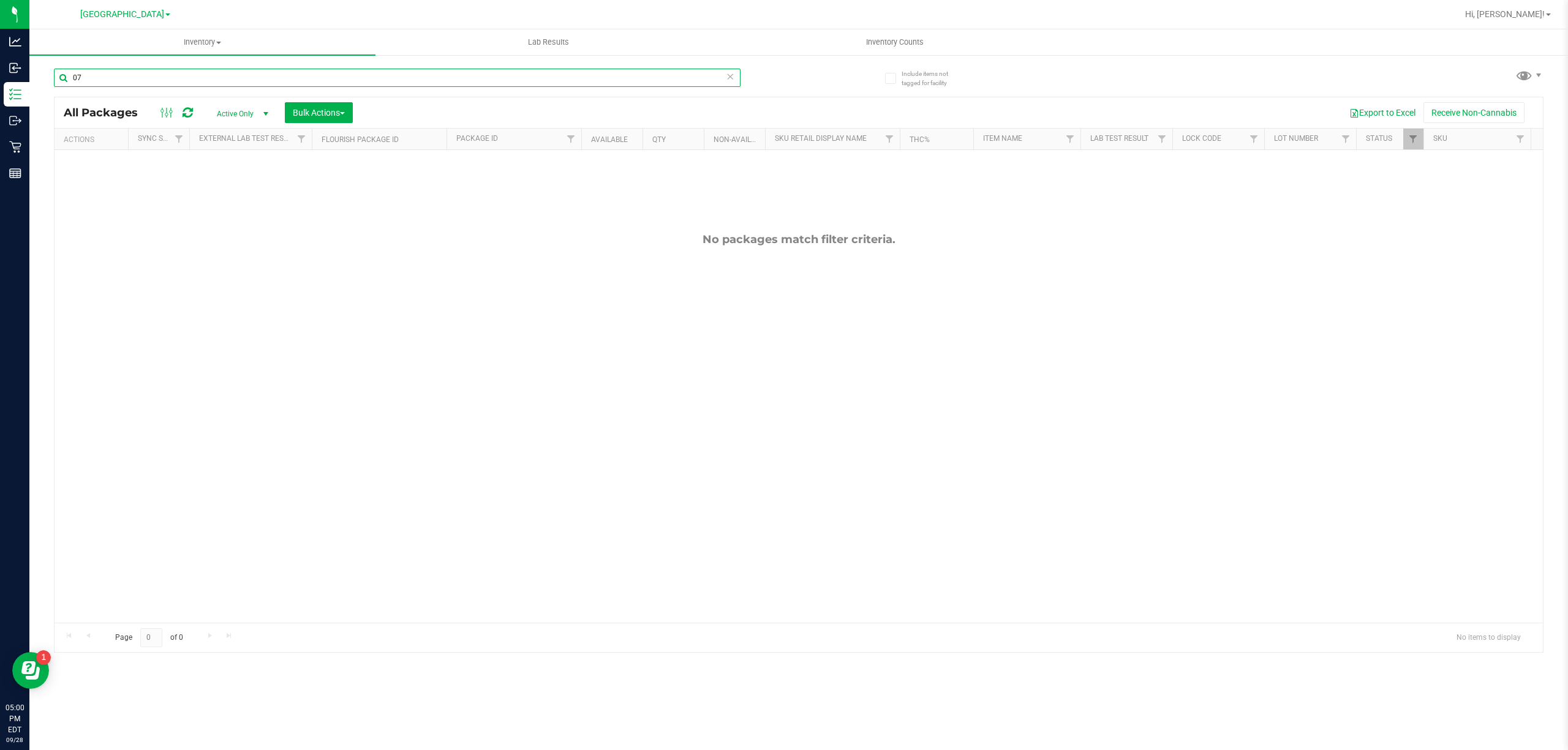
type input "0"
type input "0750964624285153"
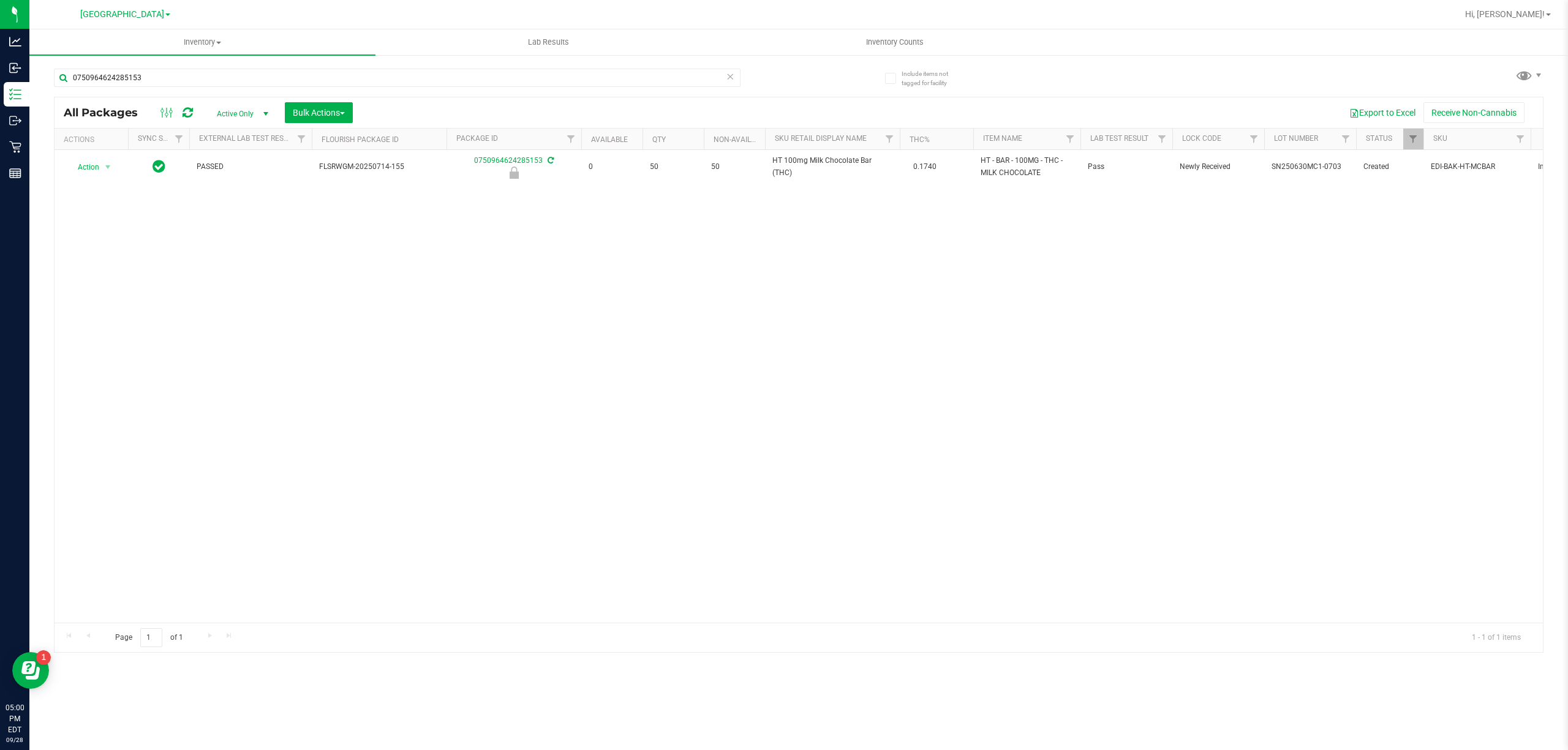
click at [217, 383] on div "Action Action Edit attributes Global inventory Locate package Package audit log…" at bounding box center [799, 386] width 1489 height 473
click at [763, 399] on div "Action Action Edit attributes Global inventory Locate package Package audit log…" at bounding box center [799, 386] width 1489 height 473
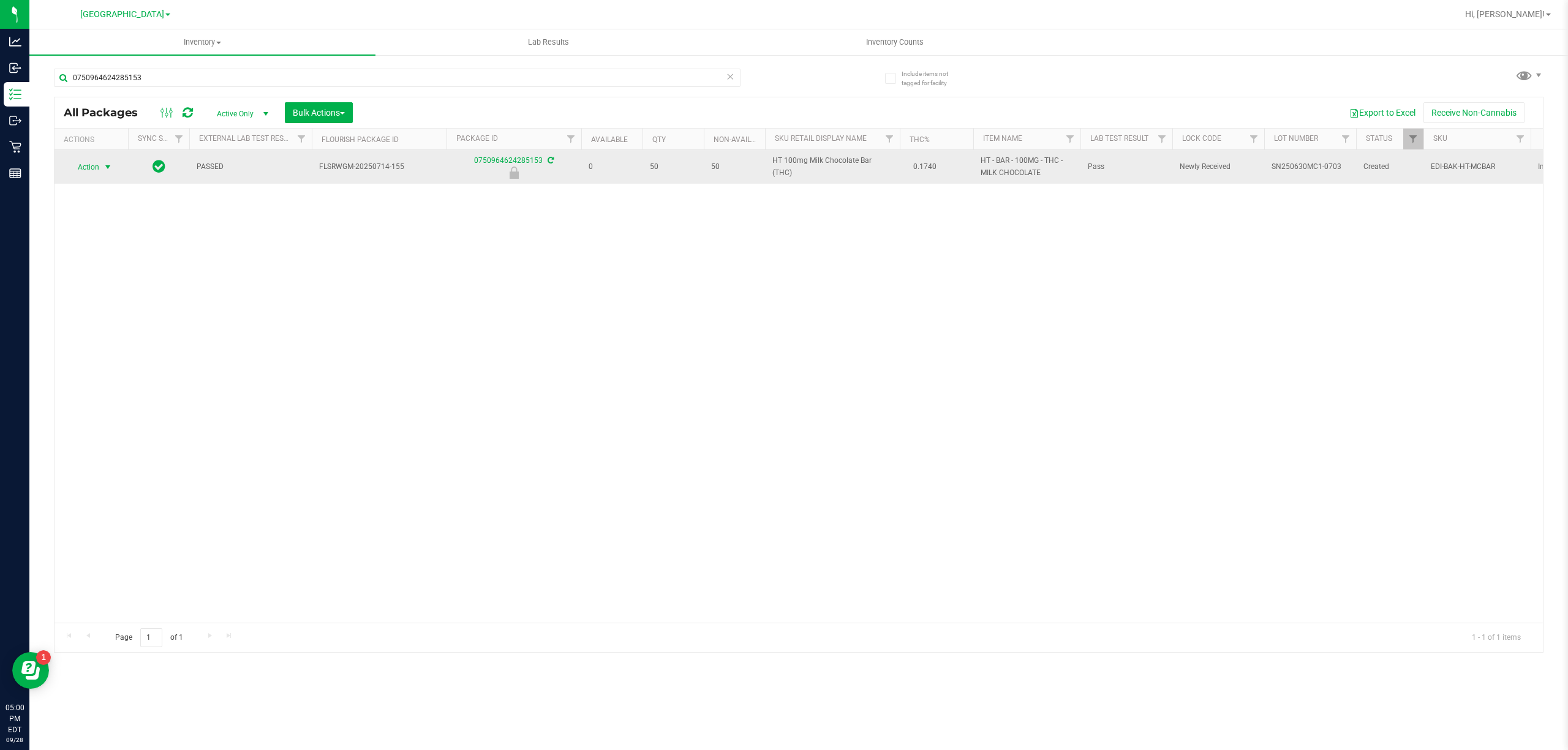
click at [101, 169] on span "select" at bounding box center [108, 167] width 15 height 17
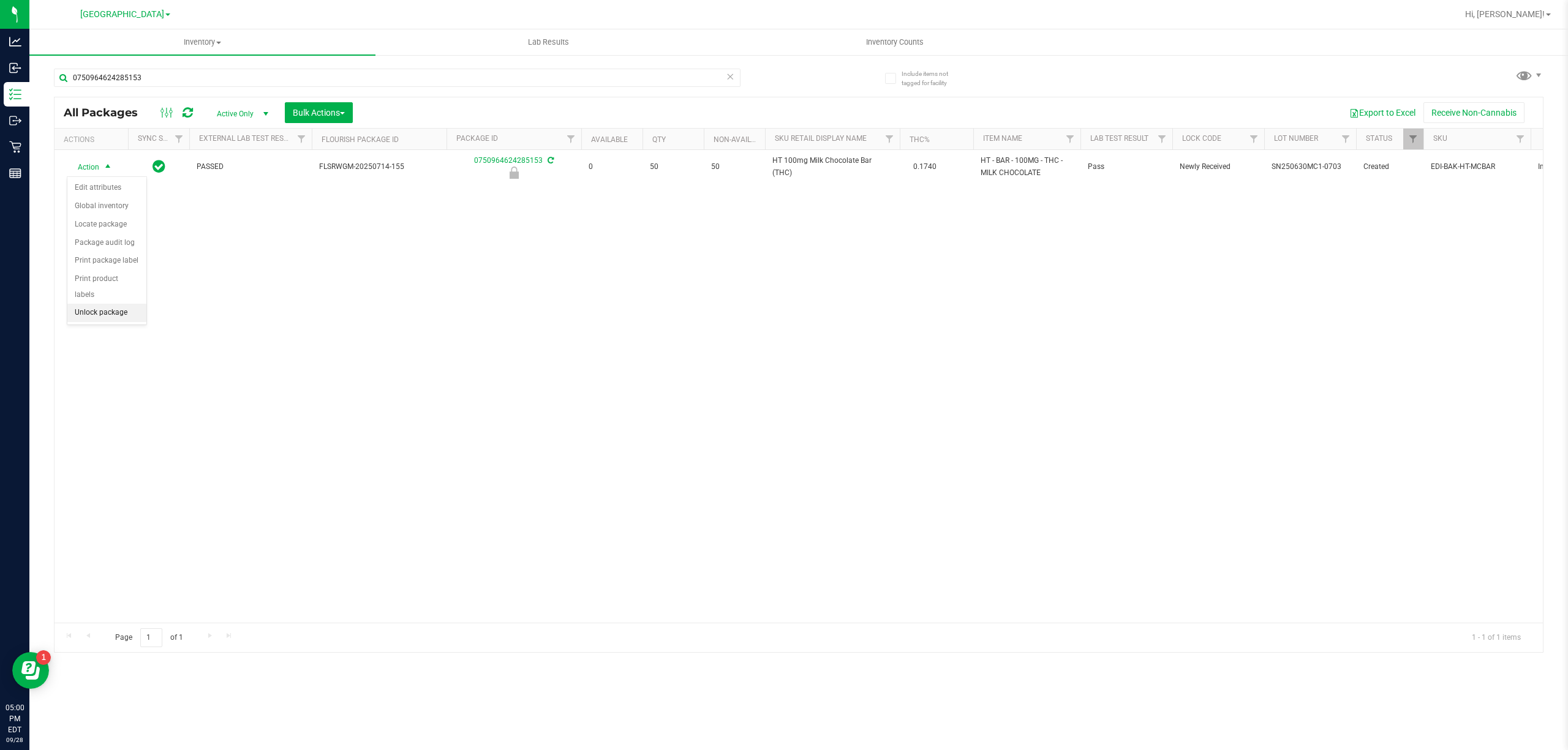
click at [95, 322] on li "Unlock package" at bounding box center [107, 313] width 79 height 19
click at [138, 382] on div "Action Action Adjust qty Create package Edit attributes Global inventory Locate…" at bounding box center [799, 386] width 1489 height 473
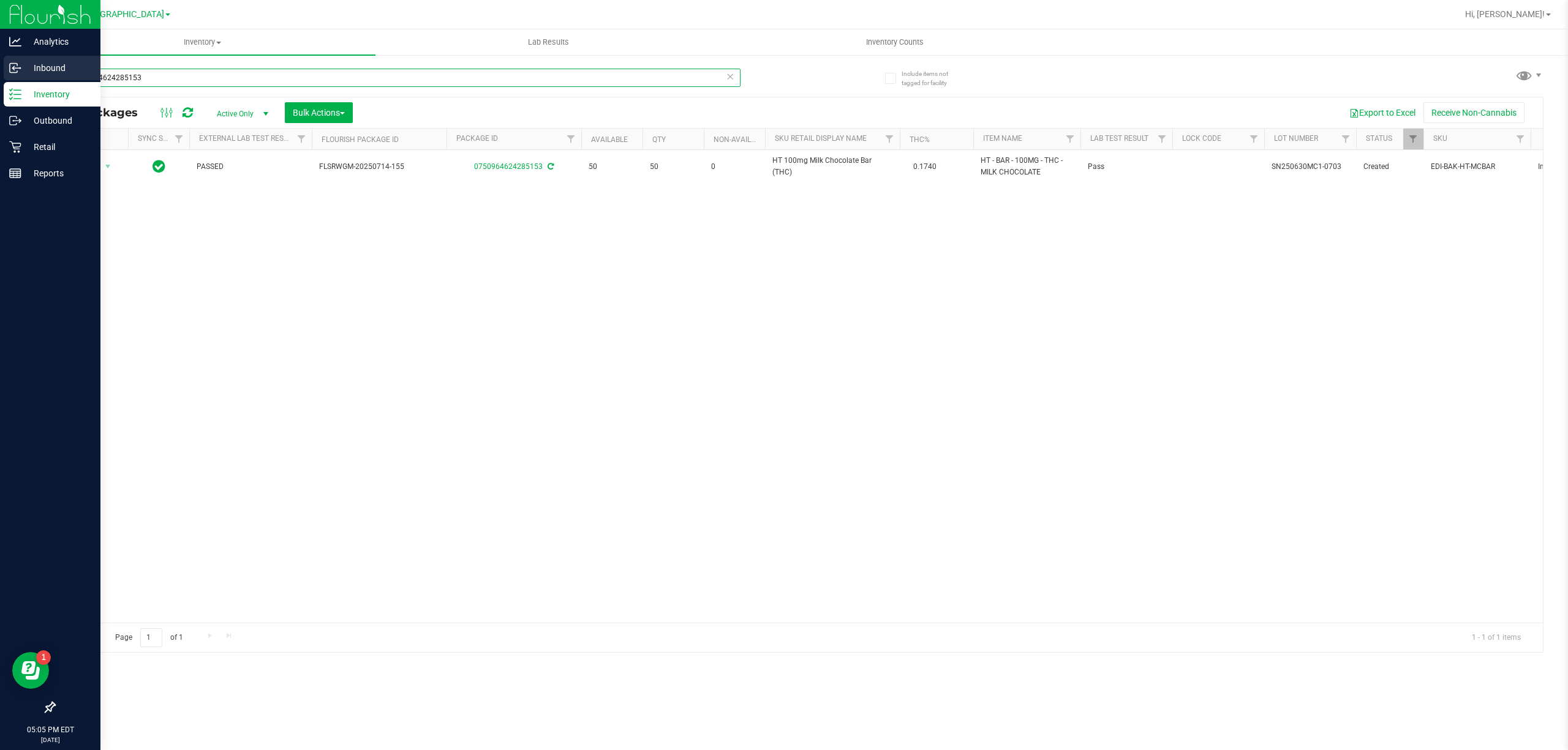
drag, startPoint x: 158, startPoint y: 70, endPoint x: 17, endPoint y: 79, distance: 141.3
click at [26, 79] on div "Analytics Inbound Inventory Outbound Retail Reports 05:05 PM EDT [DATE] 09/28 […" at bounding box center [784, 375] width 1568 height 750
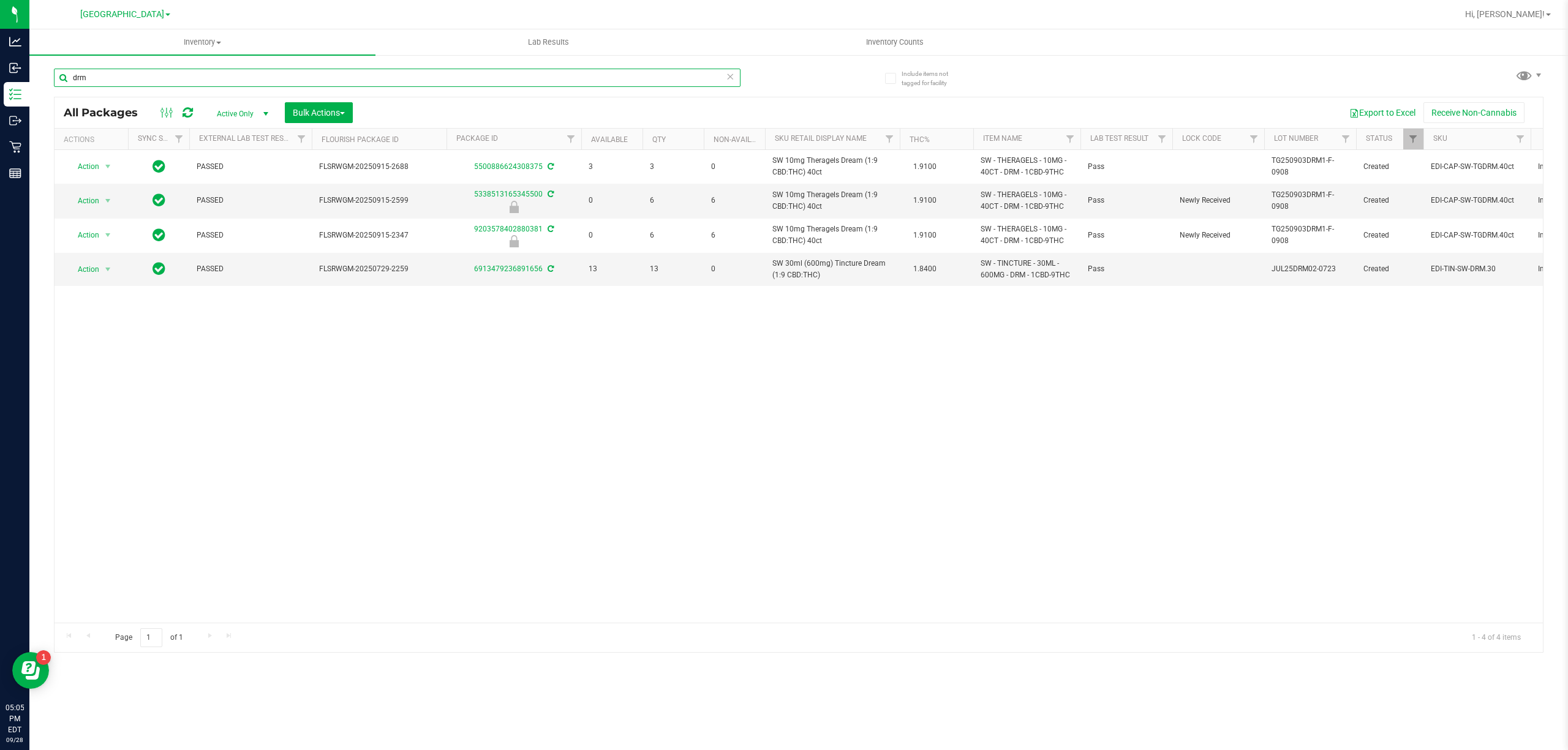
type input "drm"
click at [544, 383] on div "Action Action Adjust qty Create package Edit attributes Global inventory Locate…" at bounding box center [799, 386] width 1489 height 473
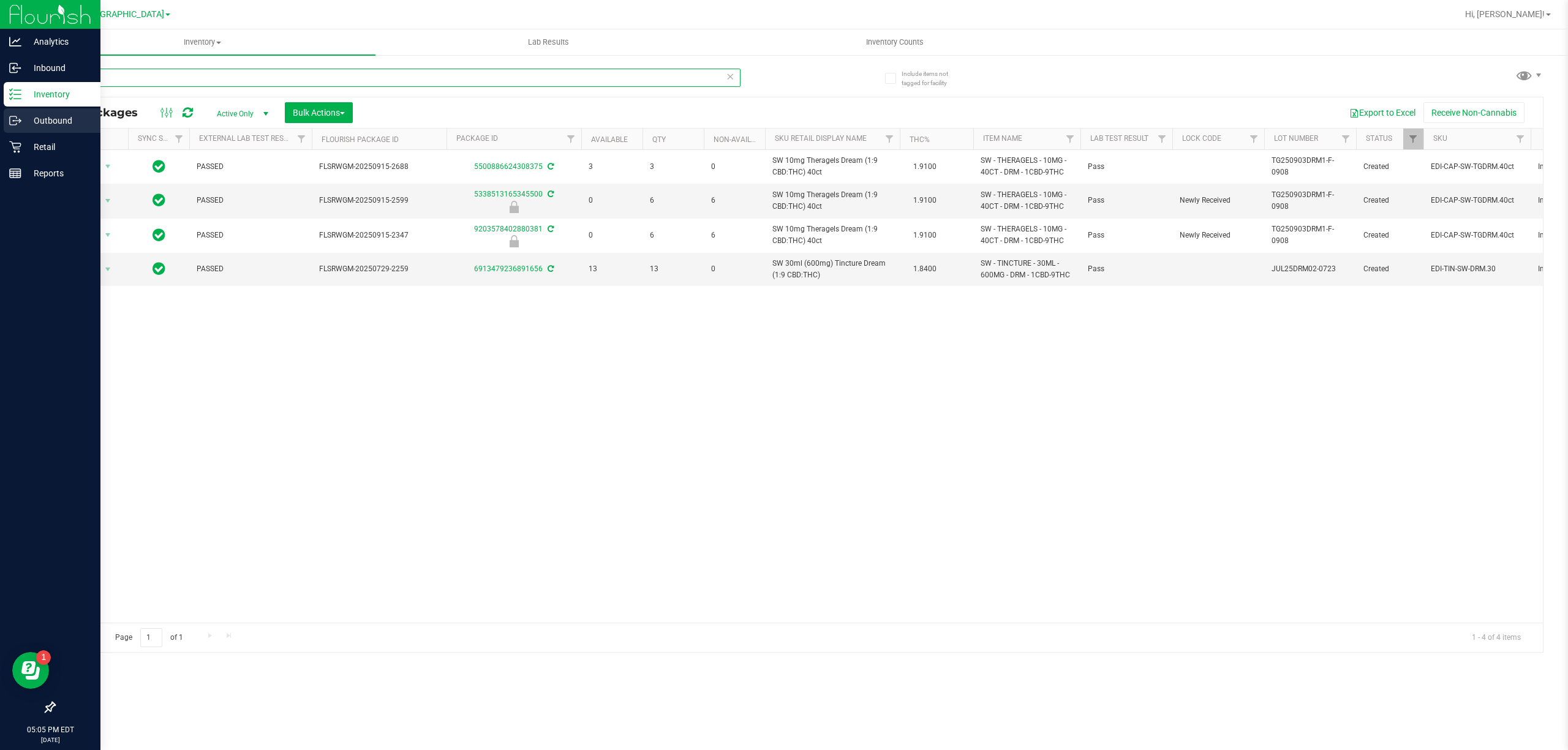
click at [0, 116] on div "Analytics Inbound Inventory Outbound Retail Reports 05:05 PM EDT [DATE] 09/28 […" at bounding box center [784, 375] width 1568 height 750
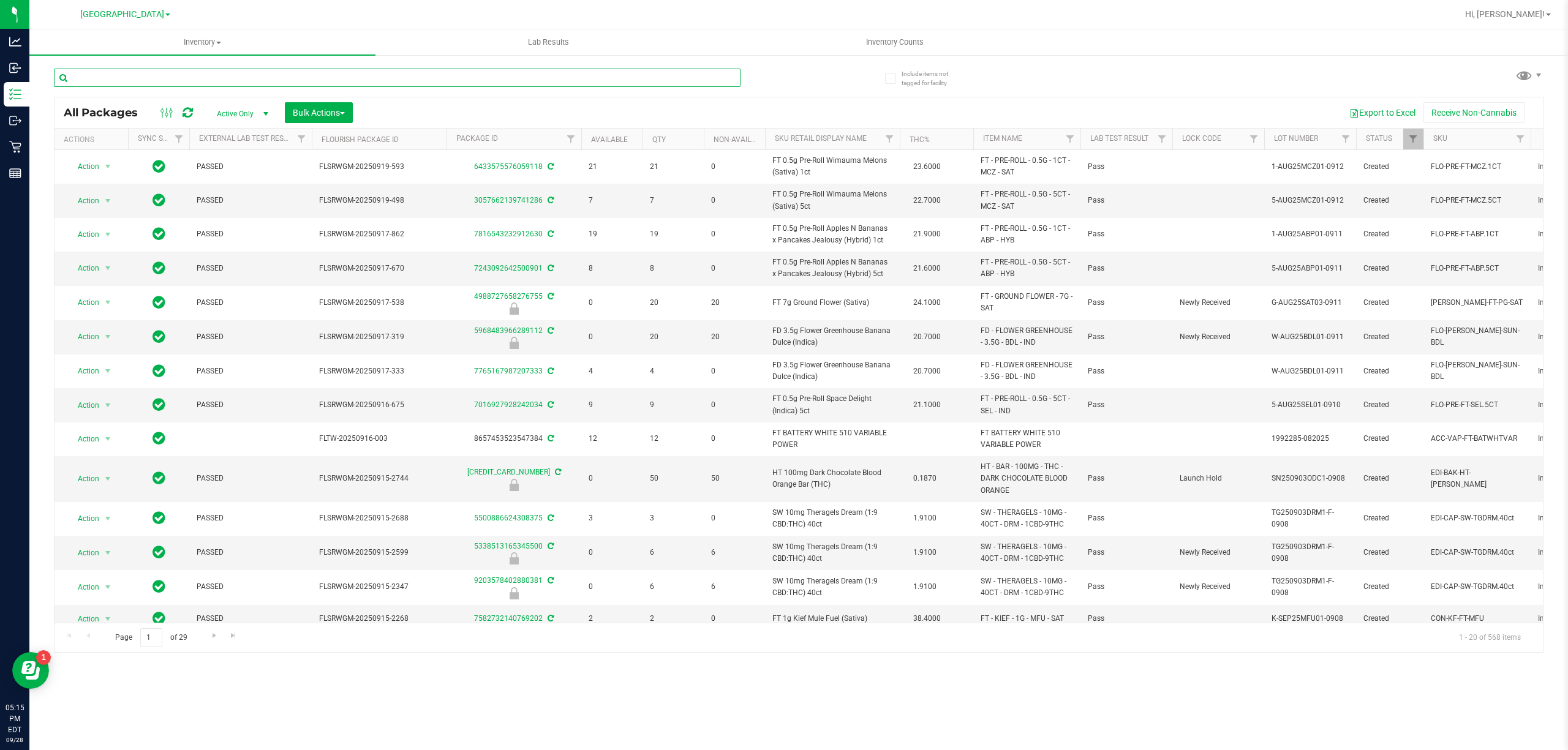
click at [98, 70] on input "text" at bounding box center [397, 78] width 686 height 19
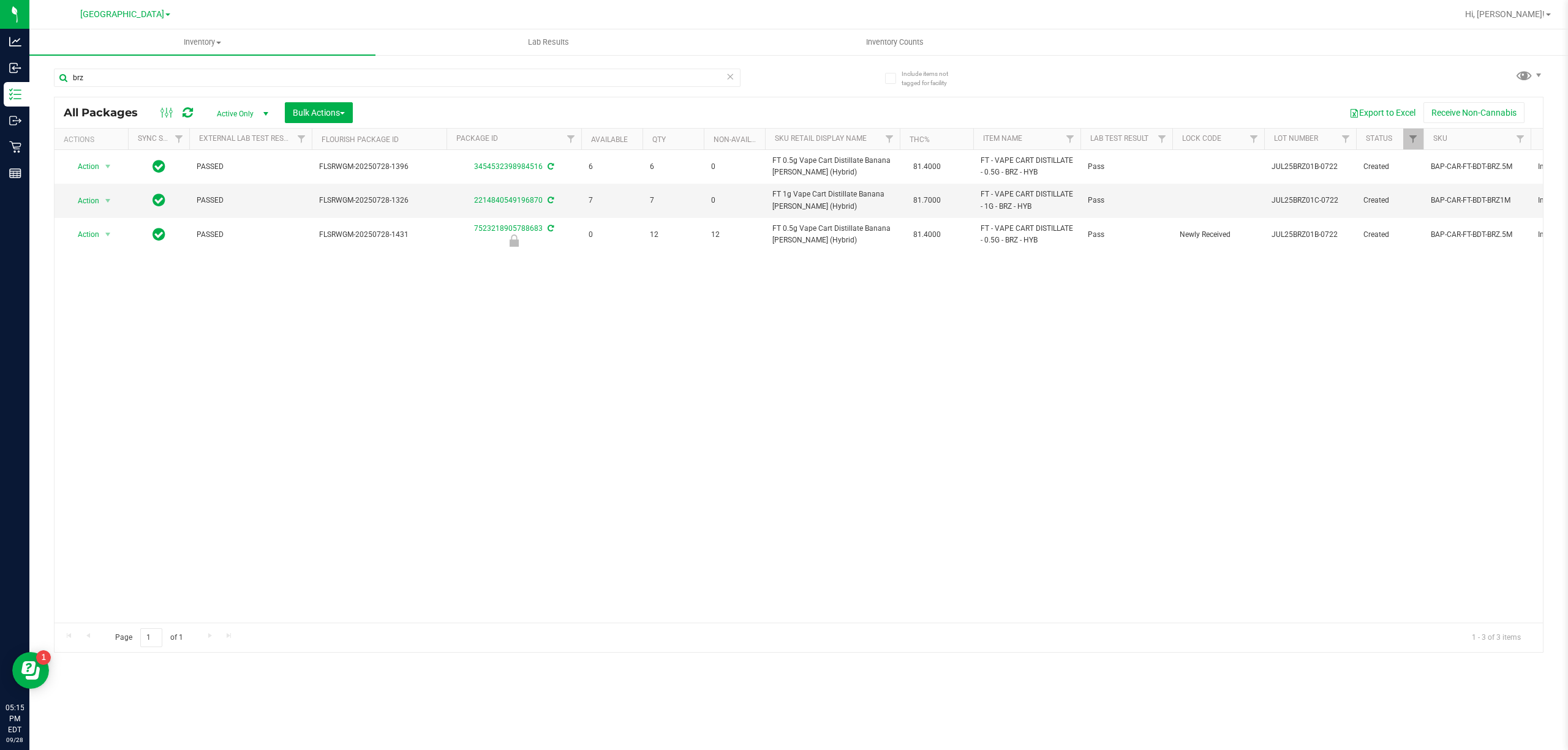
click at [876, 458] on div "Action Action Adjust qty Create package Edit attributes Global inventory Locate…" at bounding box center [799, 386] width 1489 height 473
click at [644, 79] on input "brz" at bounding box center [397, 78] width 686 height 19
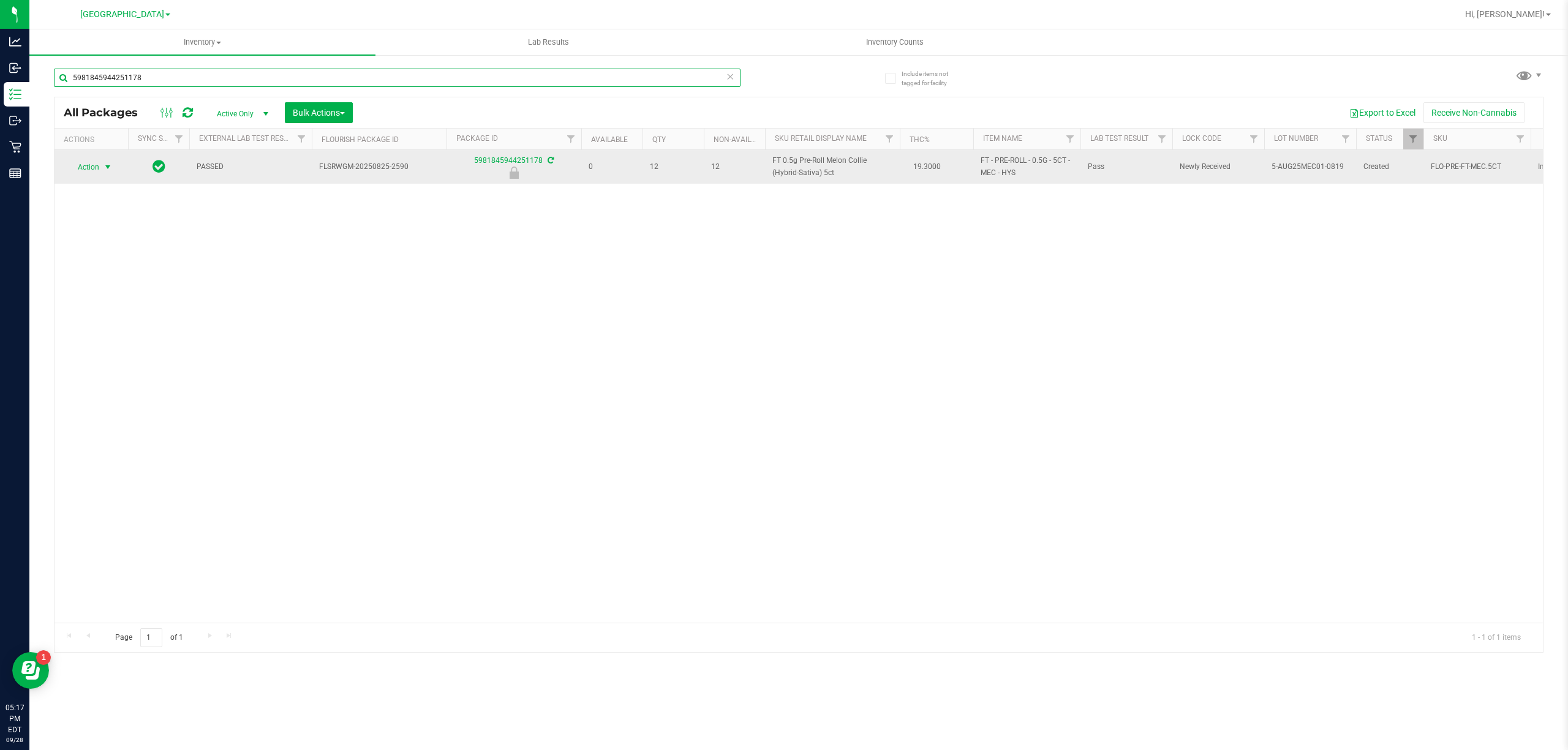
type input "5981845944251178"
click at [103, 170] on span "select" at bounding box center [108, 167] width 10 height 10
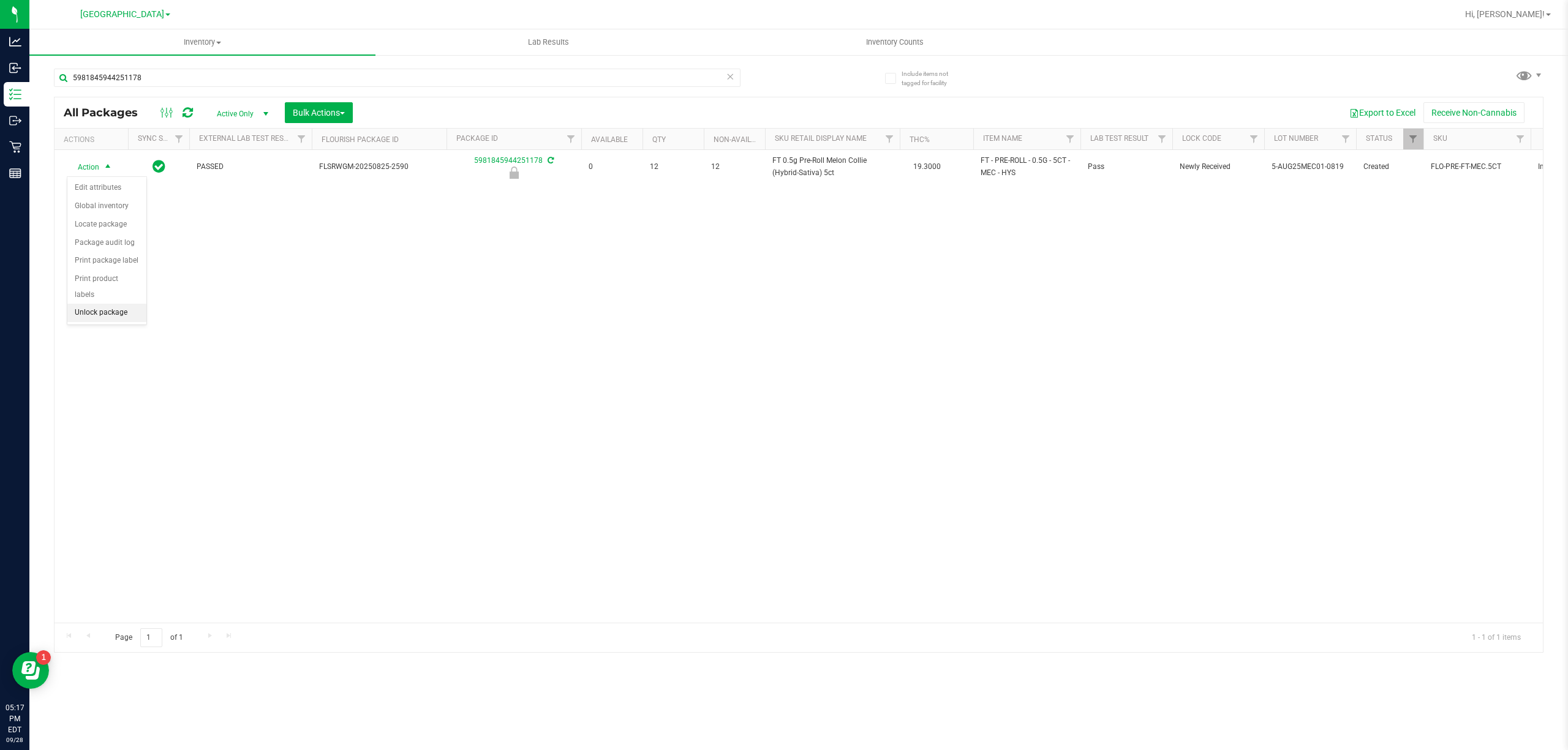
click at [123, 316] on li "Unlock package" at bounding box center [107, 313] width 79 height 19
click at [229, 397] on div "Action Action Adjust qty Create package Edit attributes Global inventory Locate…" at bounding box center [799, 386] width 1489 height 473
click at [204, 407] on div "Action Action Adjust qty Create package Edit attributes Global inventory Locate…" at bounding box center [799, 386] width 1489 height 473
click at [133, 309] on div "Action Action Adjust qty Create package Edit attributes Global inventory Locate…" at bounding box center [799, 386] width 1489 height 473
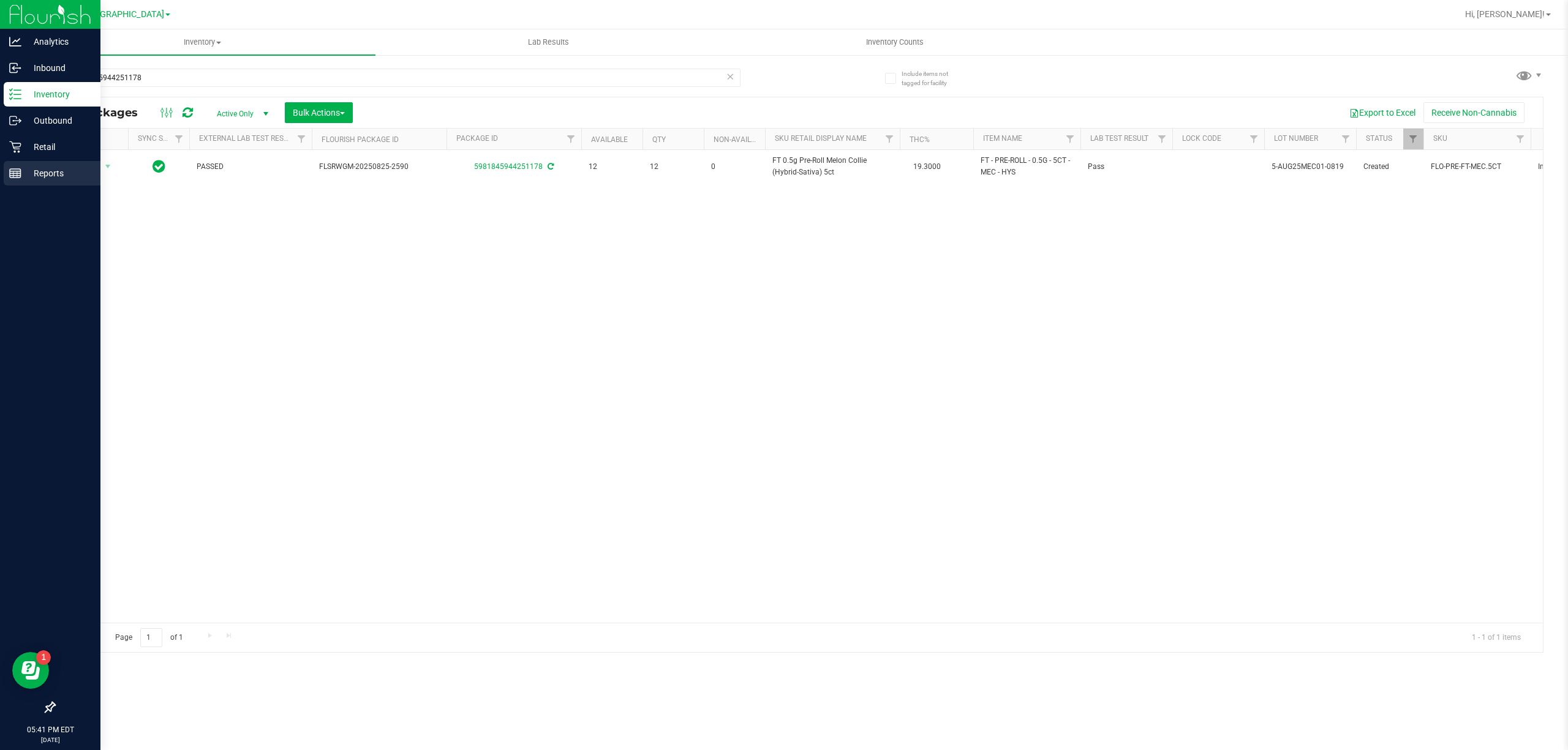
click at [42, 166] on p "Reports" at bounding box center [58, 173] width 74 height 15
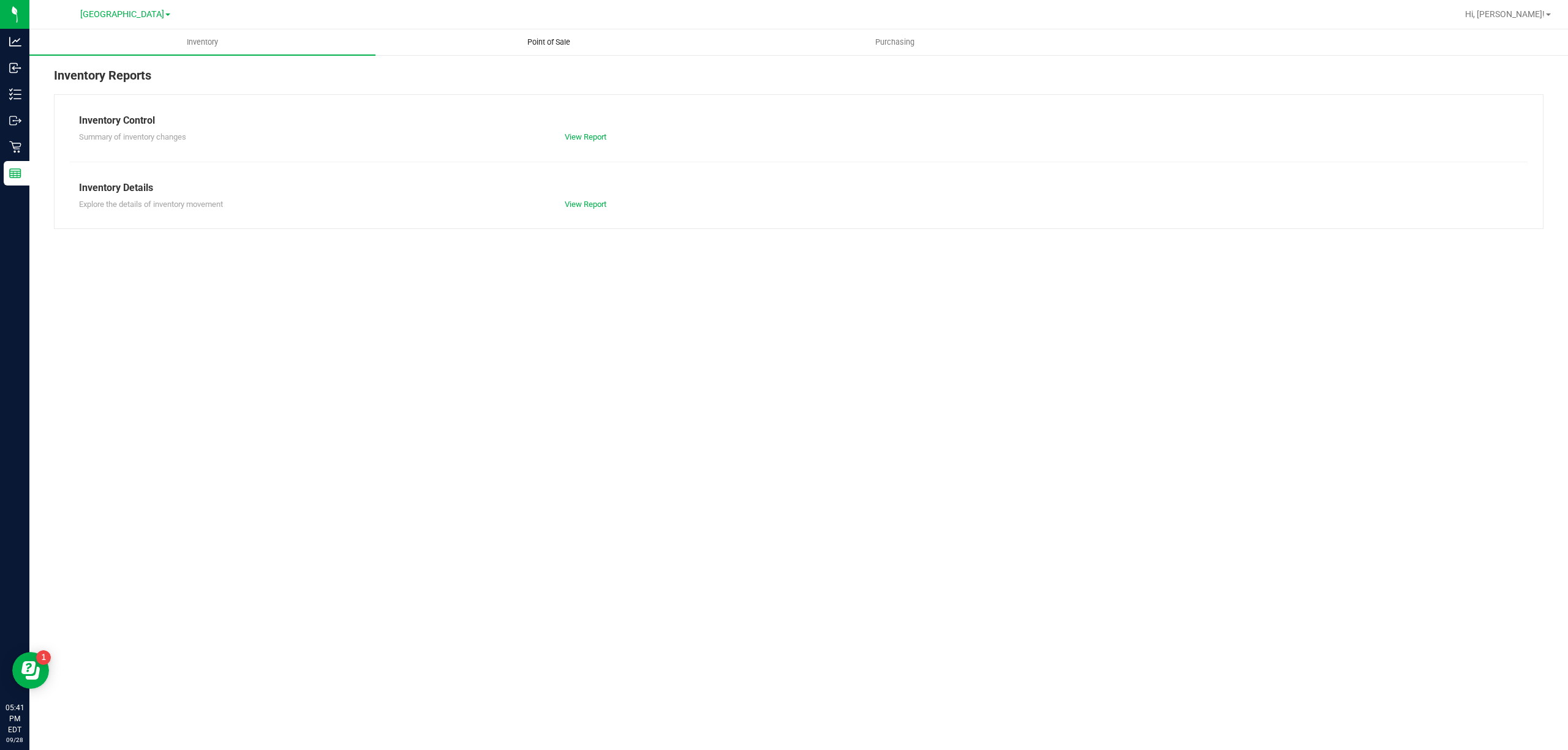
click at [554, 45] on span "Point of Sale" at bounding box center [549, 42] width 76 height 11
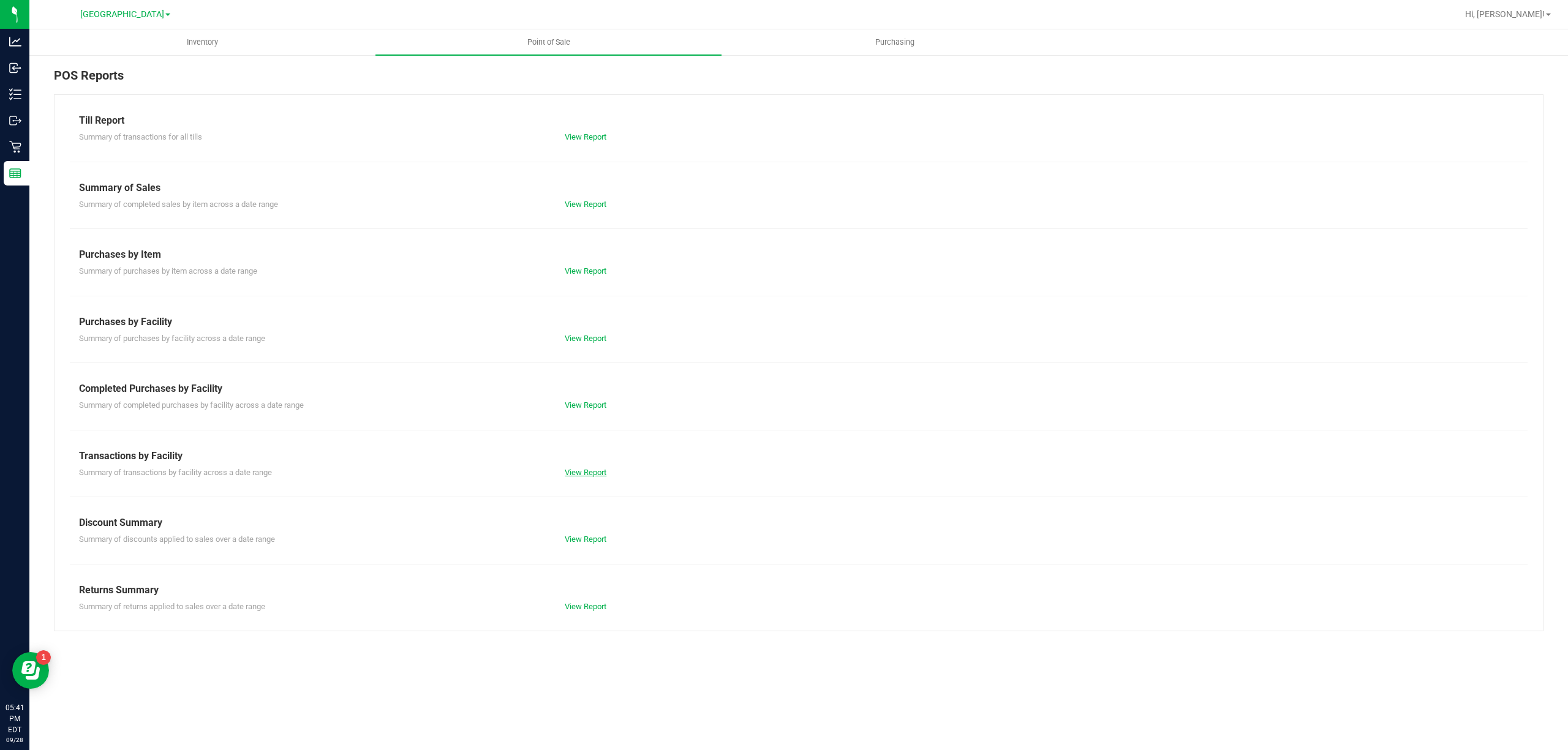
click at [602, 476] on link "View Report" at bounding box center [585, 472] width 42 height 9
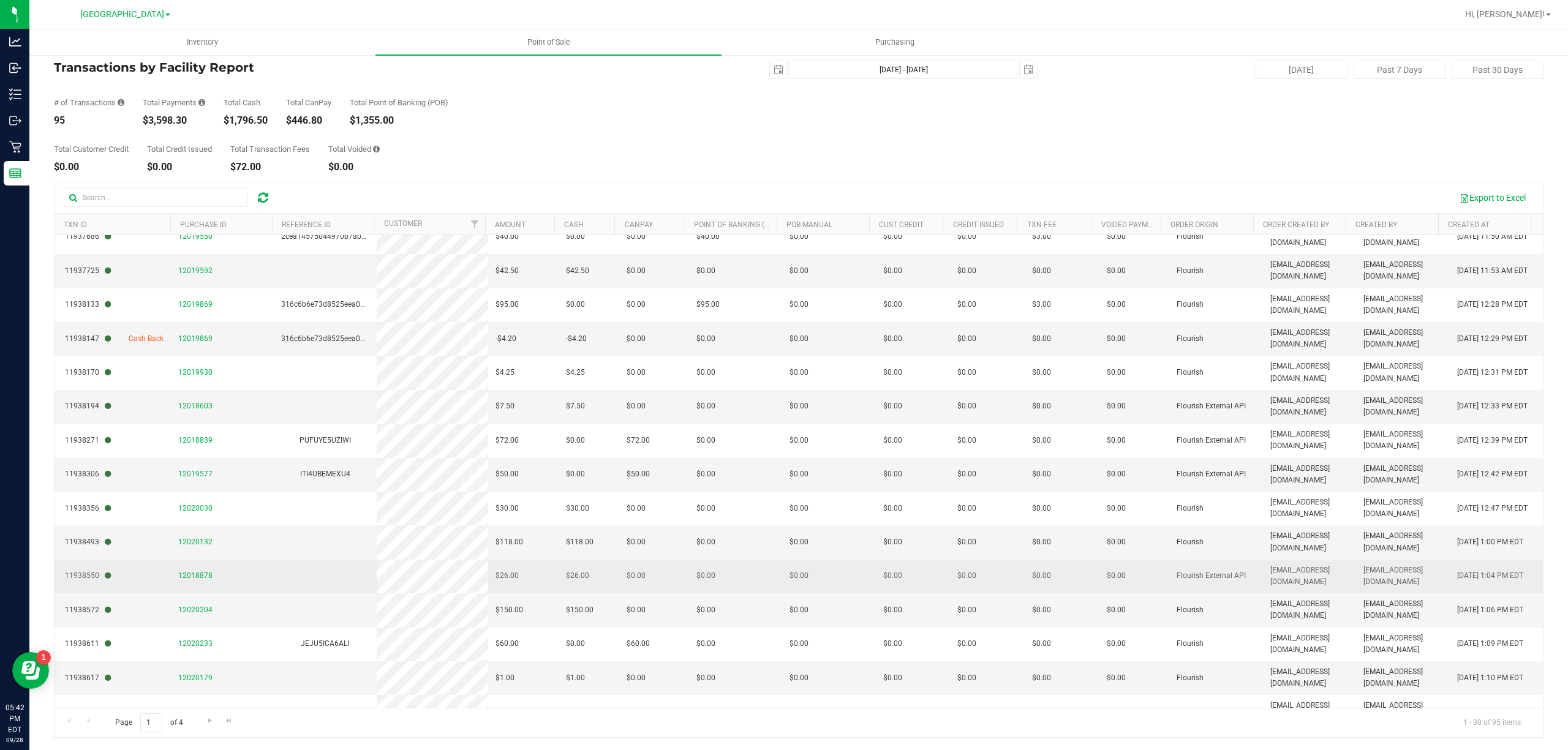
scroll to position [550, 0]
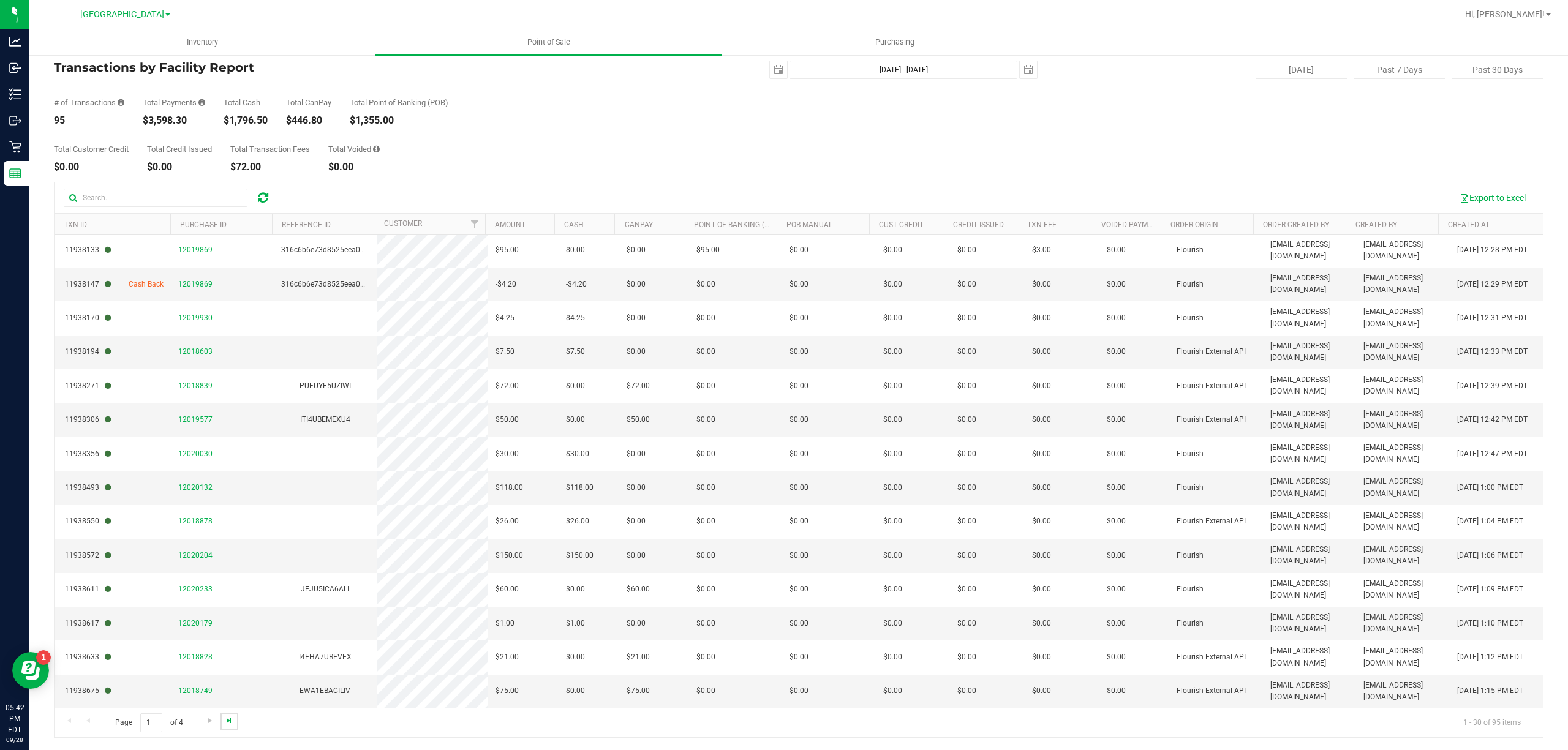
click at [230, 723] on span "Go to the last page" at bounding box center [229, 721] width 10 height 10
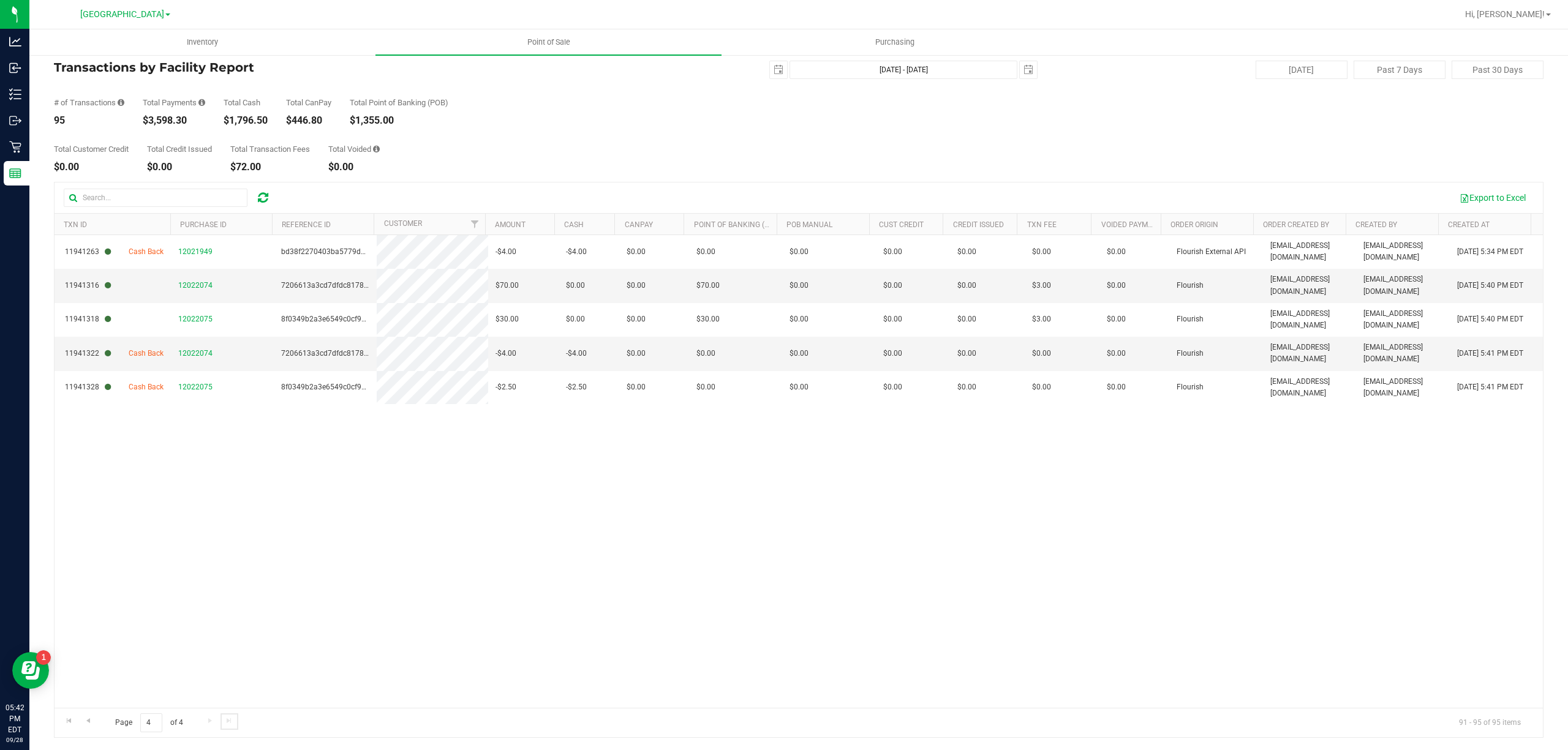
scroll to position [0, 0]
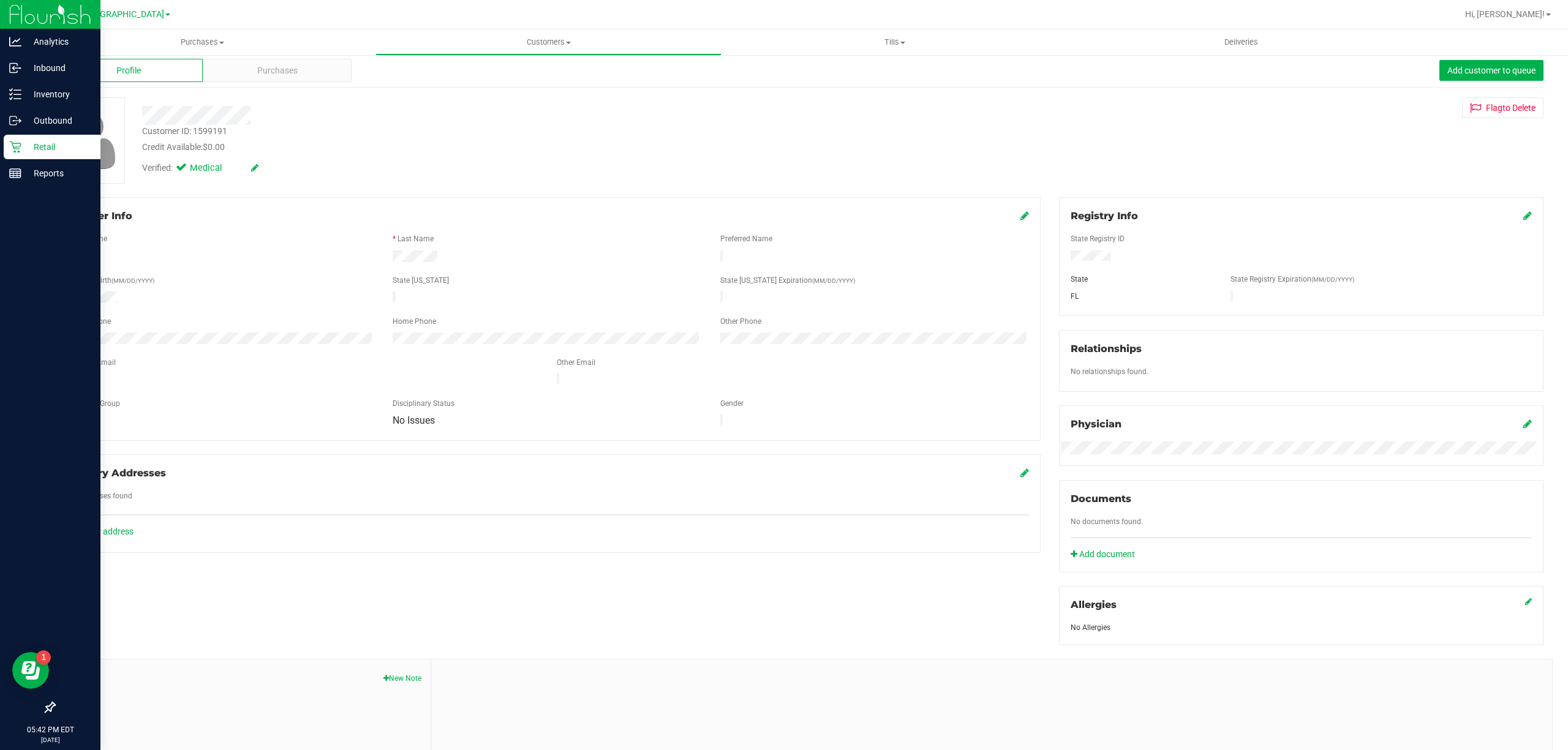
click at [8, 137] on div "Retail" at bounding box center [52, 147] width 97 height 25
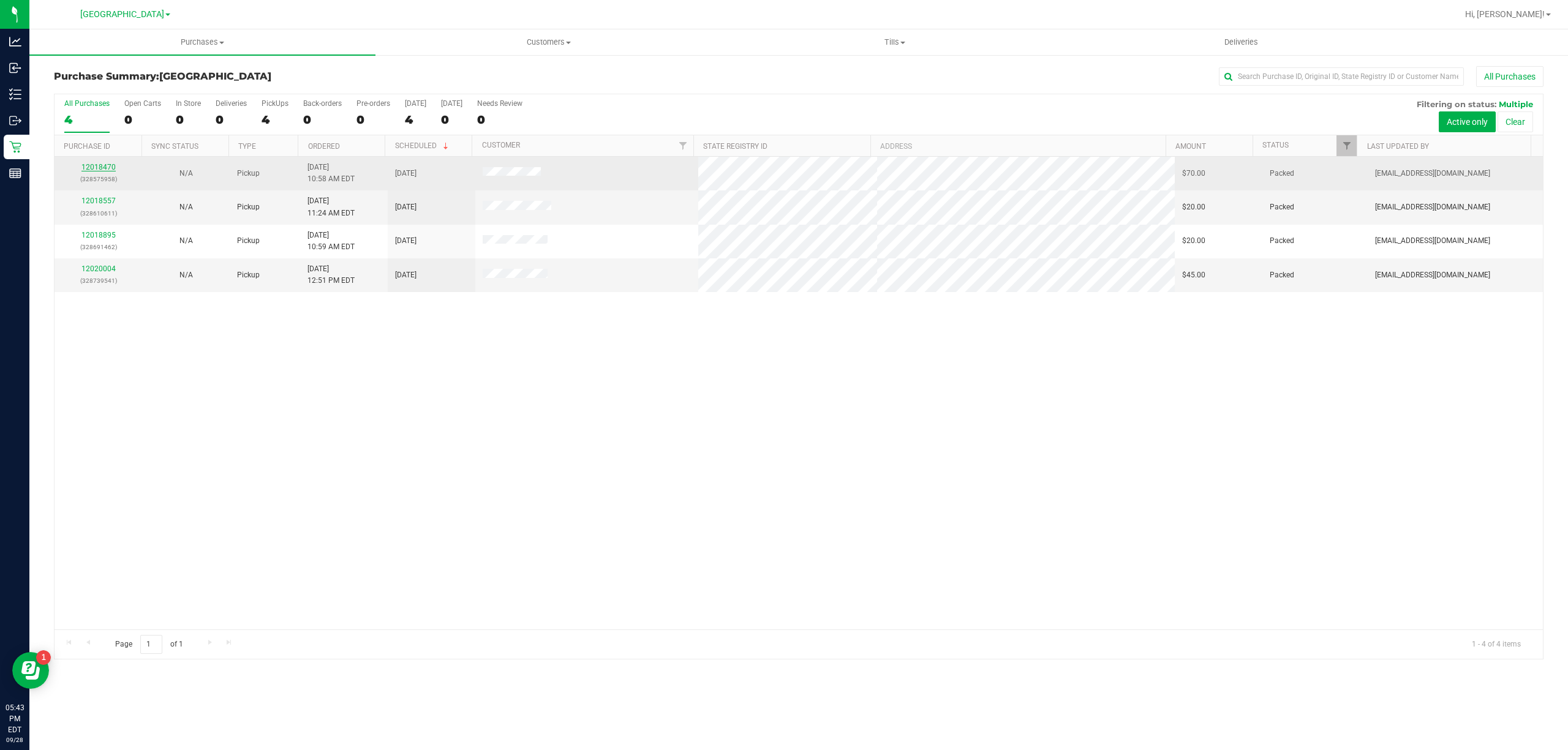
click at [99, 167] on link "12018470" at bounding box center [99, 167] width 34 height 9
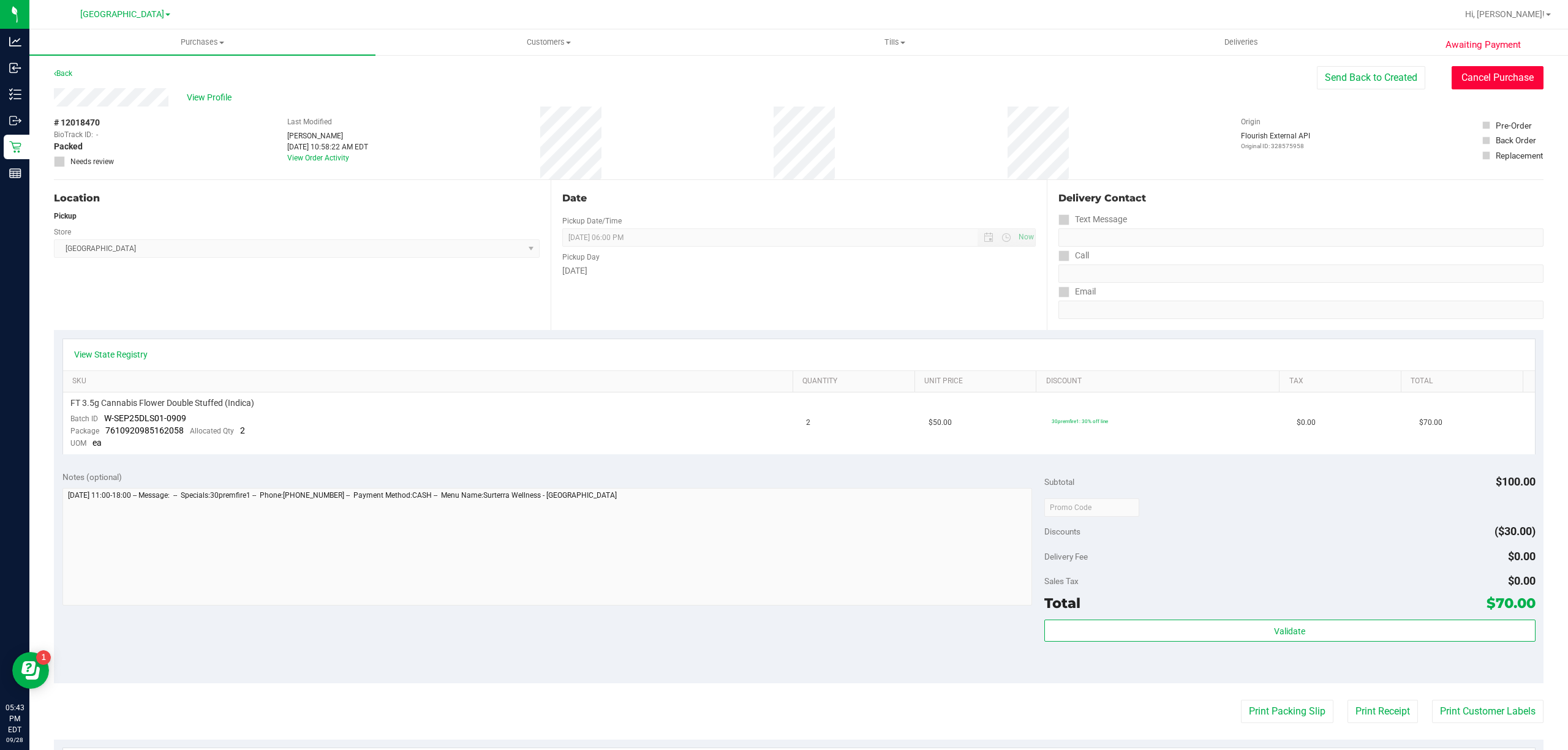
click at [1489, 81] on button "Cancel Purchase" at bounding box center [1497, 78] width 92 height 24
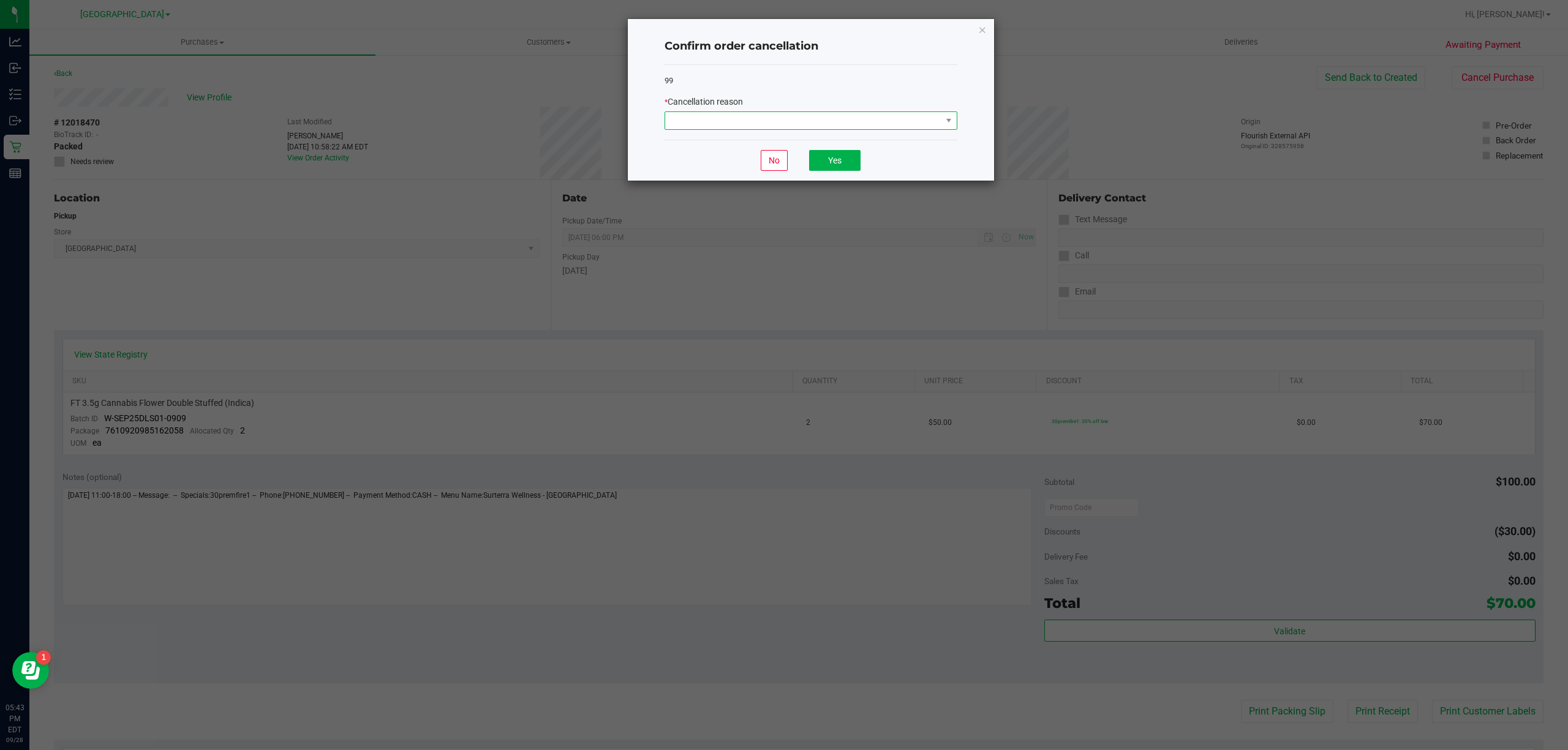
click at [780, 124] on span at bounding box center [804, 121] width 276 height 17
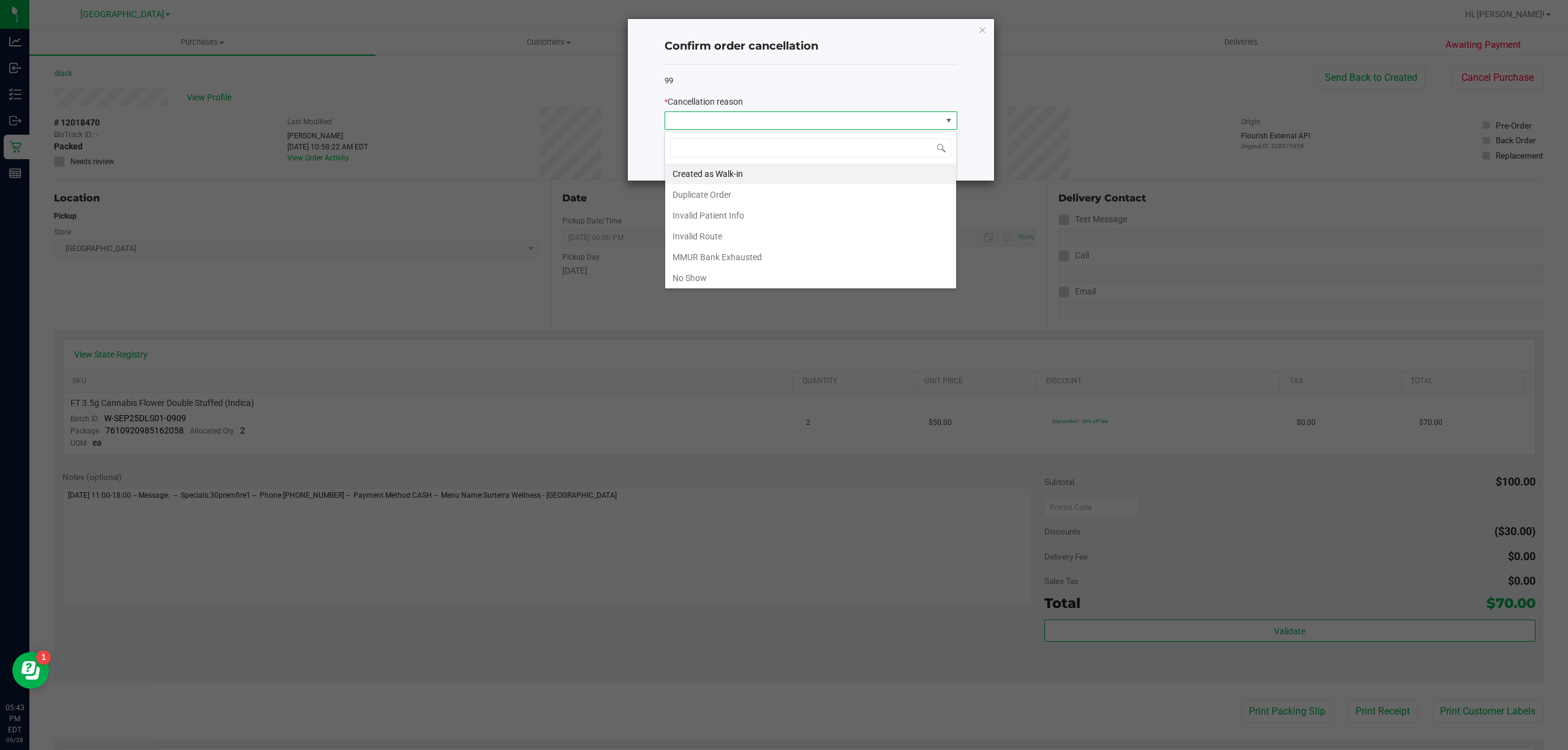
scroll to position [19, 292]
click at [684, 280] on li "No Show" at bounding box center [811, 278] width 291 height 21
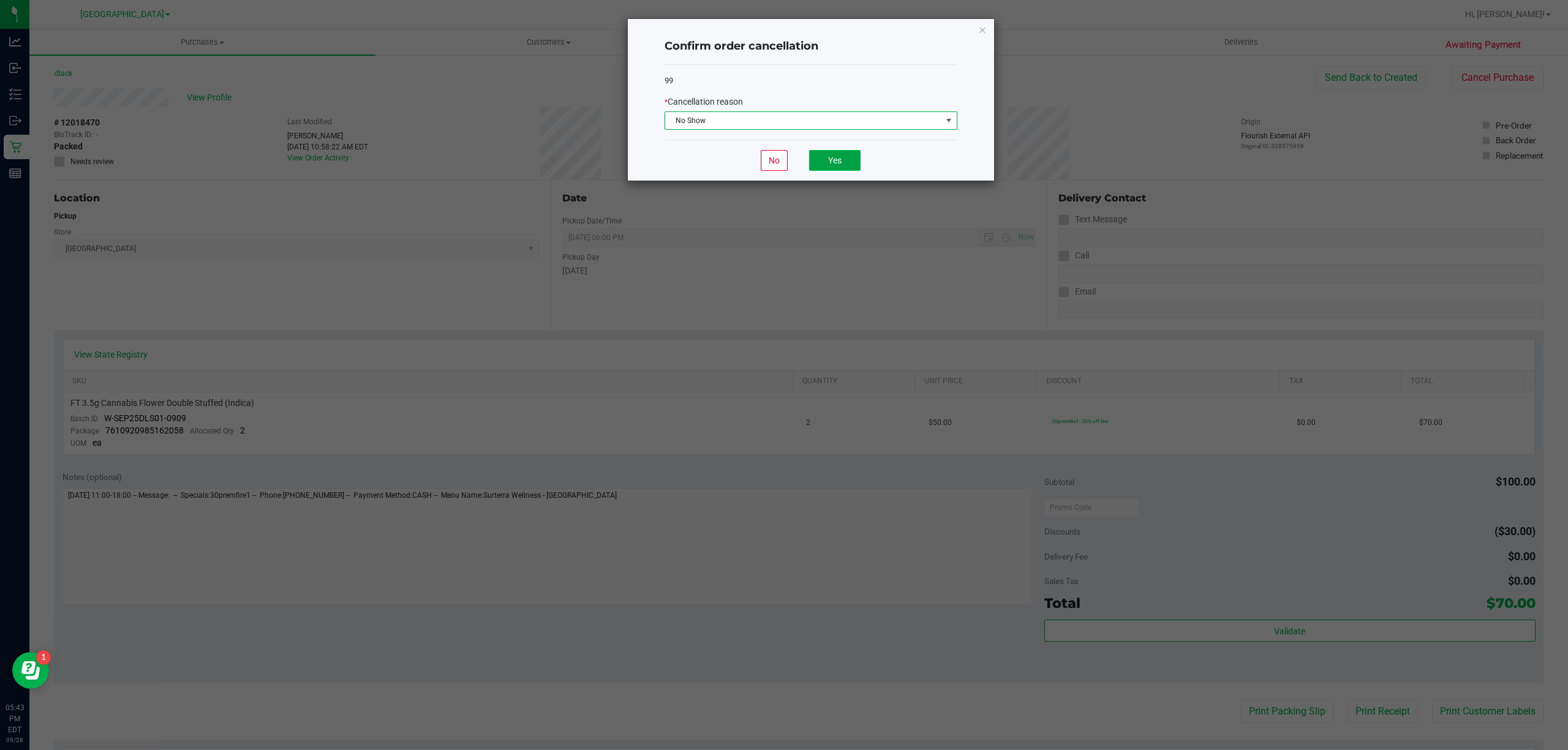
click at [845, 162] on button "Yes" at bounding box center [834, 160] width 51 height 21
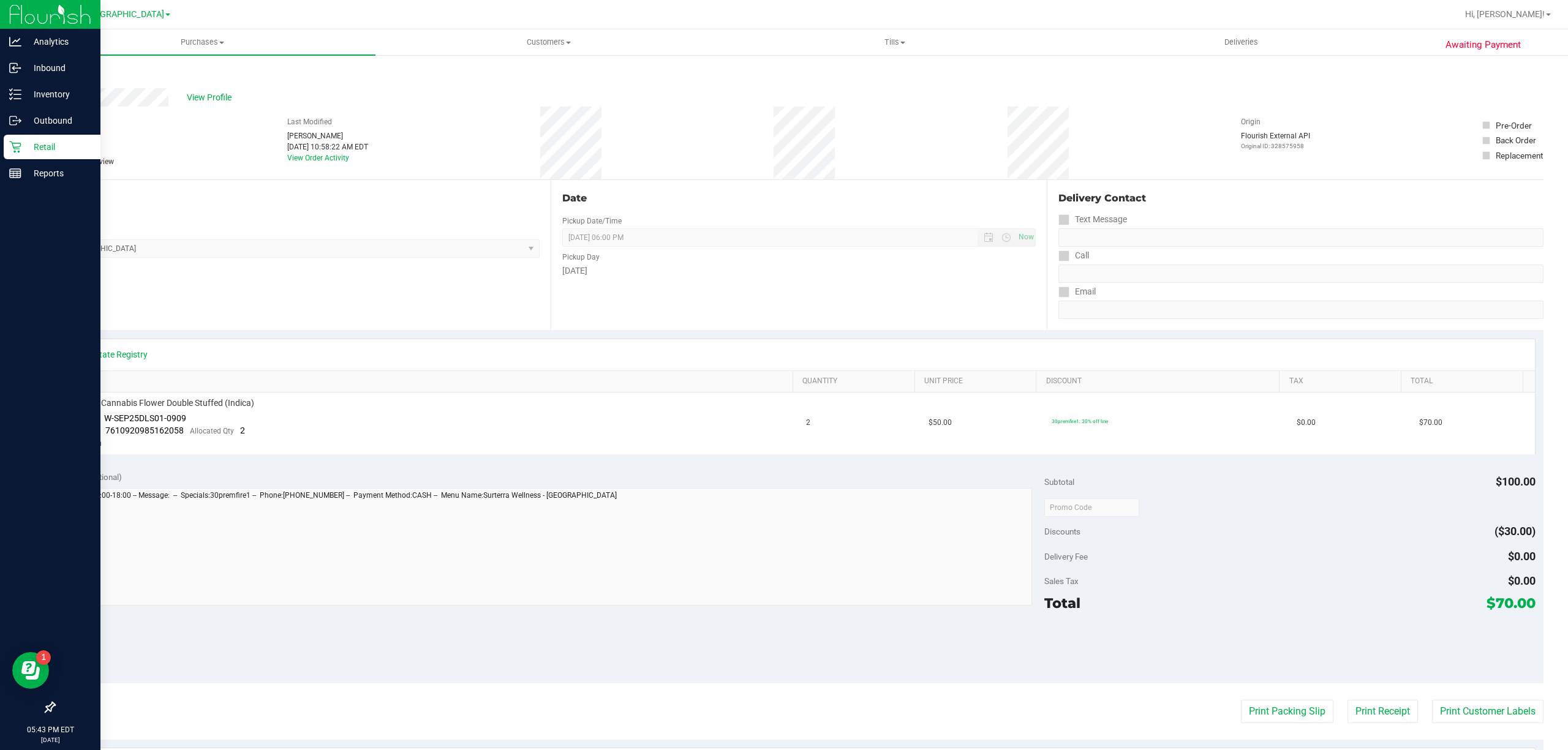
click at [21, 137] on div "Retail" at bounding box center [52, 147] width 97 height 25
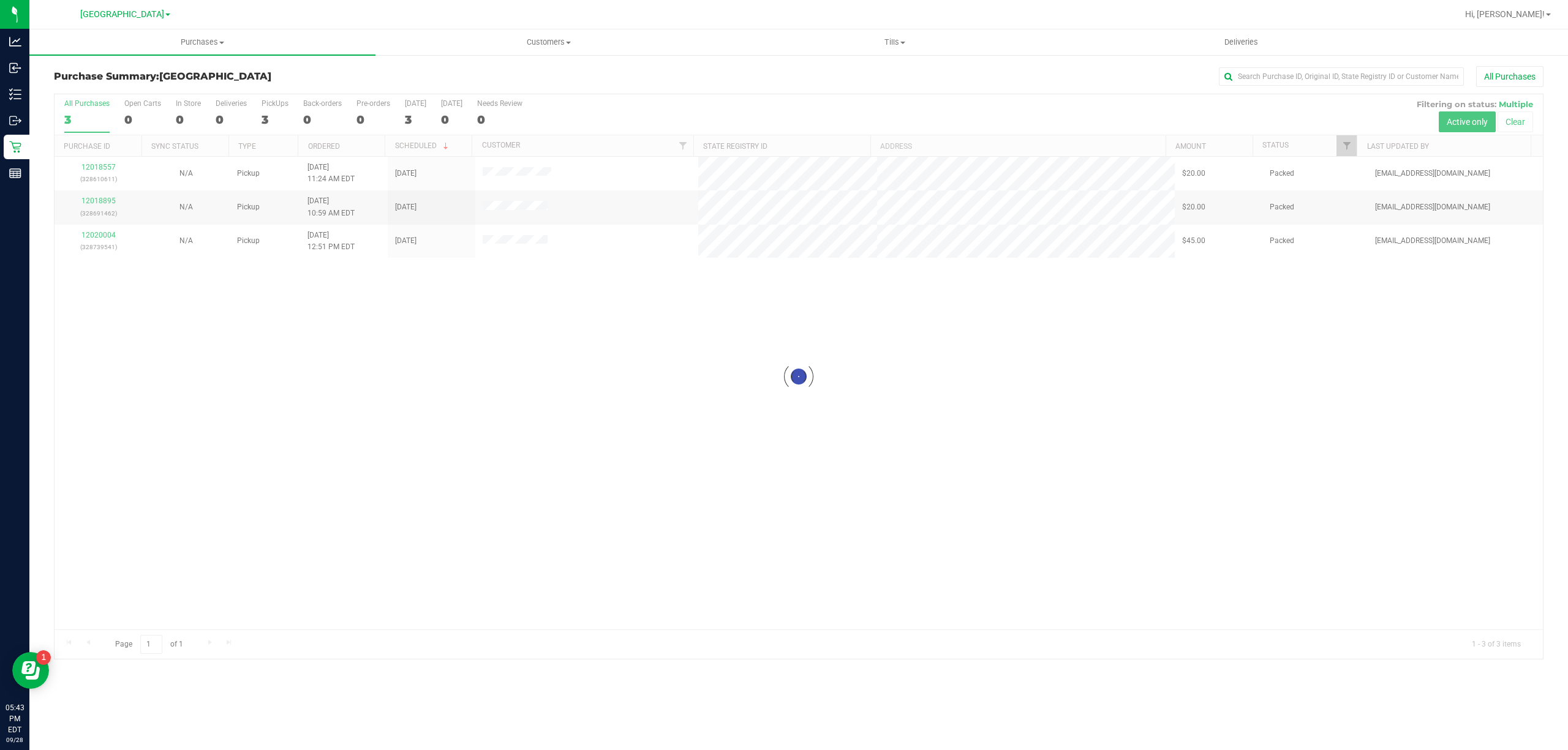
click at [92, 165] on div at bounding box center [799, 377] width 1489 height 565
click at [100, 165] on div at bounding box center [799, 377] width 1489 height 565
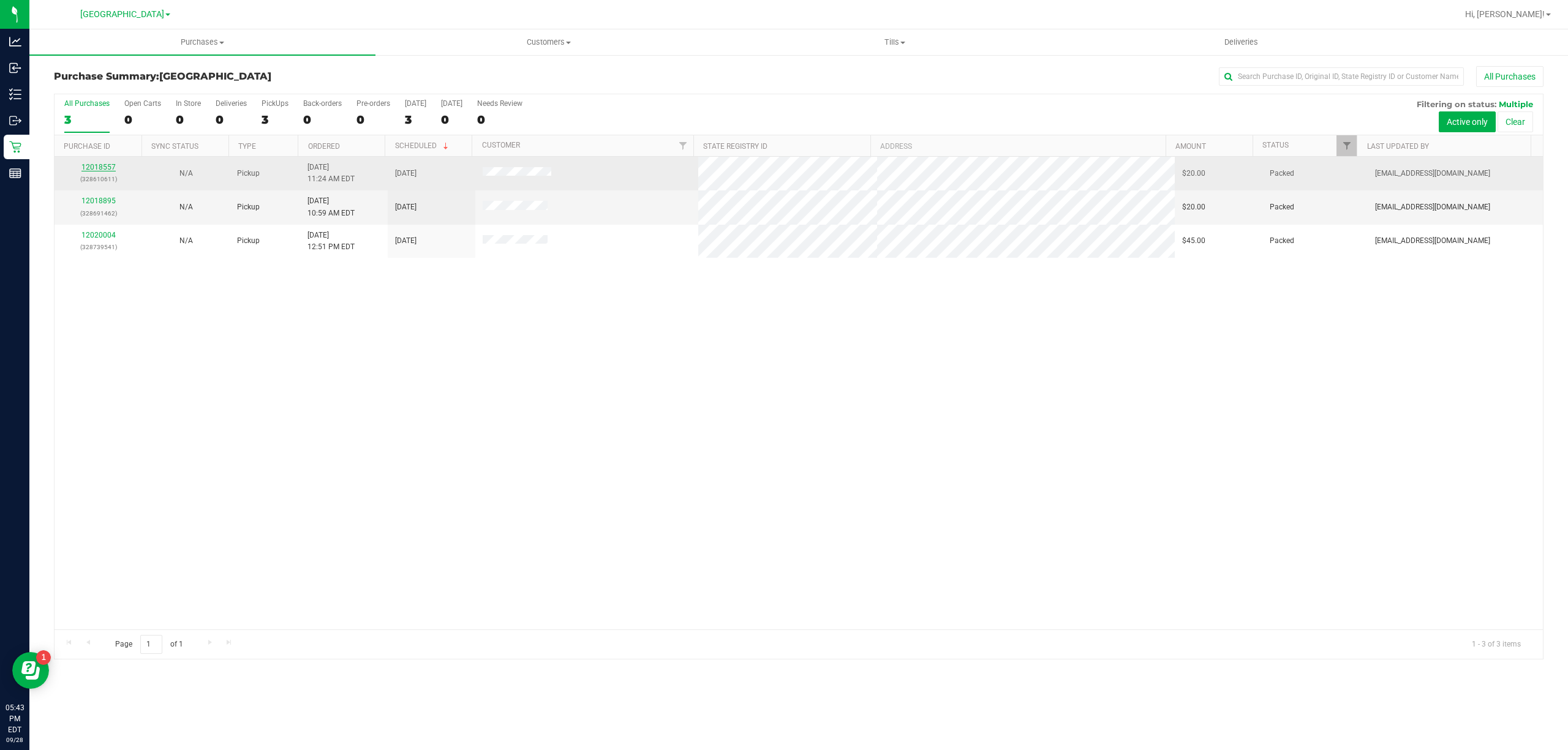
click at [103, 167] on link "12018557" at bounding box center [99, 167] width 34 height 9
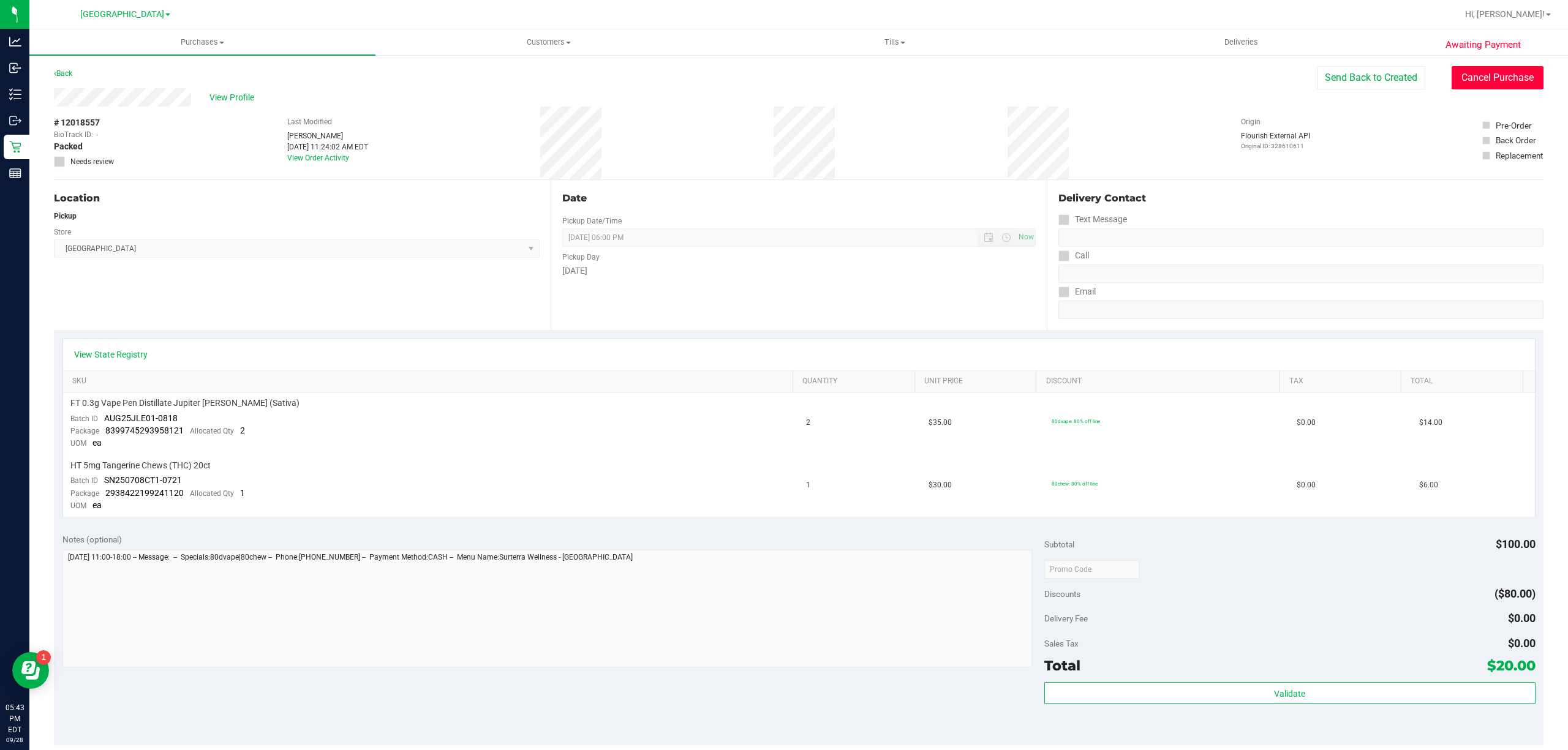
click at [1458, 72] on button "Cancel Purchase" at bounding box center [1497, 78] width 92 height 24
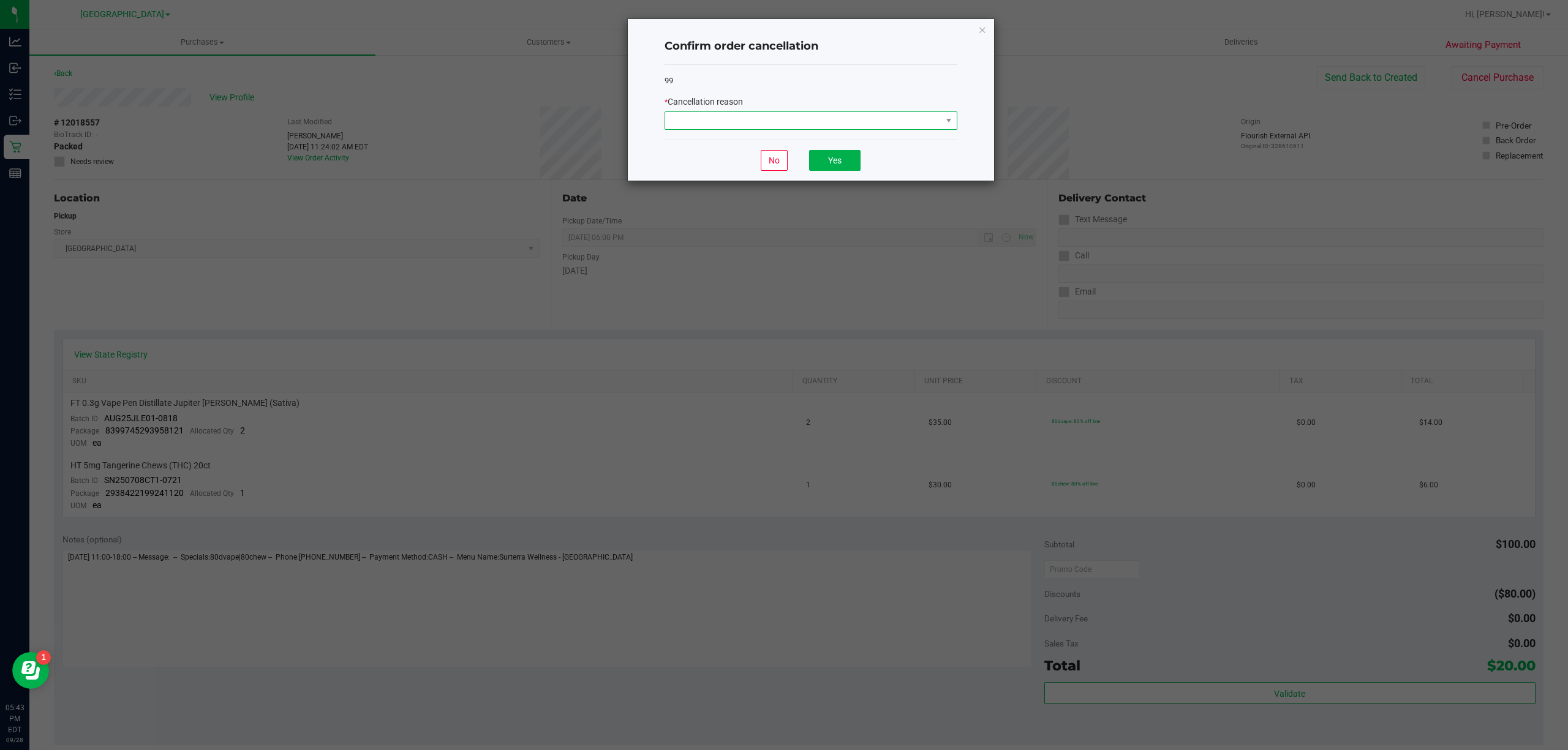
click at [694, 123] on span at bounding box center [804, 121] width 276 height 17
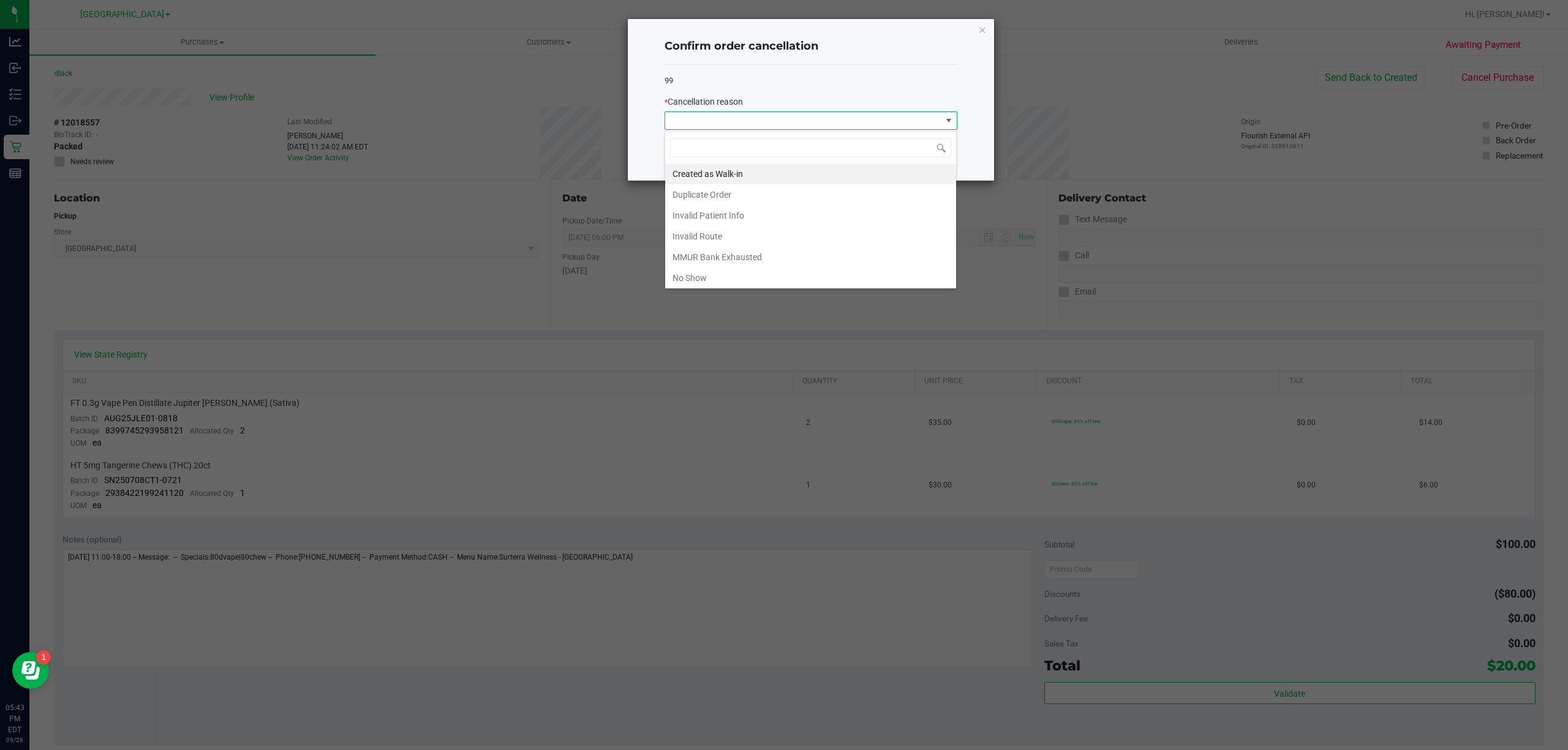
scroll to position [19, 292]
click at [681, 275] on li "No Show" at bounding box center [811, 278] width 291 height 21
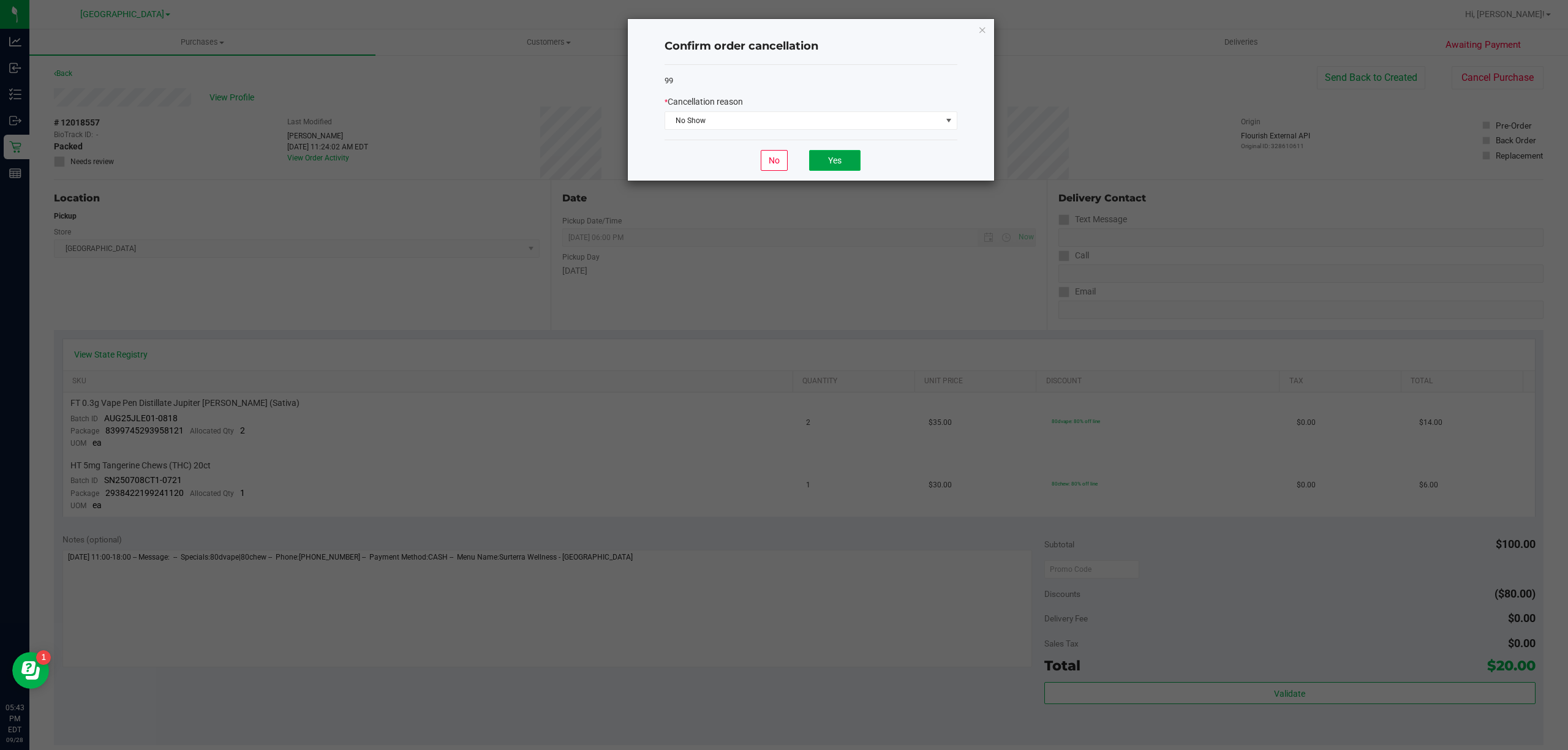
click at [845, 158] on button "Yes" at bounding box center [834, 160] width 51 height 21
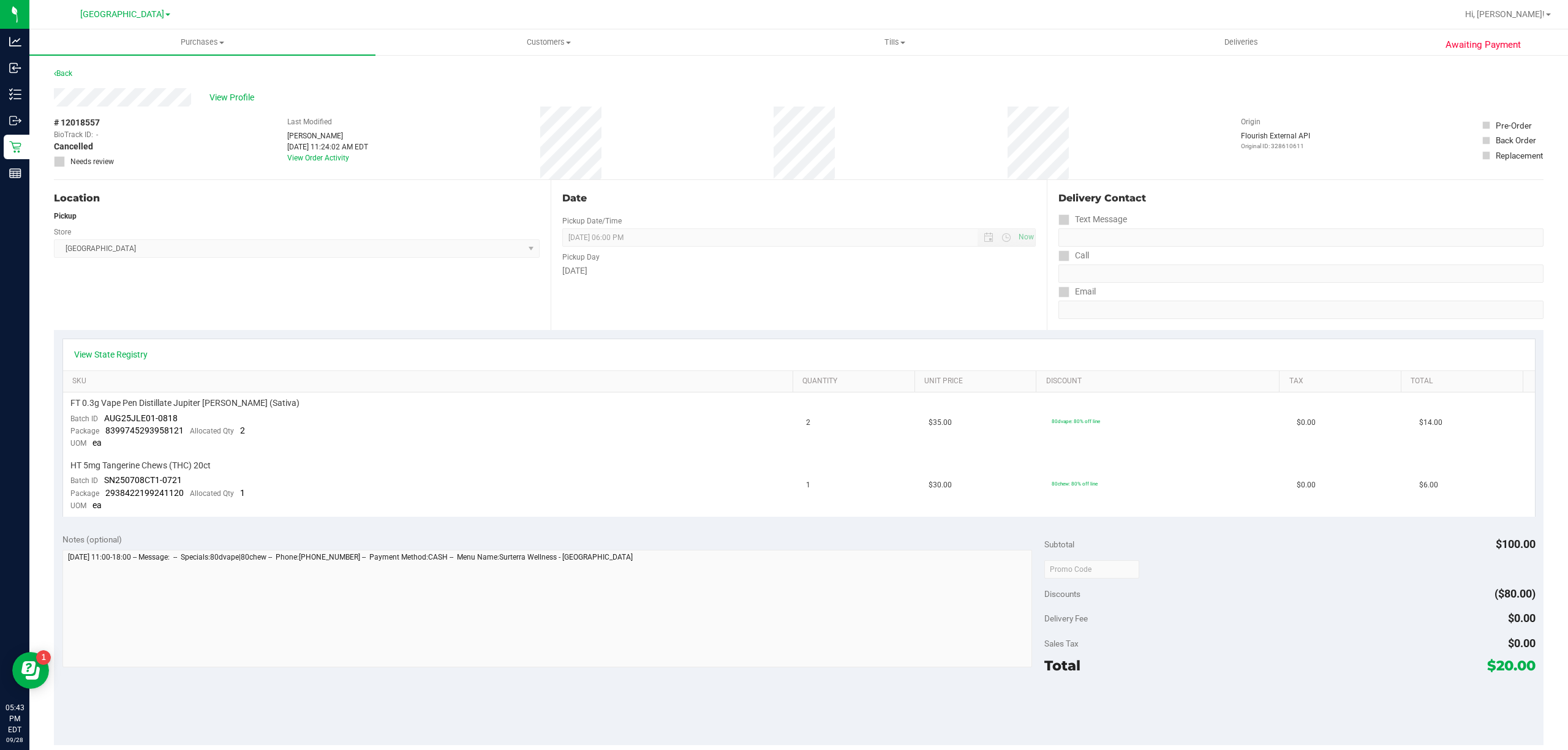
click at [64, 77] on div "Back" at bounding box center [63, 74] width 19 height 15
click at [64, 72] on link "Back" at bounding box center [63, 74] width 19 height 9
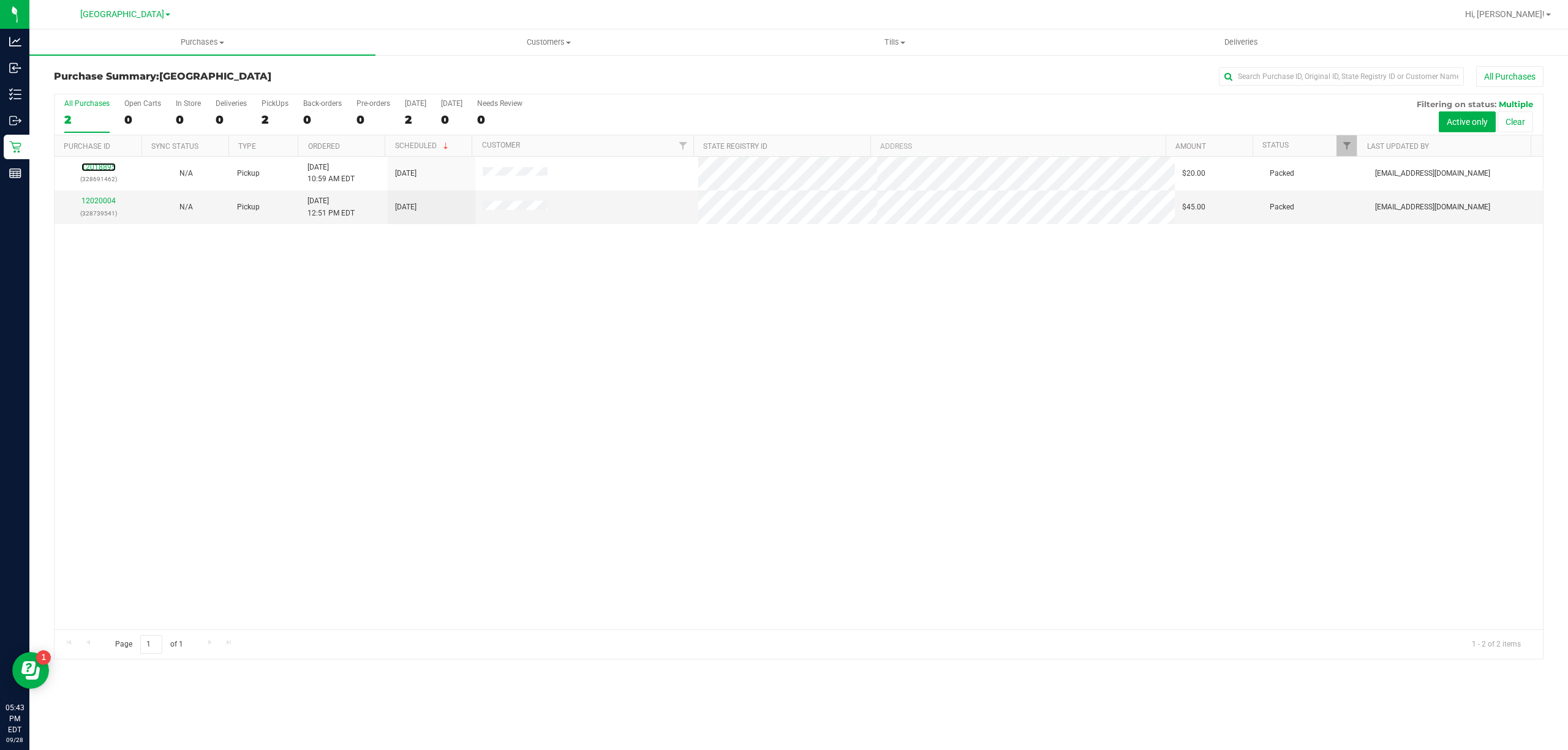
click at [87, 172] on link "12018895" at bounding box center [99, 167] width 34 height 9
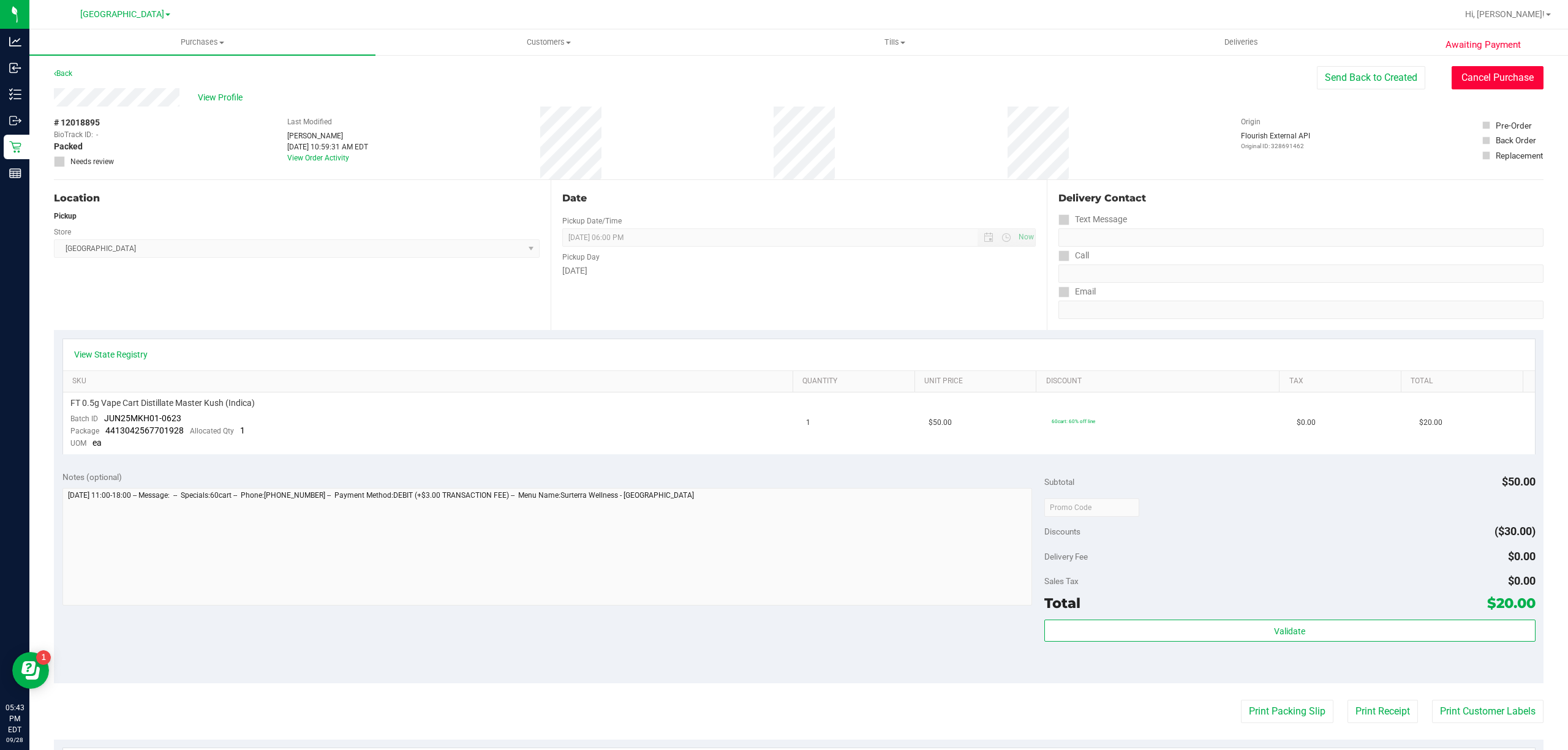
click at [1452, 83] on button "Cancel Purchase" at bounding box center [1497, 78] width 92 height 24
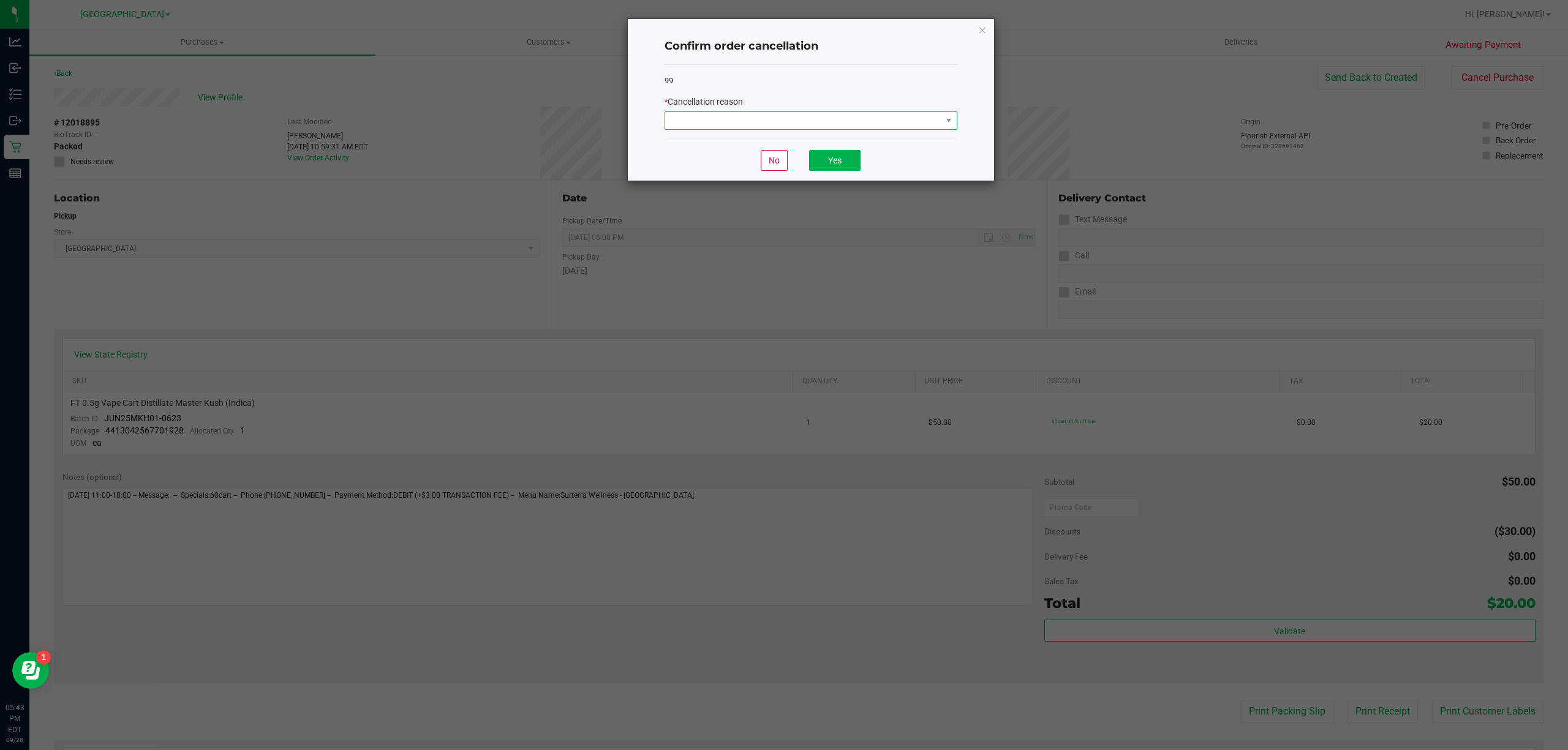
drag, startPoint x: 670, startPoint y: 116, endPoint x: 670, endPoint y: 124, distance: 8.0
click at [670, 118] on span at bounding box center [804, 121] width 276 height 17
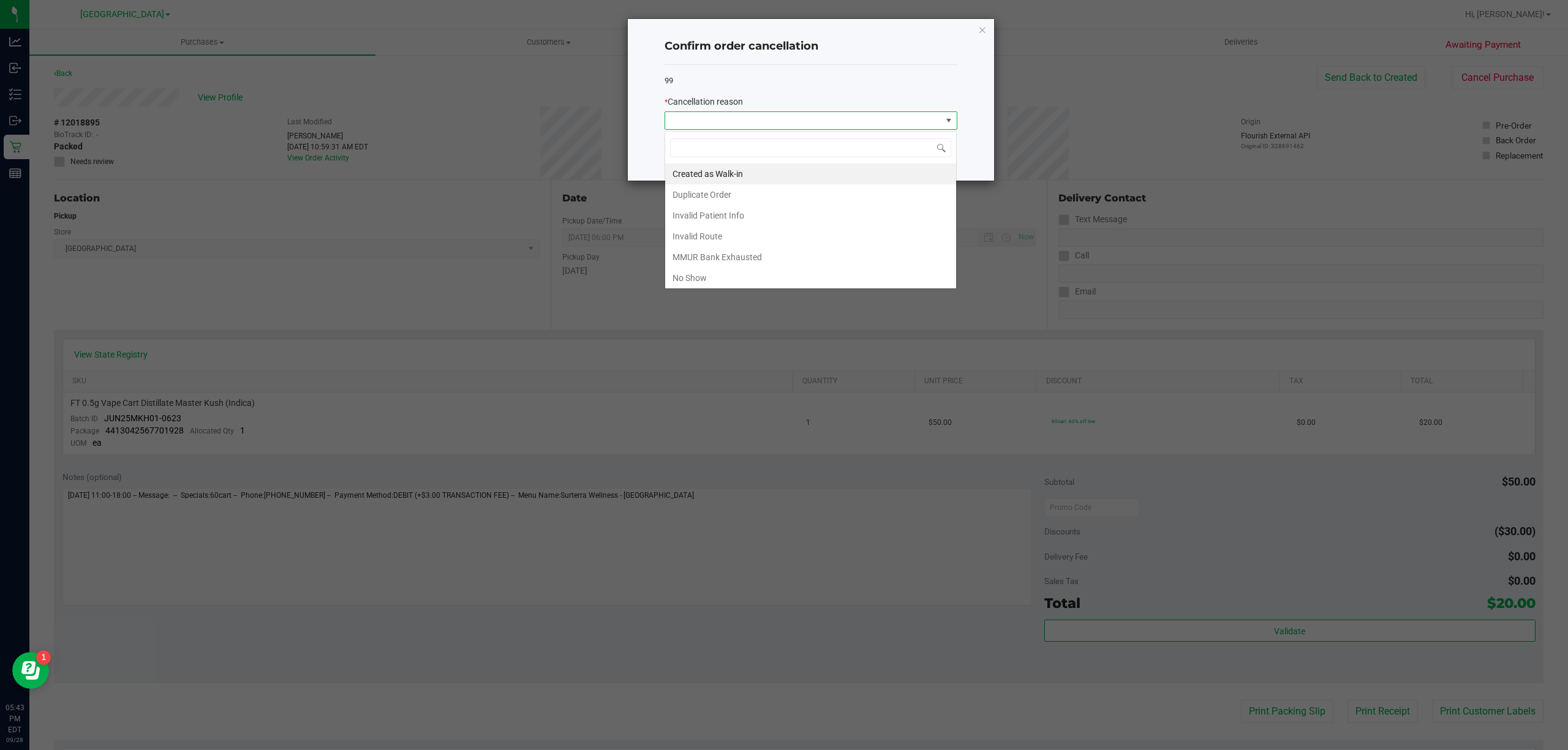
scroll to position [19, 292]
click at [685, 274] on li "No Show" at bounding box center [811, 278] width 291 height 21
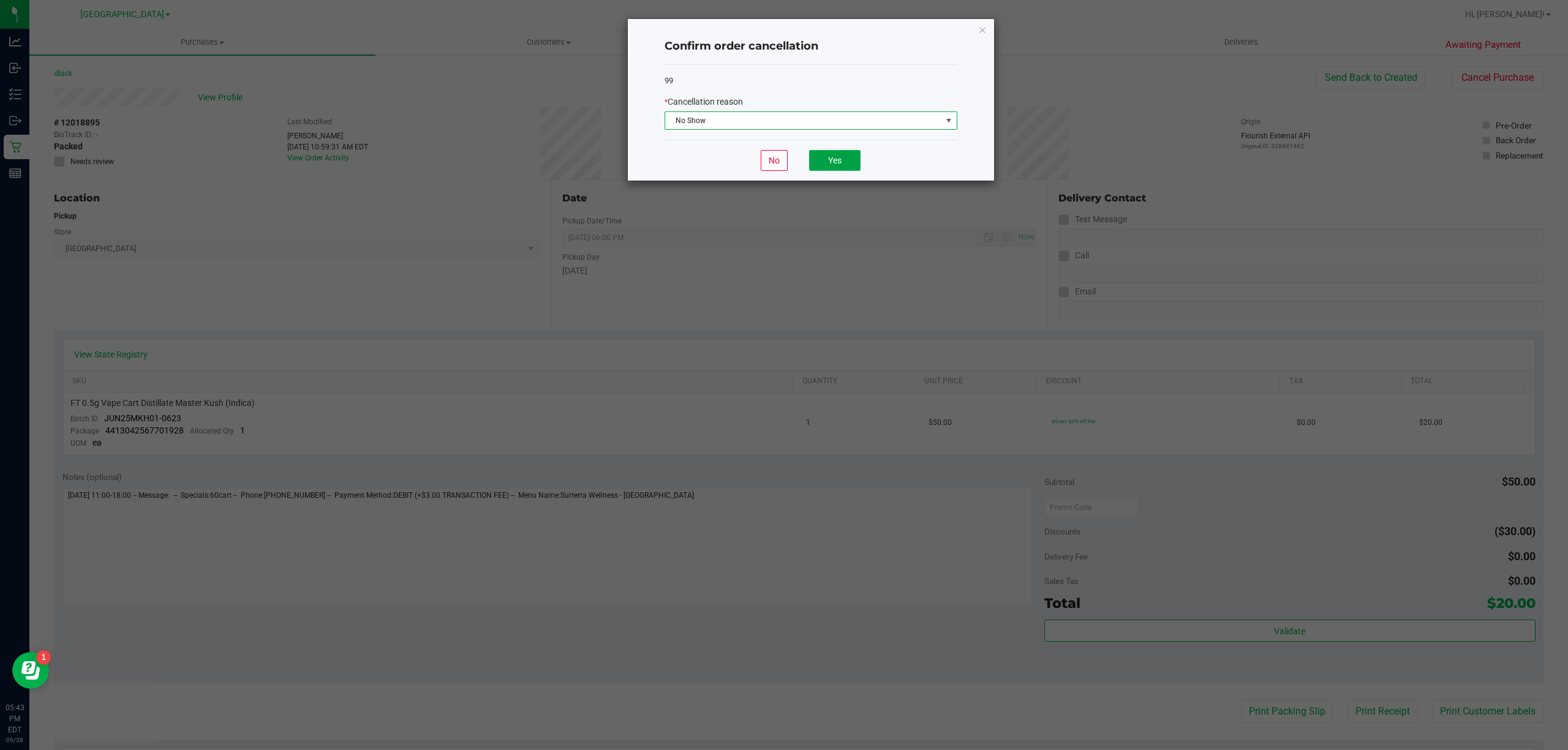
click at [844, 154] on button "Yes" at bounding box center [834, 160] width 51 height 21
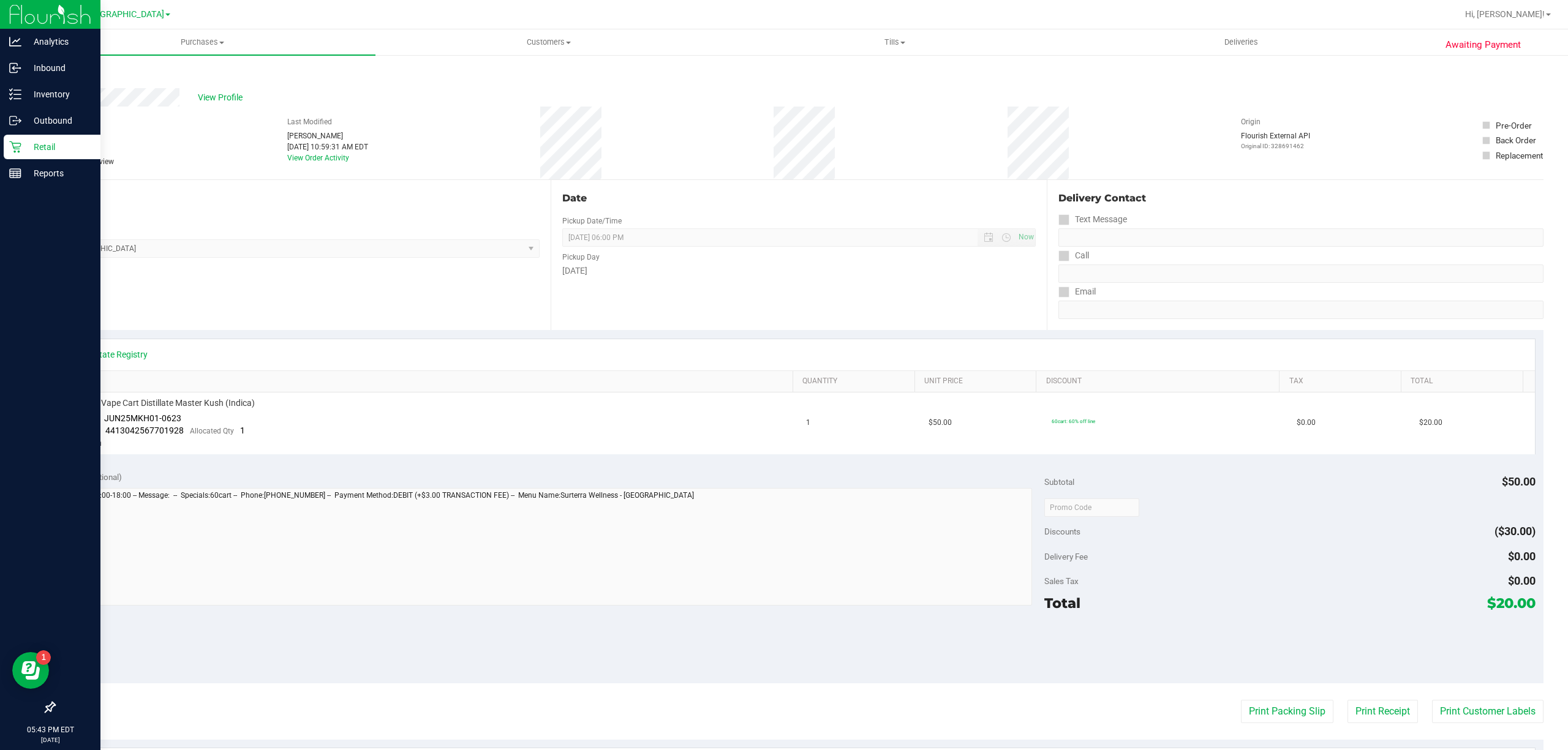
click at [18, 155] on div "Retail" at bounding box center [52, 147] width 97 height 25
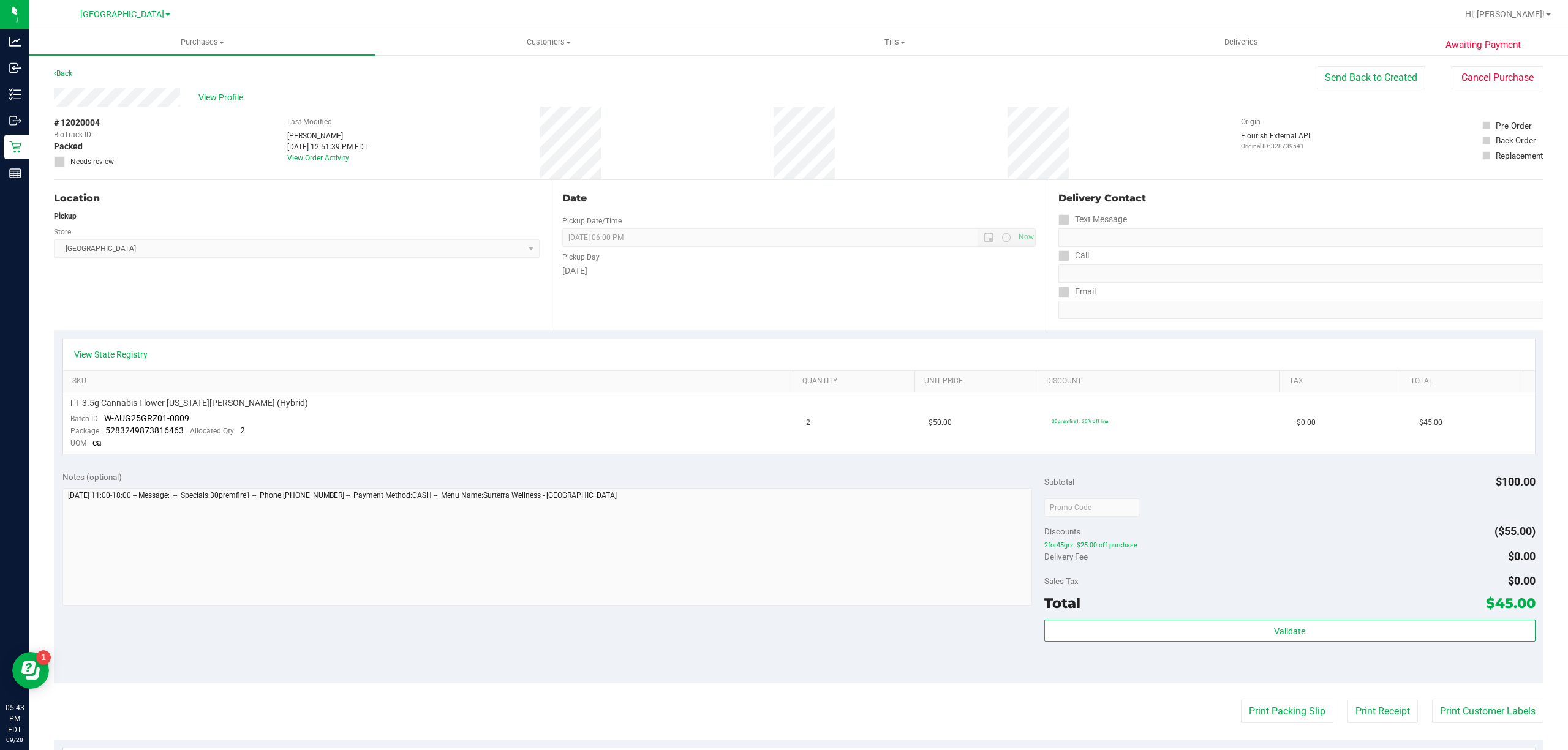
click at [209, 305] on div "Location Pickup Store [GEOGRAPHIC_DATA] WC Select Store [PERSON_NAME][GEOGRAPHI…" at bounding box center [302, 255] width 497 height 150
click at [1459, 74] on button "Cancel Purchase" at bounding box center [1497, 78] width 92 height 24
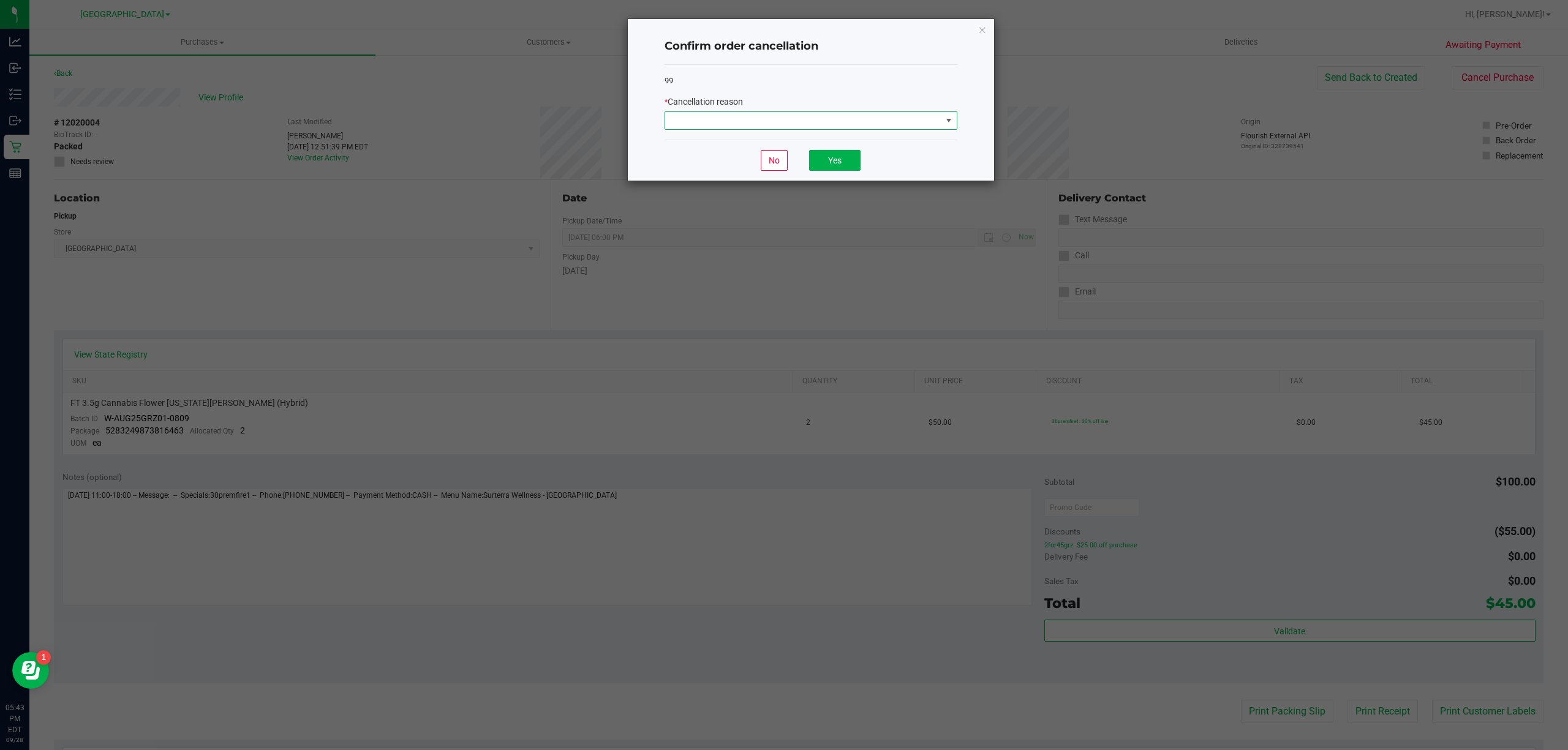
click at [683, 114] on span at bounding box center [804, 121] width 276 height 17
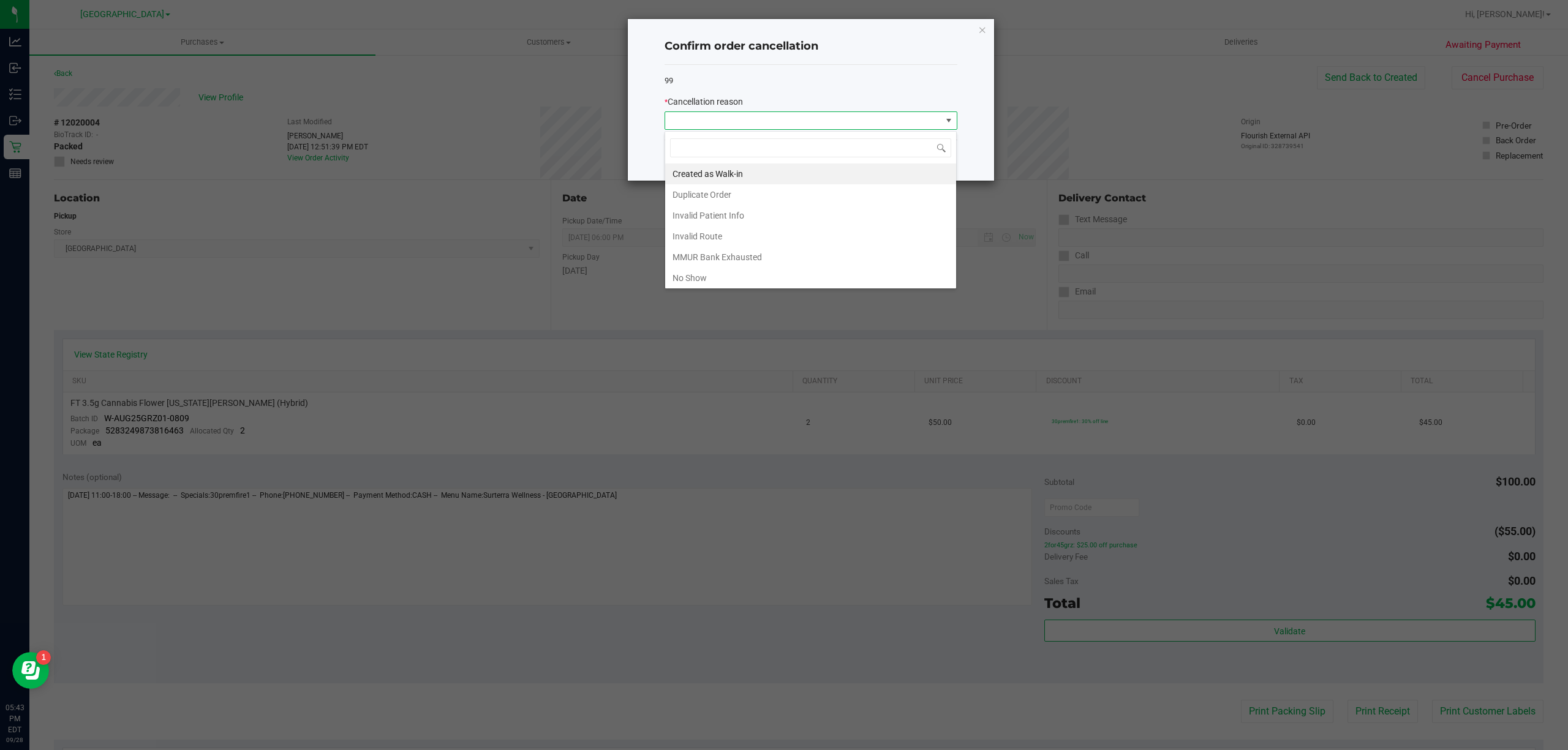
scroll to position [19, 292]
click at [706, 282] on li "No Show" at bounding box center [811, 278] width 291 height 21
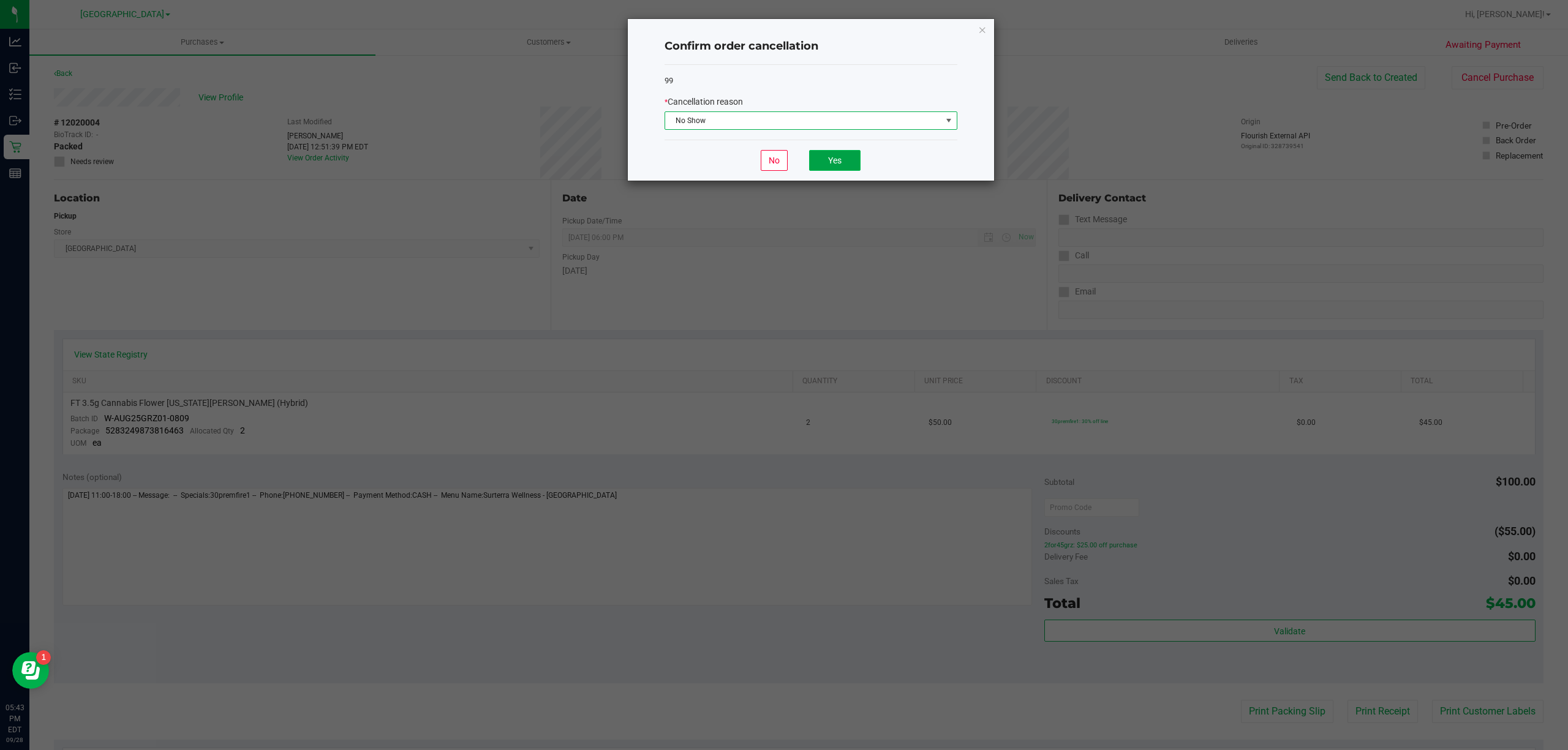
click at [851, 155] on button "Yes" at bounding box center [834, 160] width 51 height 21
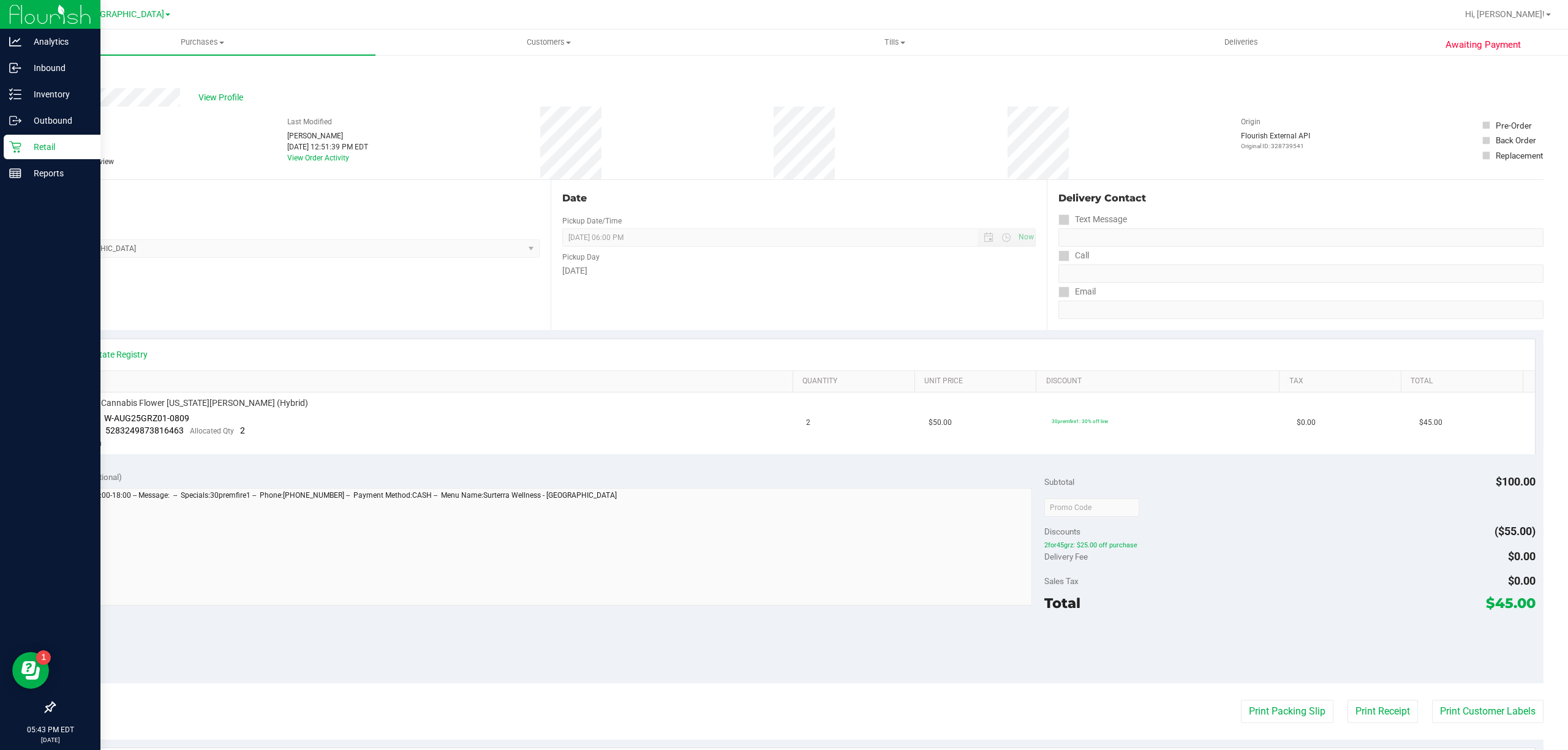
click at [25, 143] on p "Retail" at bounding box center [58, 147] width 74 height 15
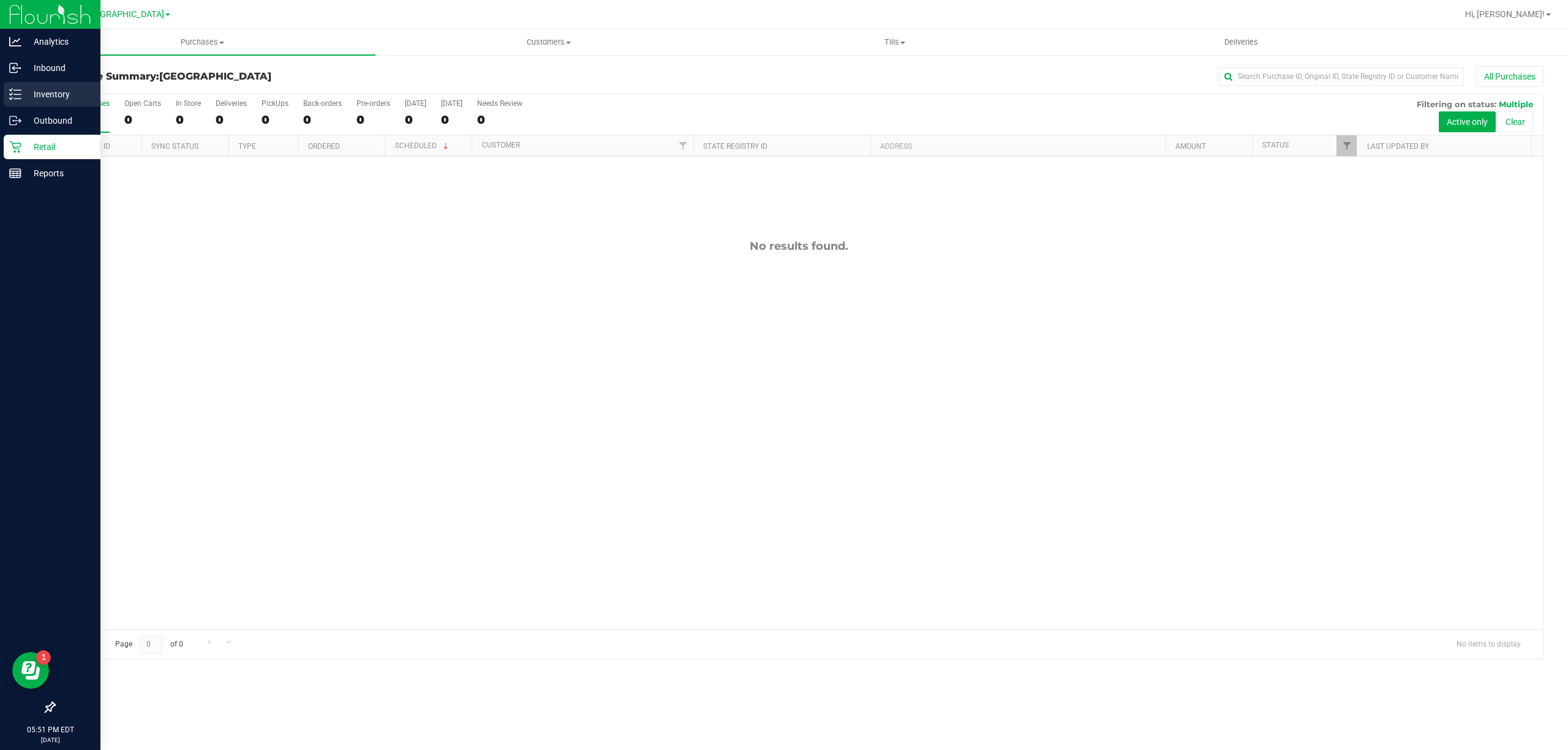
click at [40, 91] on p "Inventory" at bounding box center [58, 94] width 74 height 15
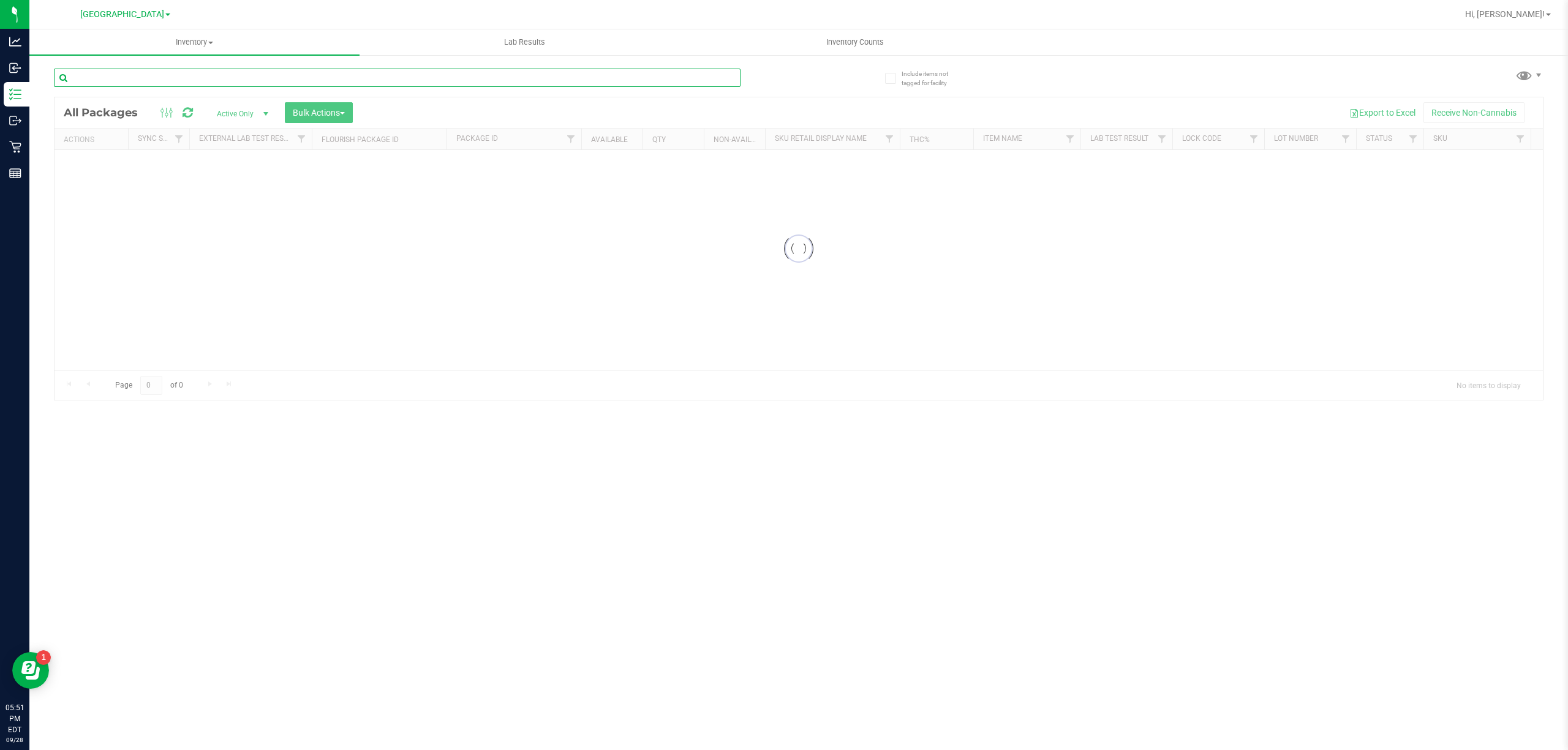
click at [146, 82] on input "text" at bounding box center [397, 78] width 686 height 19
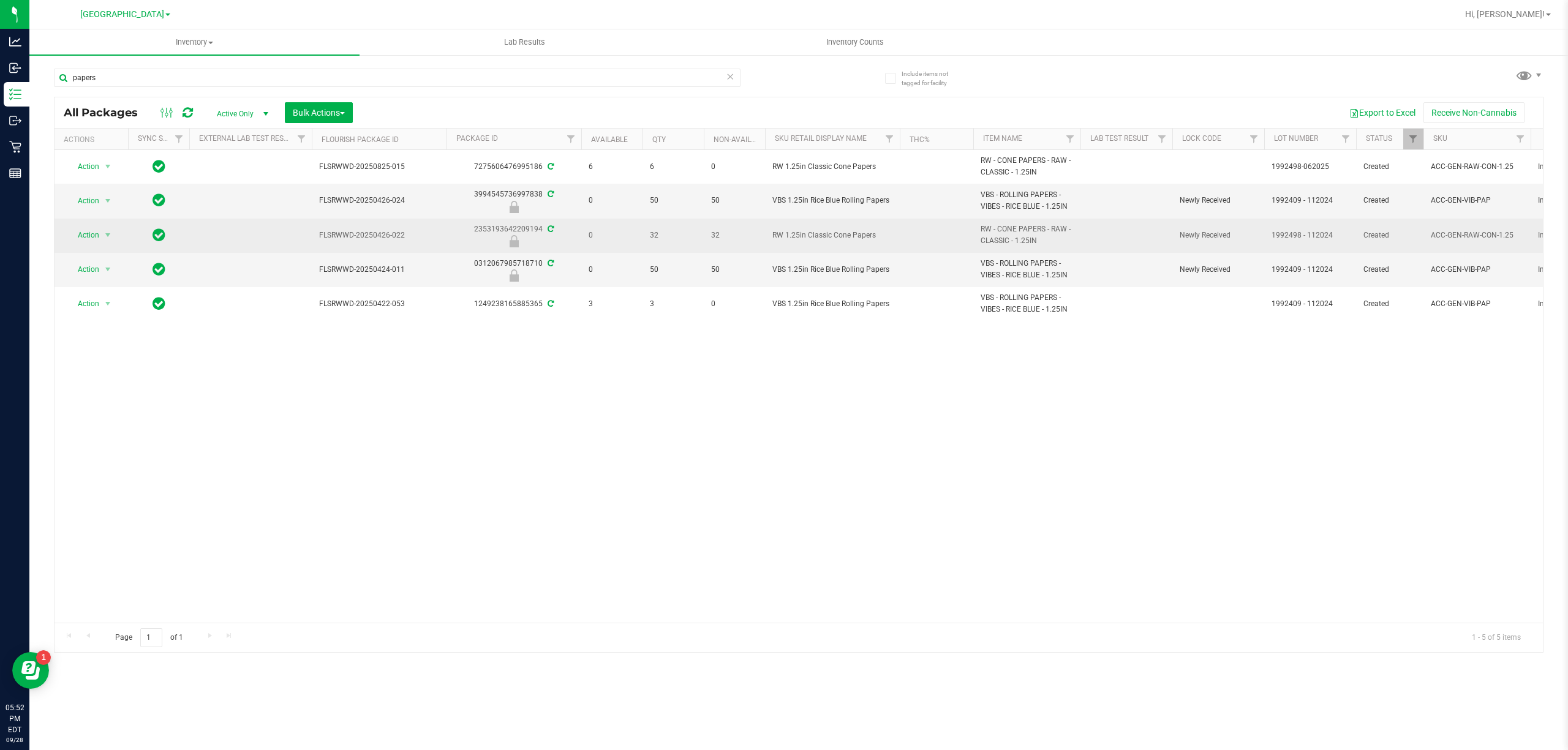
click at [788, 239] on span "RW 1.25in Classic Cone Papers" at bounding box center [833, 235] width 120 height 12
copy tr "RW 1.25in Classic Cone Papers"
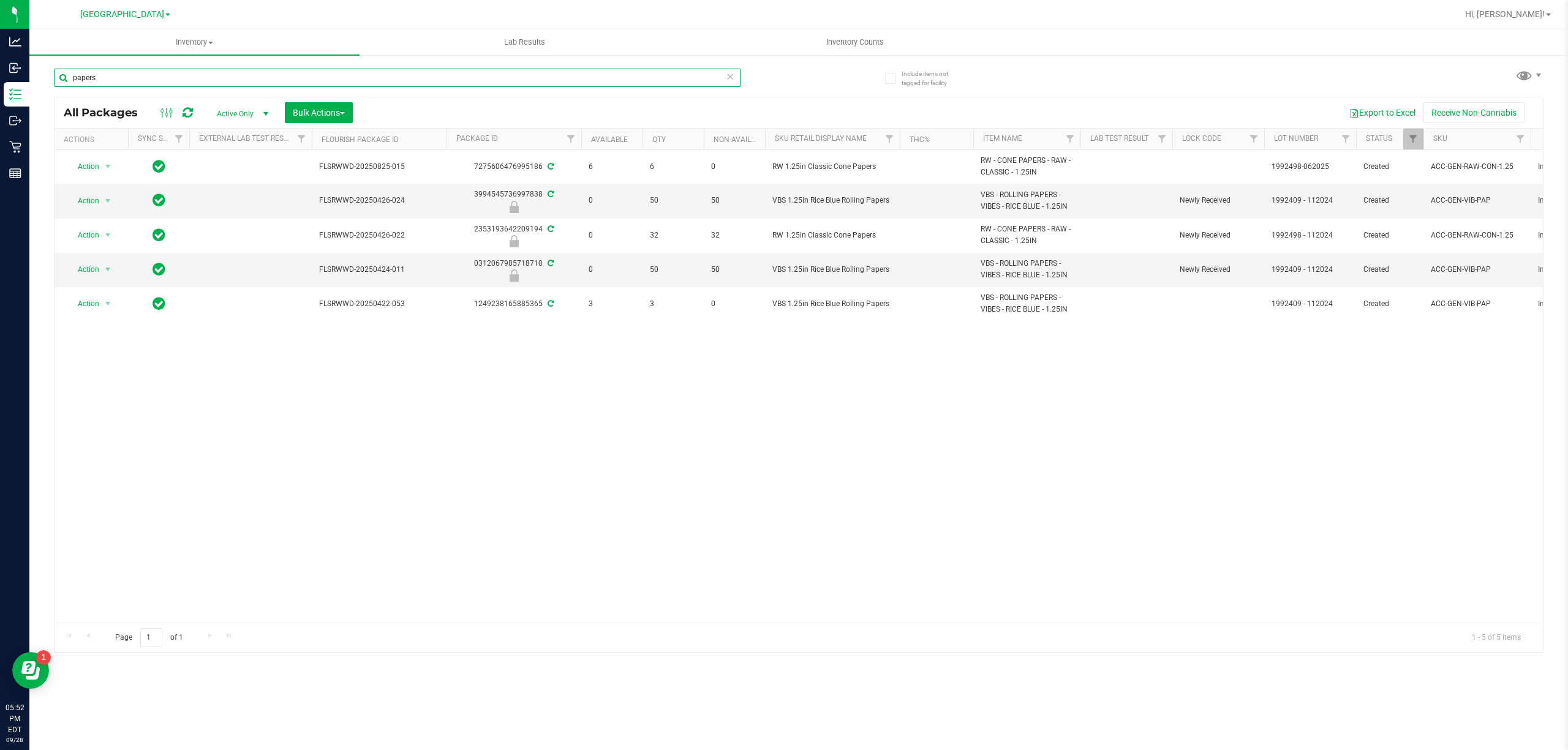
click at [195, 69] on input "papers" at bounding box center [397, 78] width 686 height 19
click at [633, 83] on input "papers" at bounding box center [397, 78] width 686 height 19
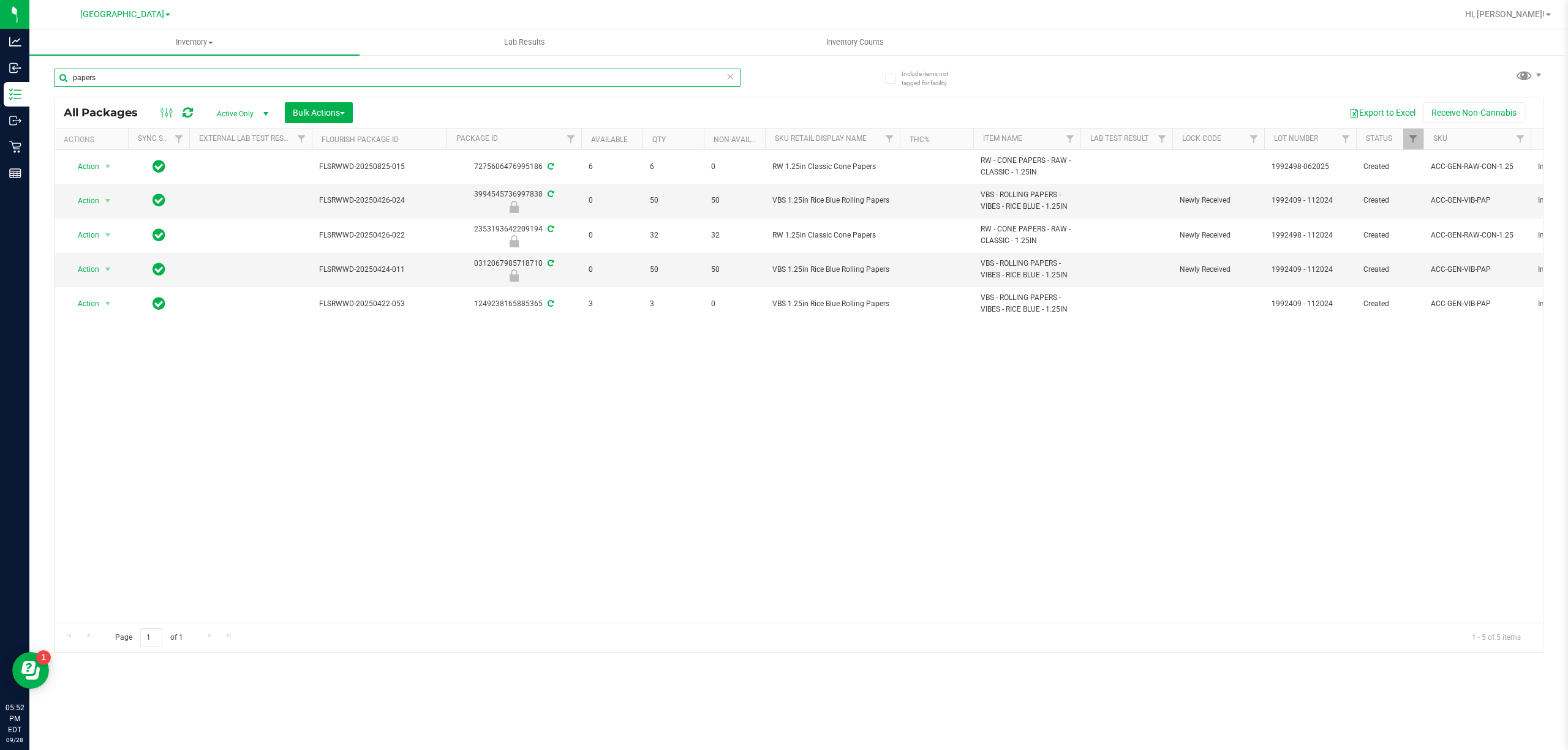
click at [613, 76] on input "papers" at bounding box center [397, 78] width 686 height 19
drag, startPoint x: 613, startPoint y: 76, endPoint x: 615, endPoint y: 70, distance: 6.3
click at [613, 76] on input "papers" at bounding box center [397, 78] width 686 height 19
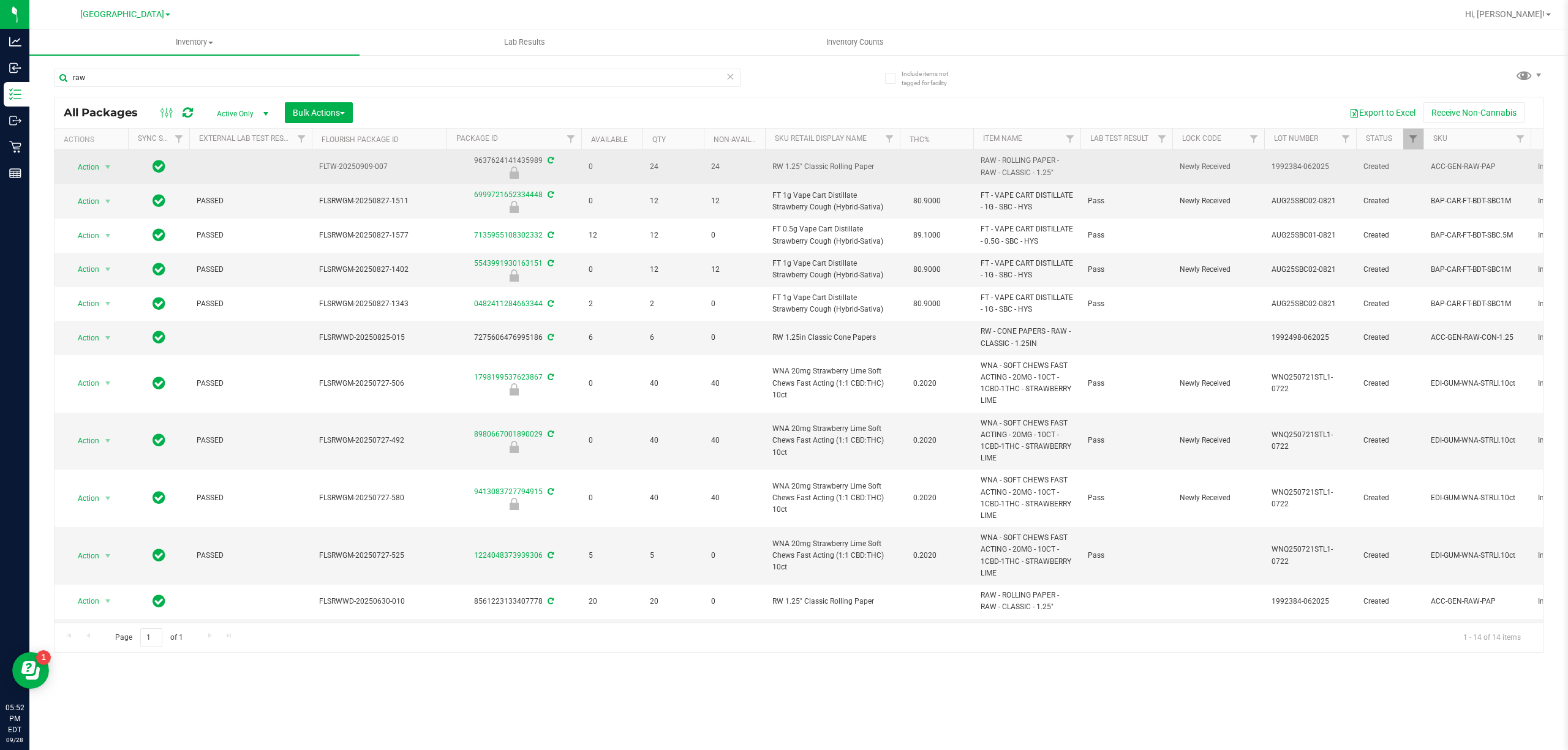
click at [800, 172] on span "RW 1.25" Classic Rolling Paper" at bounding box center [833, 167] width 120 height 12
copy tr "RW 1.25" Classic Rolling Paper"
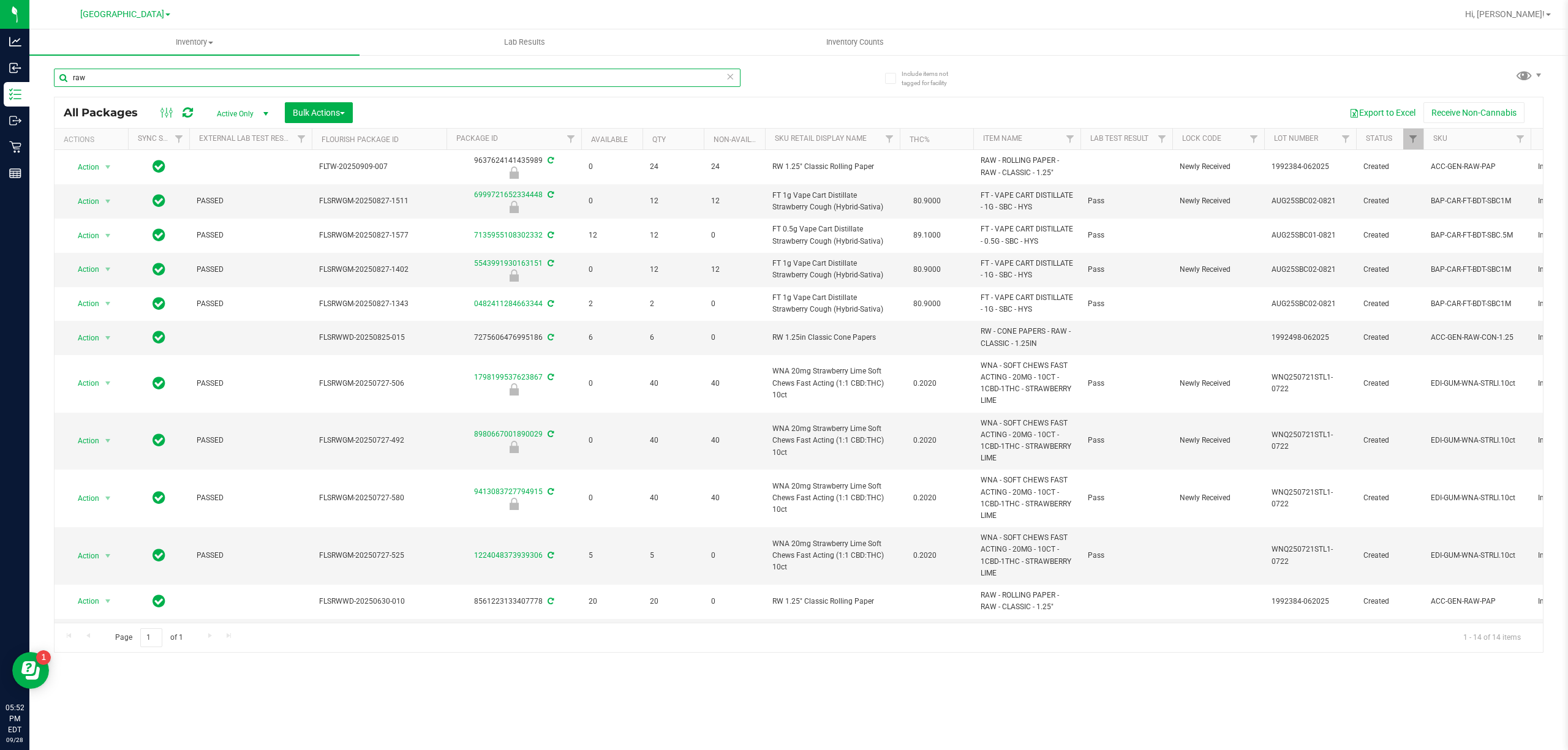
click at [672, 70] on input "raw" at bounding box center [397, 78] width 686 height 19
paste input "RW 1.25" Classic Rolling Paper"
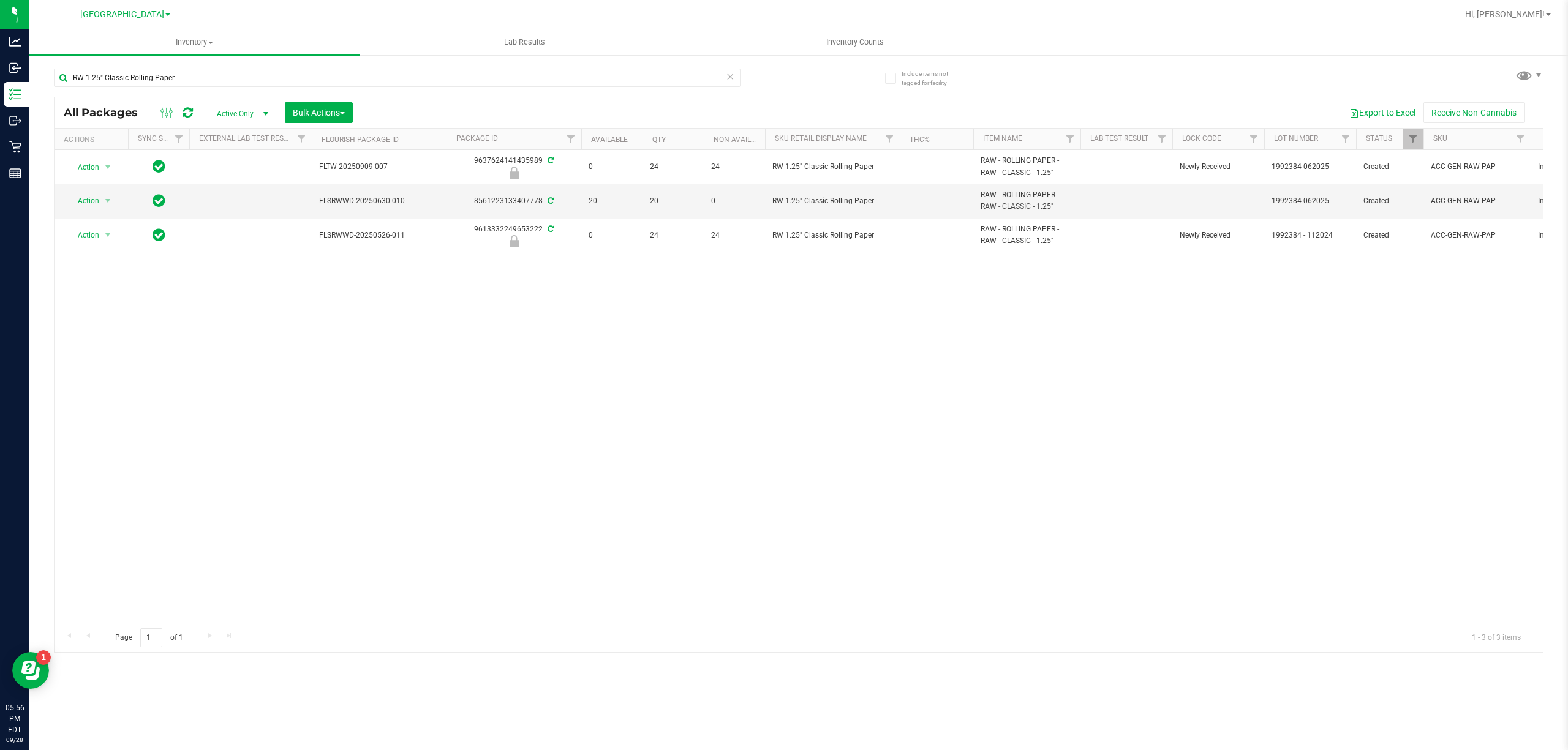
click at [1378, 363] on div "Action Action Edit attributes Global inventory Locate package Package audit log…" at bounding box center [799, 386] width 1489 height 473
click at [351, 80] on input "RW 1.25" Classic Rolling Paper" at bounding box center [397, 78] width 686 height 19
type input "R"
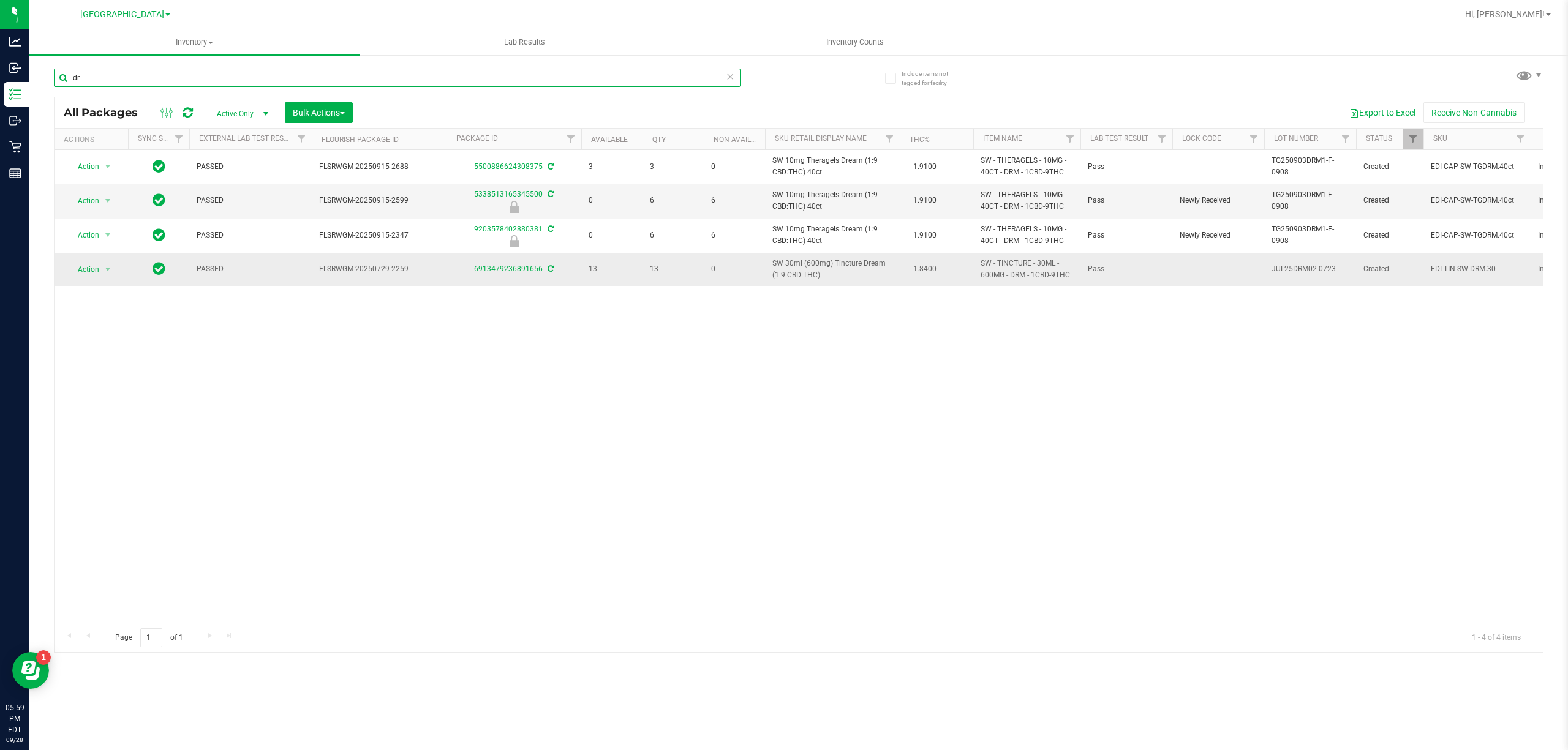
type input "d"
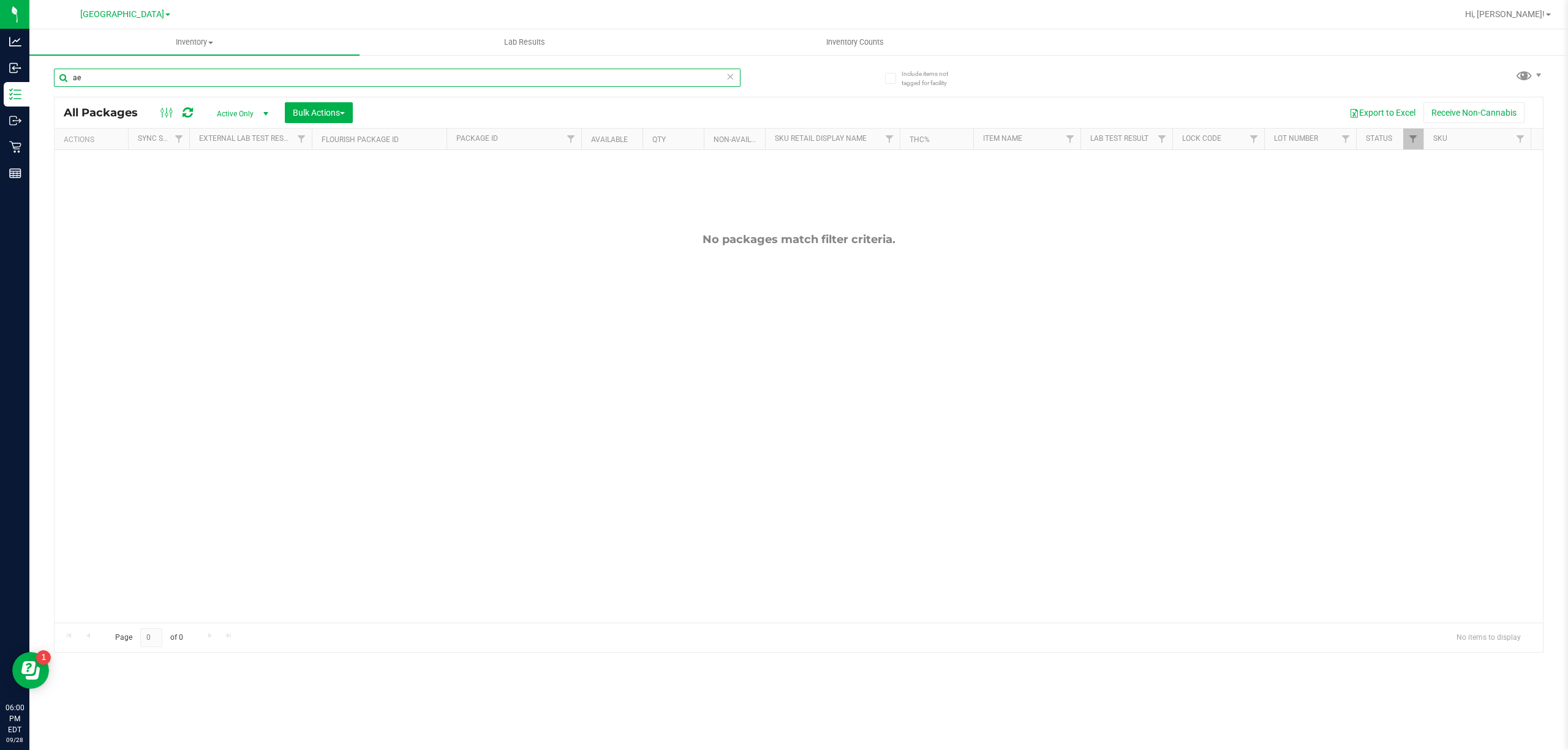
type input "a"
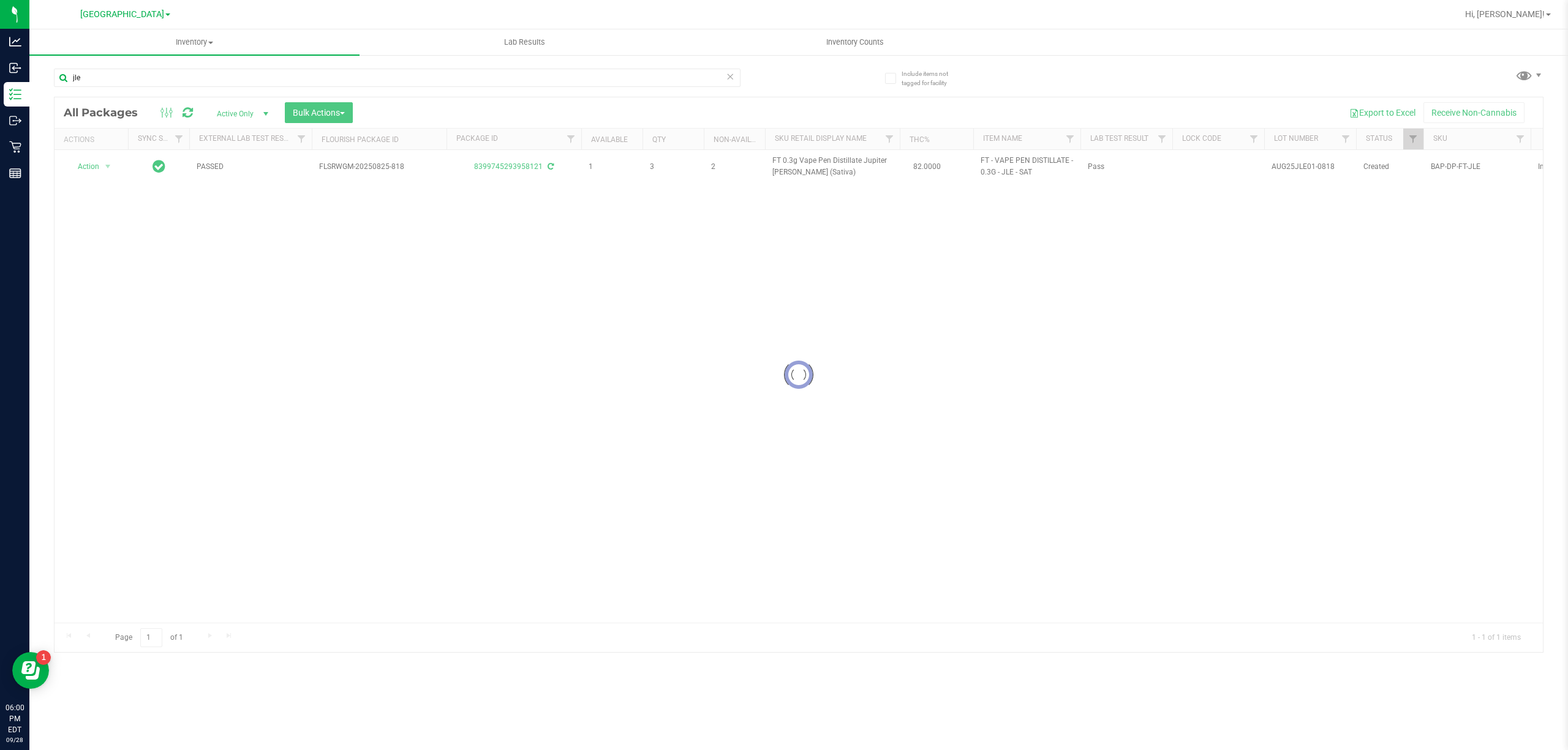
click at [559, 292] on div at bounding box center [799, 375] width 1489 height 555
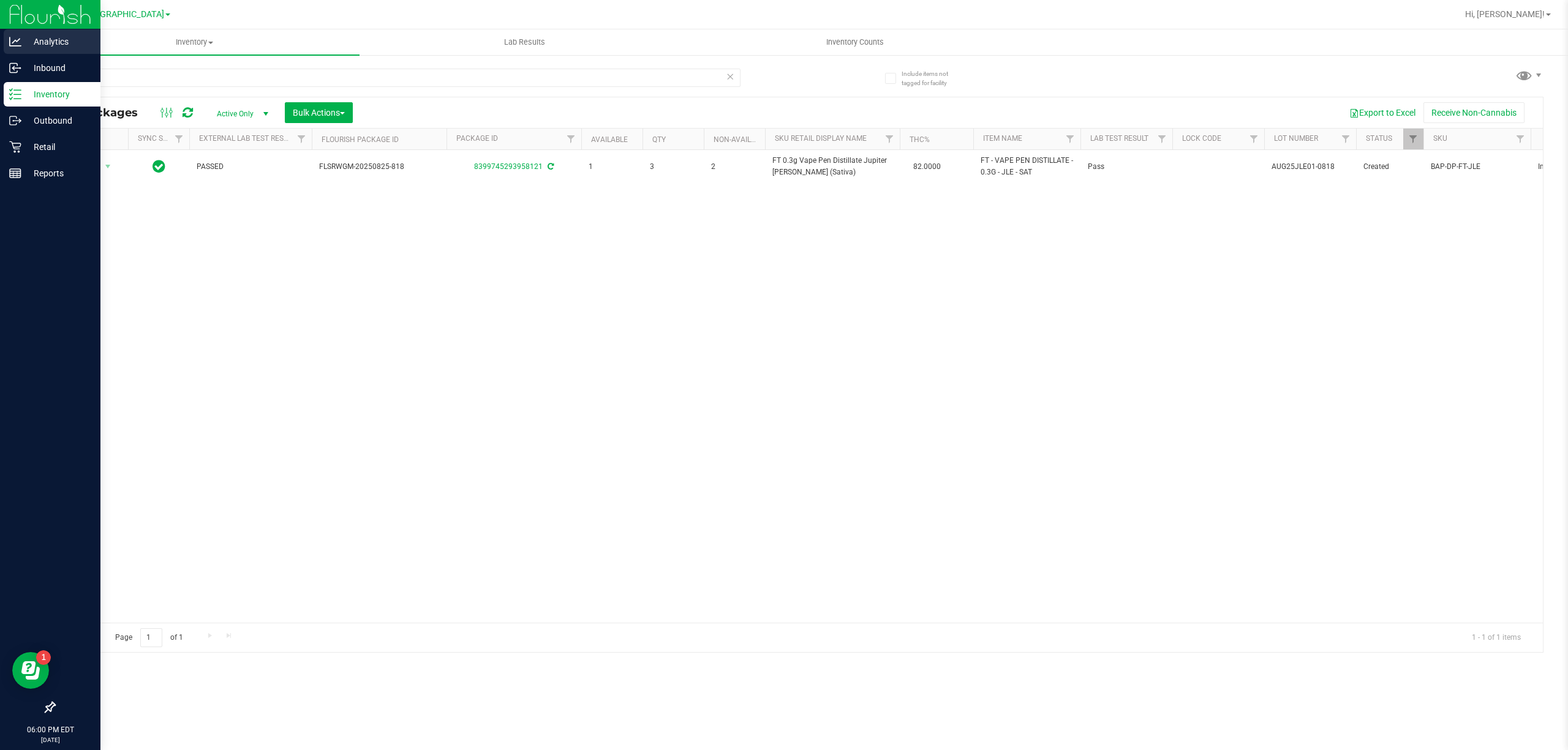
drag, startPoint x: 164, startPoint y: 67, endPoint x: 0, endPoint y: 32, distance: 167.7
click at [0, 50] on div "Analytics Inbound Inventory Outbound Retail Reports 06:00 PM EDT [DATE] 09/28 […" at bounding box center [784, 375] width 1568 height 750
drag, startPoint x: 104, startPoint y: 84, endPoint x: 0, endPoint y: 72, distance: 104.7
click at [26, 72] on div "Analytics Inbound Inventory Outbound Retail Reports 06:00 PM EDT [DATE] 09/28 […" at bounding box center [784, 375] width 1568 height 750
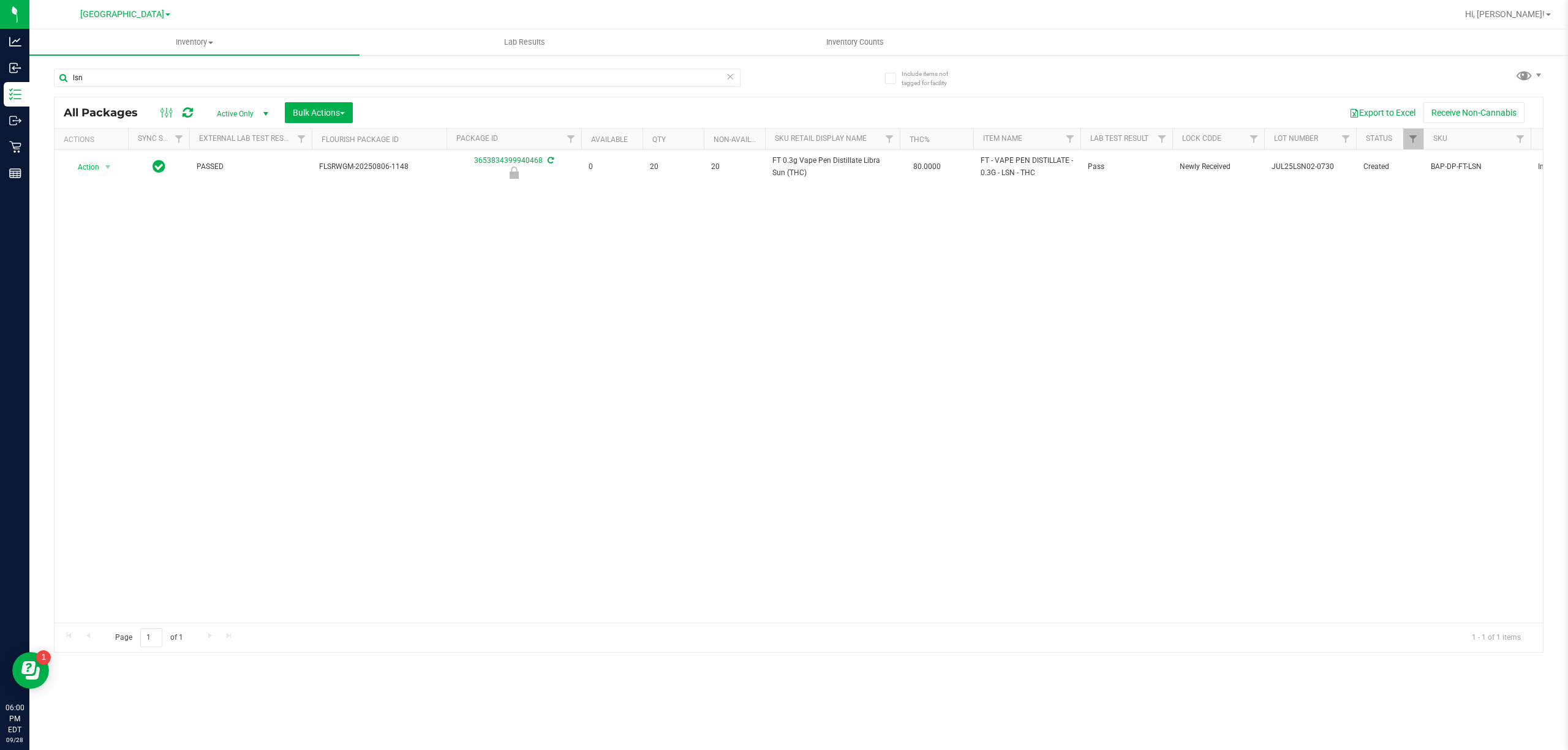
click at [655, 333] on div "Action Action Edit attributes Global inventory Locate package Package audit log…" at bounding box center [799, 386] width 1489 height 473
drag, startPoint x: 99, startPoint y: 58, endPoint x: 99, endPoint y: 75, distance: 17.0
click at [99, 64] on div "lsn" at bounding box center [426, 77] width 745 height 39
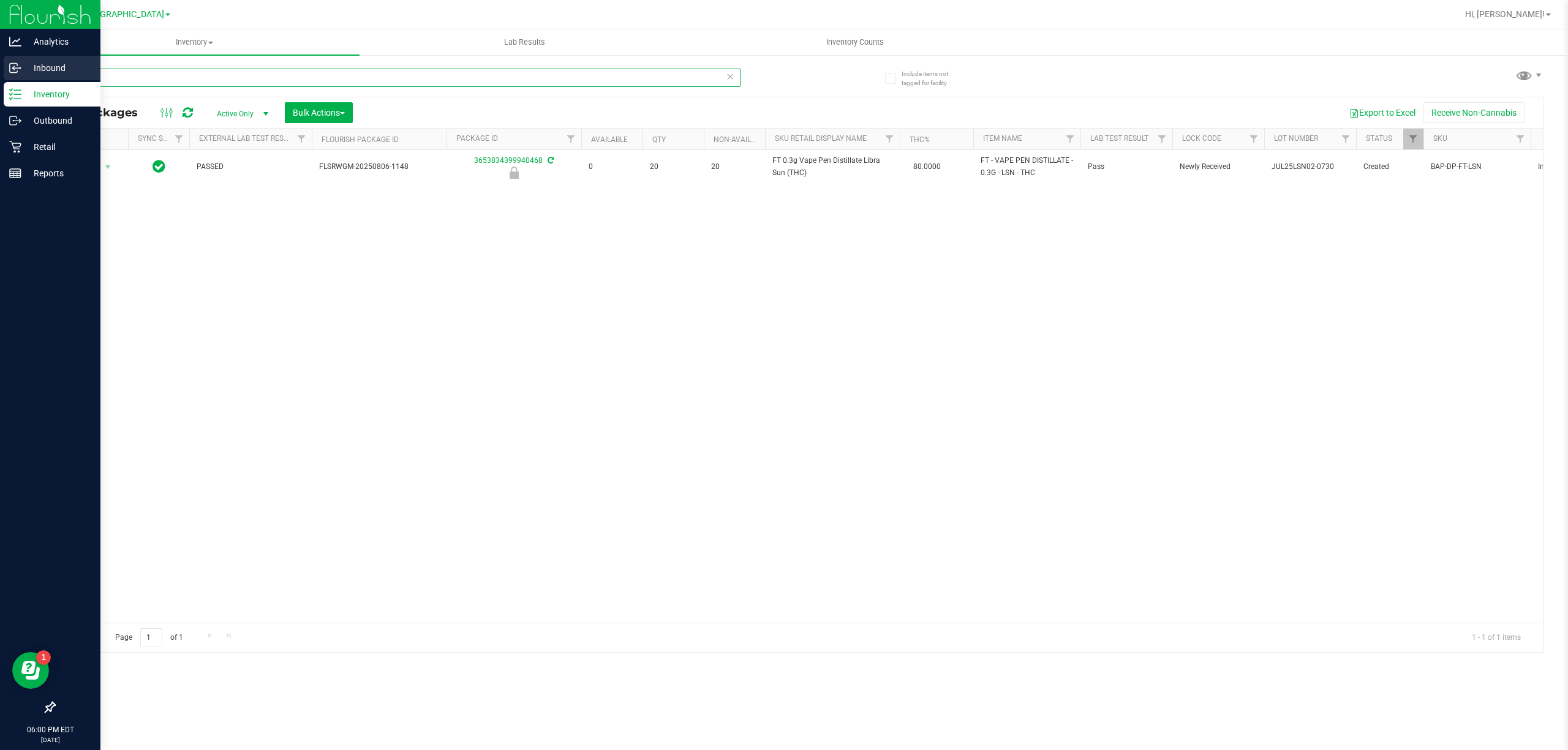
drag, startPoint x: 99, startPoint y: 75, endPoint x: 0, endPoint y: 77, distance: 99.0
click at [0, 77] on div "Analytics Inbound Inventory Outbound Retail Reports 06:00 PM EDT [DATE] 09/28 […" at bounding box center [784, 375] width 1568 height 750
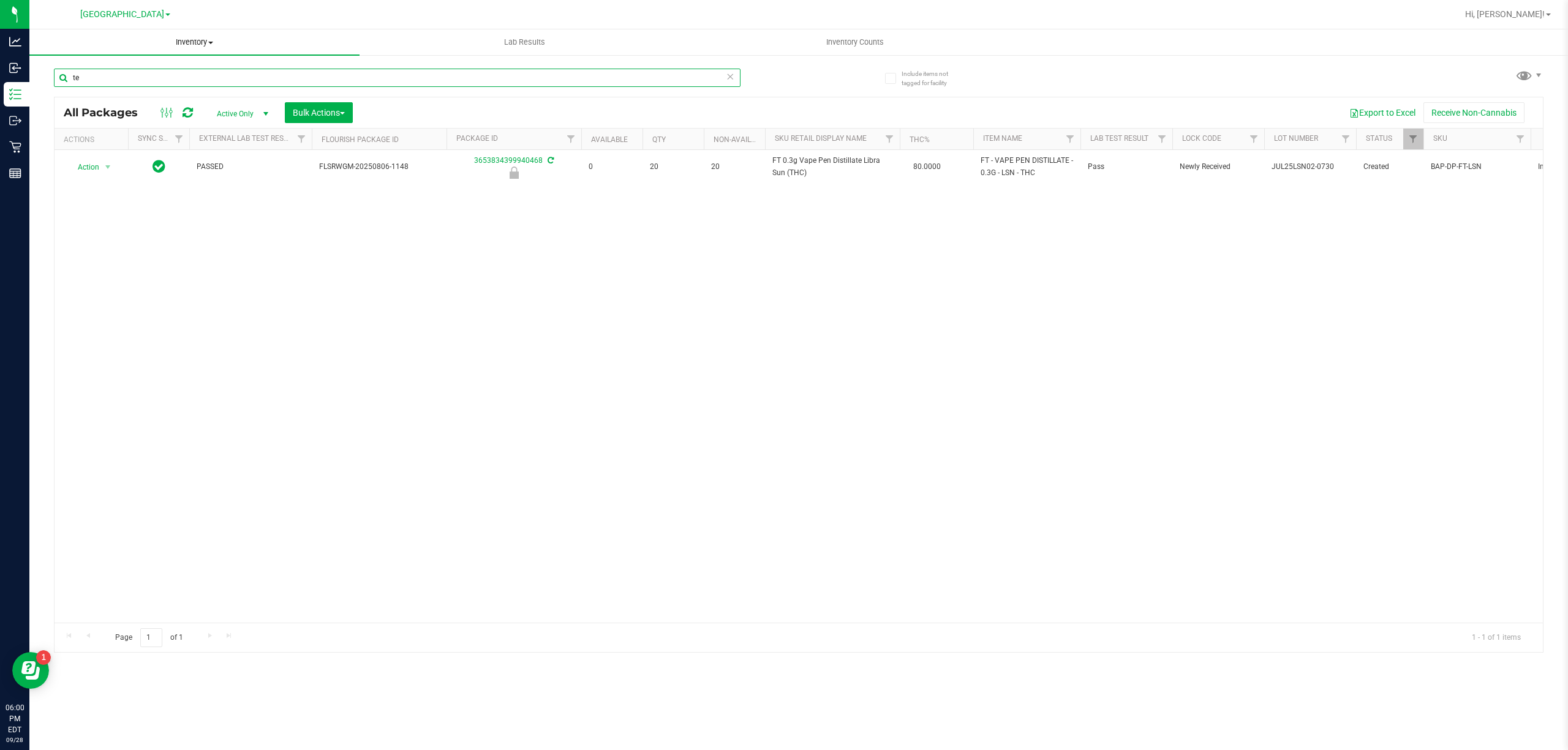
type input "t"
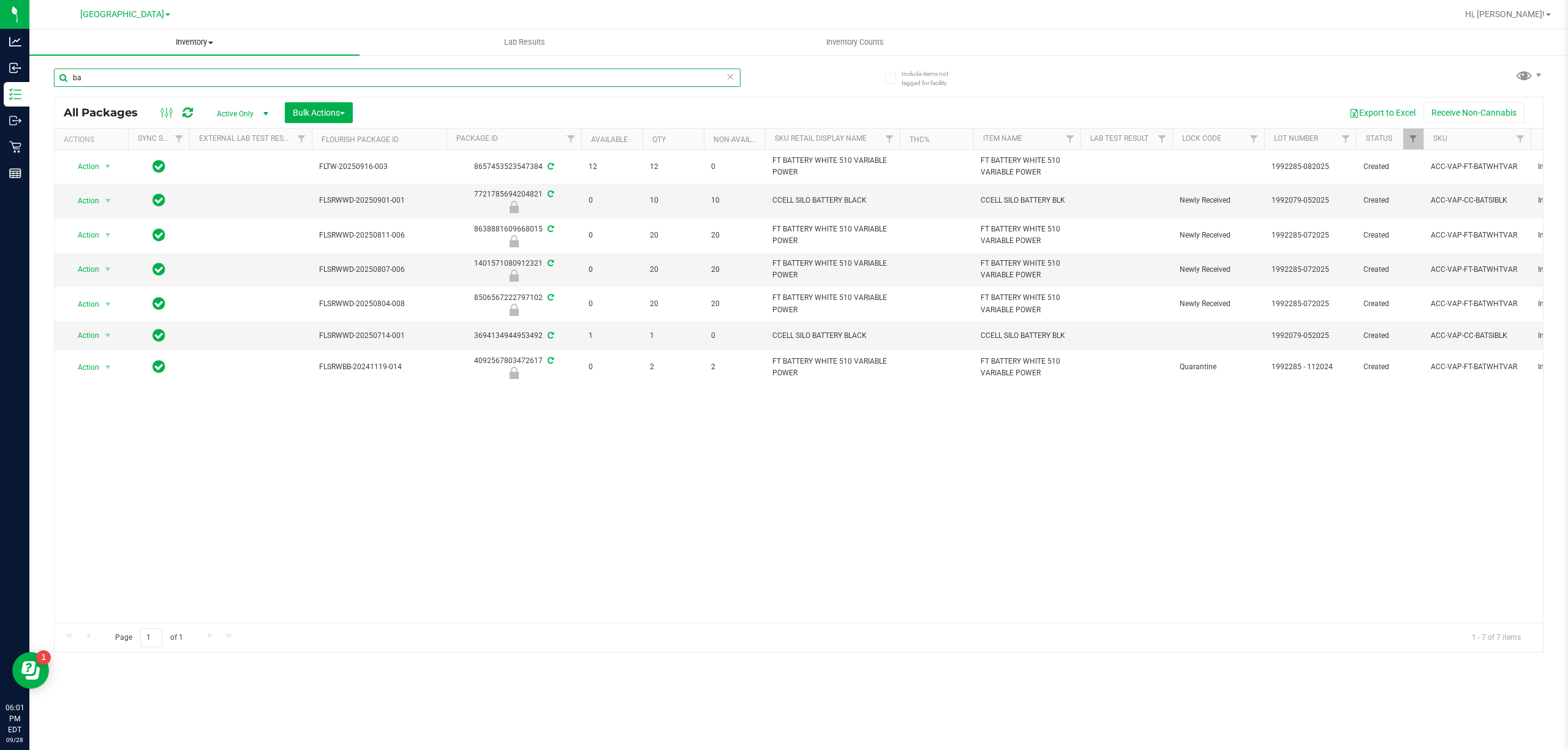
type input "b"
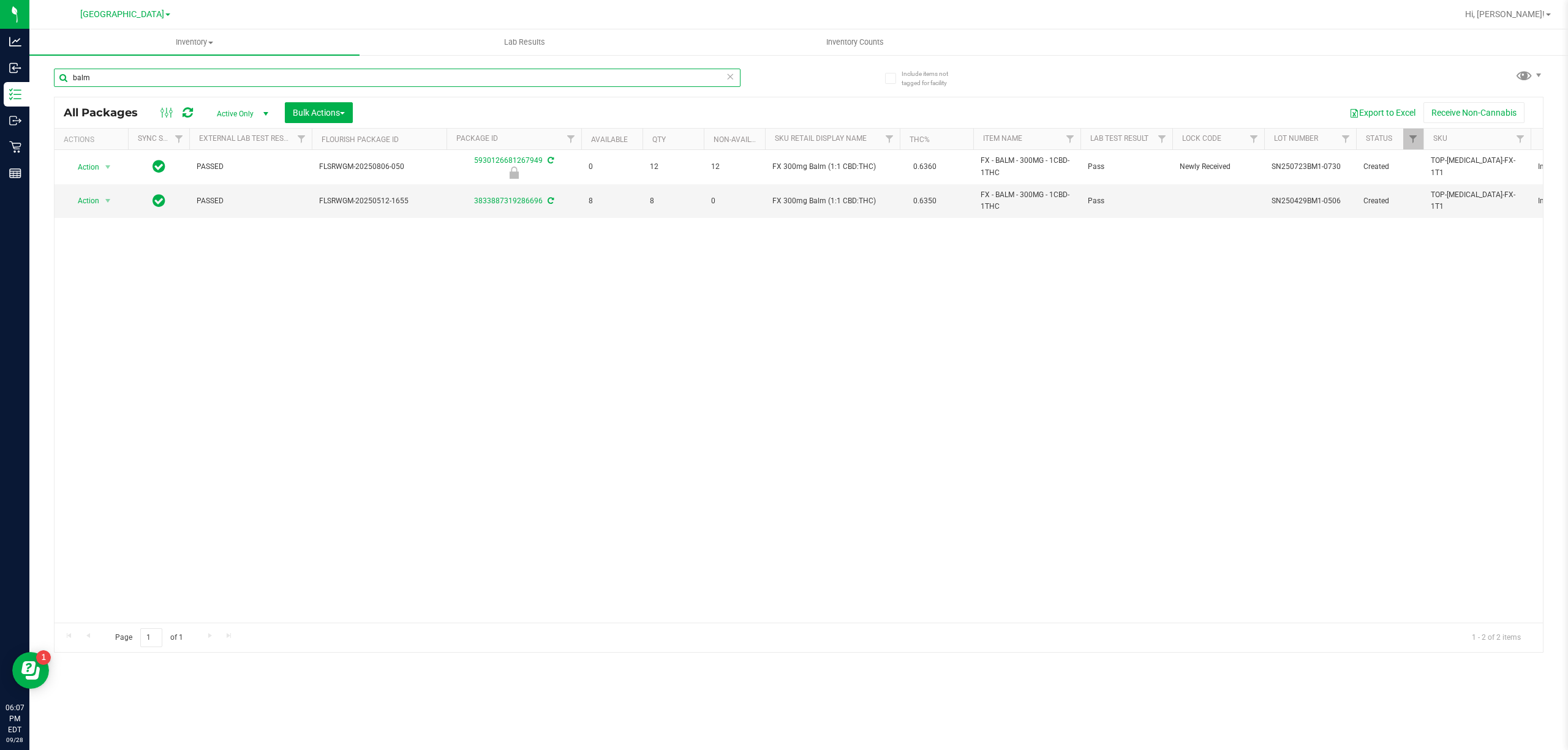
type input "balm"
